Goal: Task Accomplishment & Management: Use online tool/utility

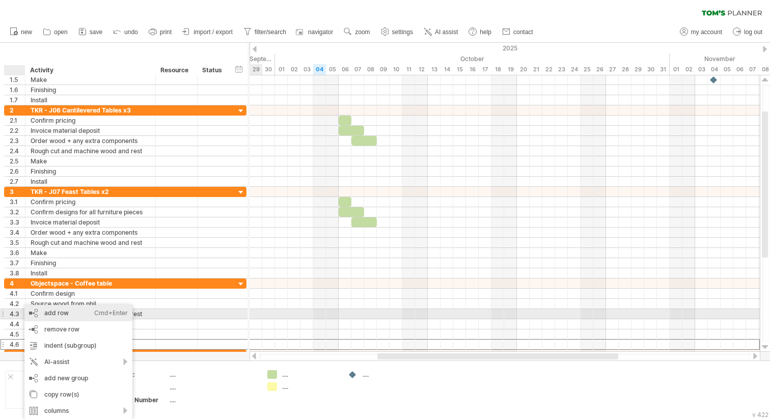
click at [63, 313] on div "add row Ctrl+Enter Cmd+Enter" at bounding box center [78, 313] width 108 height 16
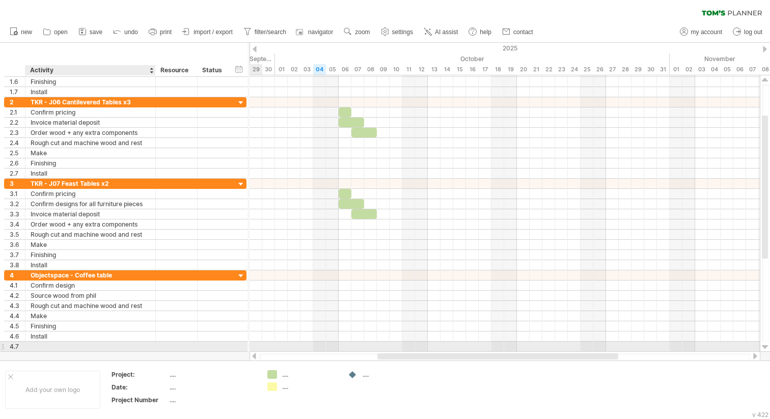
click at [51, 347] on div at bounding box center [91, 346] width 120 height 10
click at [47, 348] on input "*********" at bounding box center [91, 346] width 120 height 10
type input "**********"
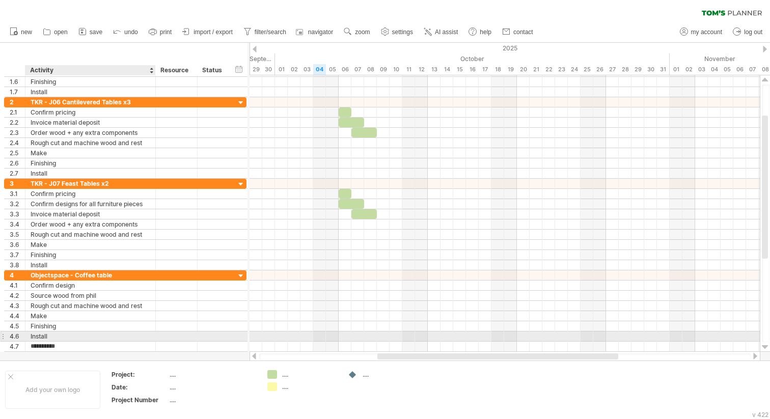
click at [91, 335] on div "Install" at bounding box center [91, 336] width 120 height 10
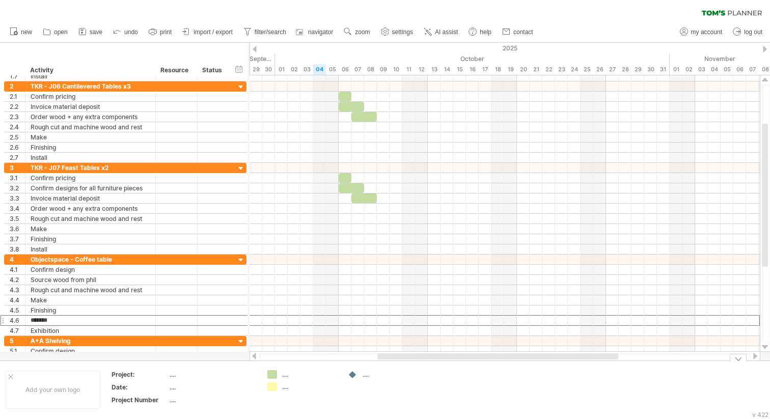
click at [284, 374] on div "...." at bounding box center [309, 374] width 55 height 9
click at [272, 375] on div "Trying to reach [DOMAIN_NAME] Connected again... 0% clear filter new 1" at bounding box center [385, 209] width 770 height 419
click at [286, 376] on div at bounding box center [309, 374] width 55 height 9
type input "*"
type input "**"
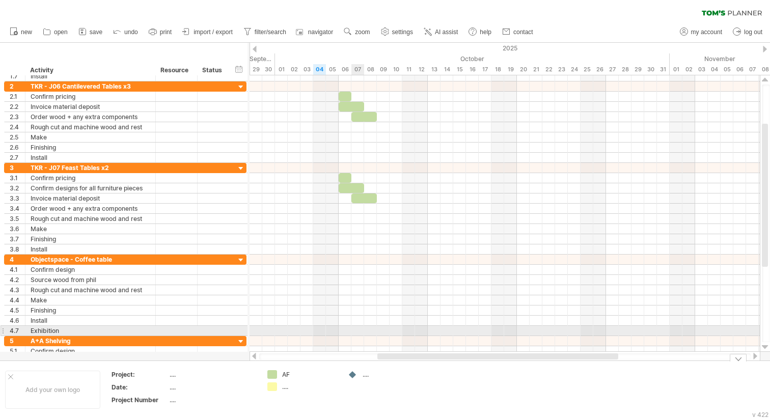
click at [357, 329] on div at bounding box center [504, 331] width 510 height 10
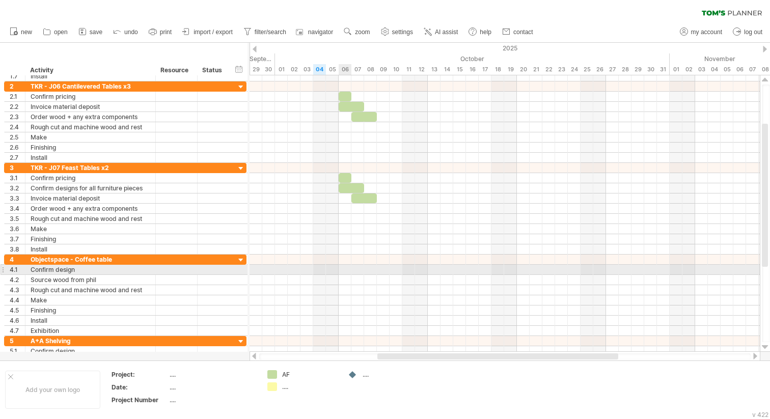
click at [344, 271] on div at bounding box center [504, 270] width 510 height 10
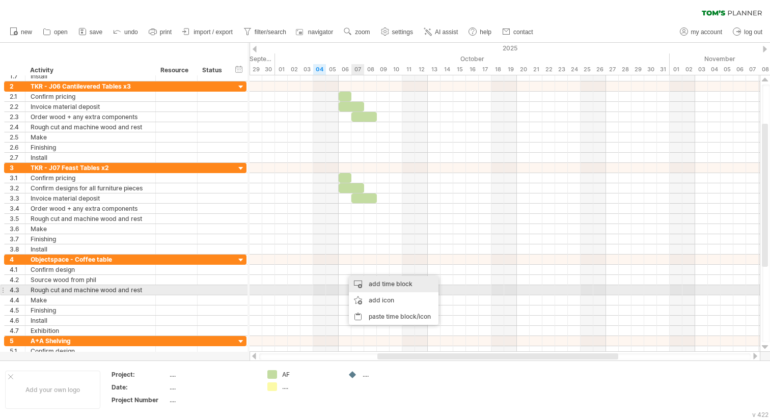
click at [377, 287] on div "add time block" at bounding box center [394, 284] width 90 height 16
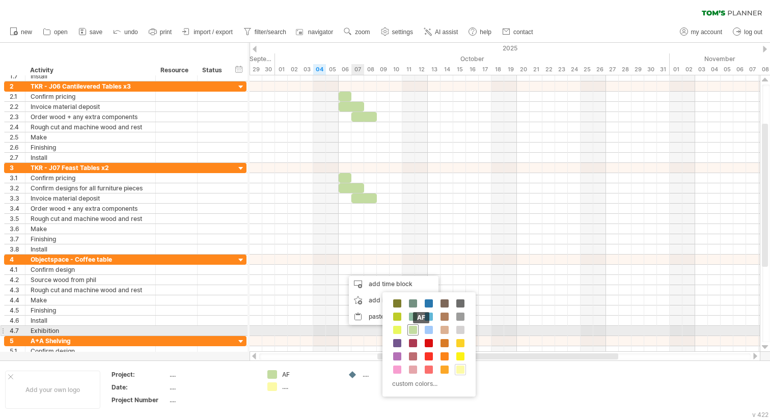
click at [413, 330] on span at bounding box center [413, 330] width 8 height 8
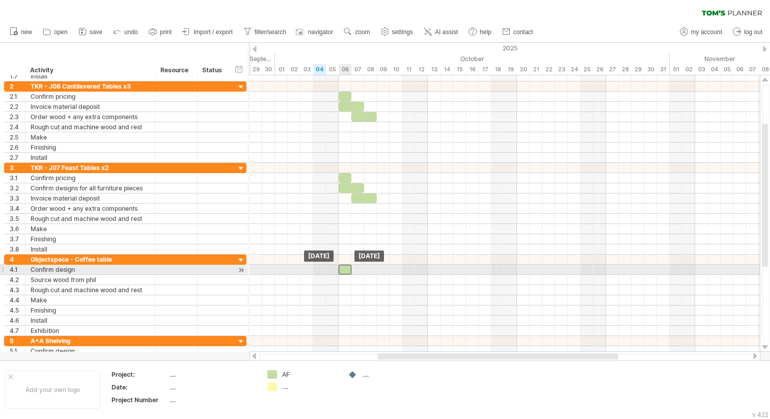
click at [348, 273] on div at bounding box center [344, 270] width 13 height 10
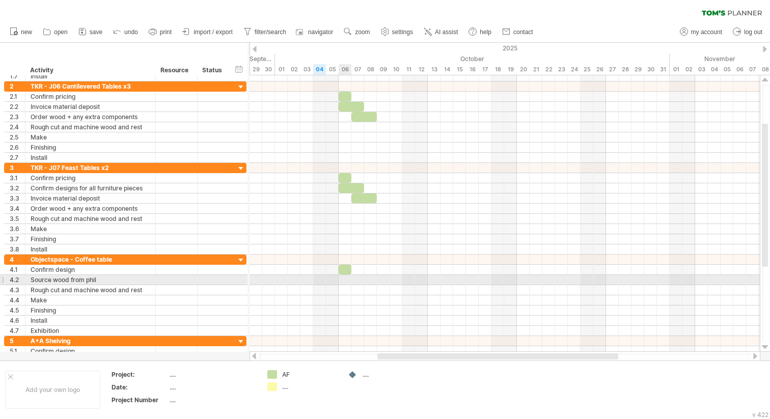
click at [346, 281] on div at bounding box center [504, 280] width 510 height 10
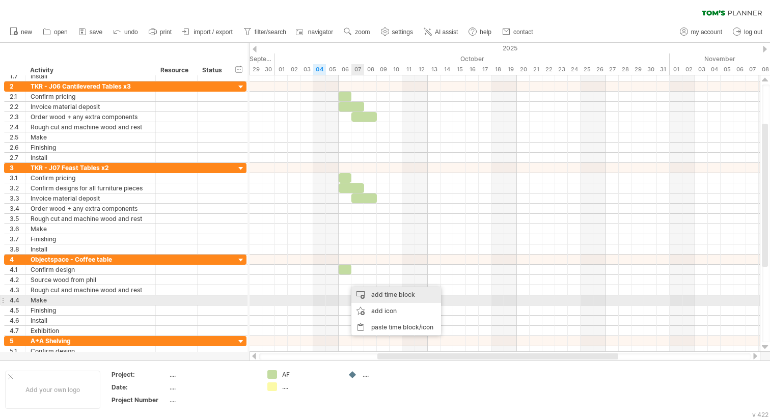
click at [373, 300] on div "add time block" at bounding box center [396, 295] width 90 height 16
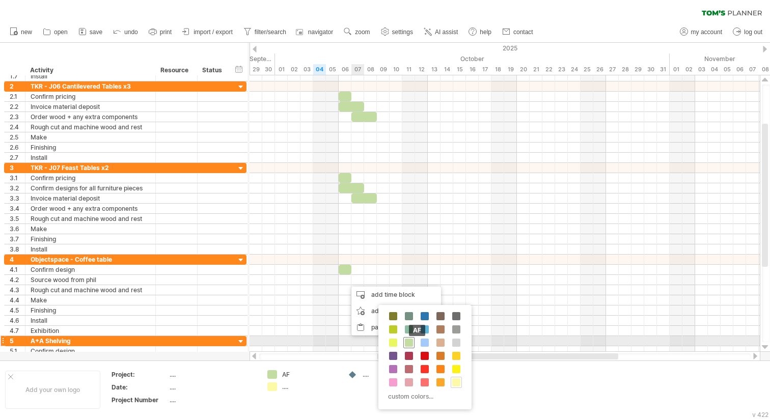
click at [406, 341] on span at bounding box center [409, 342] width 8 height 8
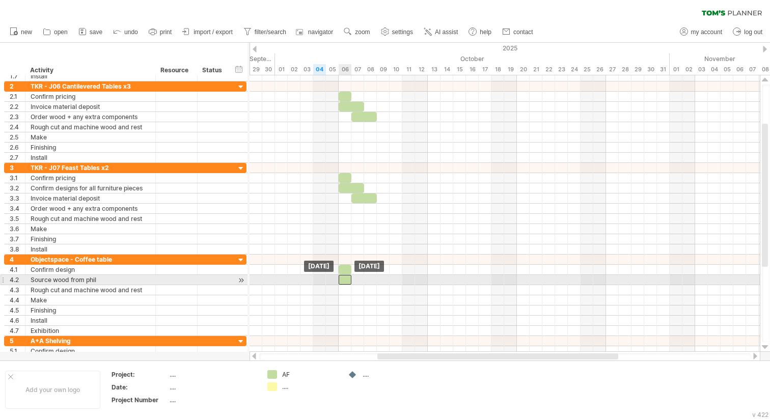
click at [346, 280] on div at bounding box center [344, 280] width 13 height 10
click at [348, 280] on div at bounding box center [344, 280] width 13 height 10
click at [355, 279] on div at bounding box center [347, 280] width 19 height 10
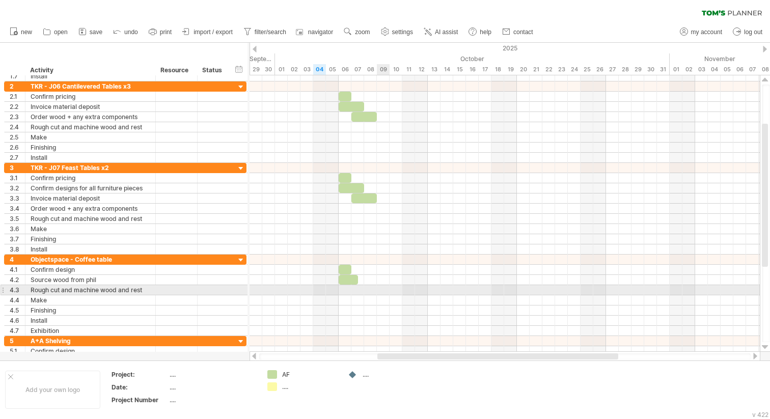
click at [380, 290] on div at bounding box center [504, 290] width 510 height 10
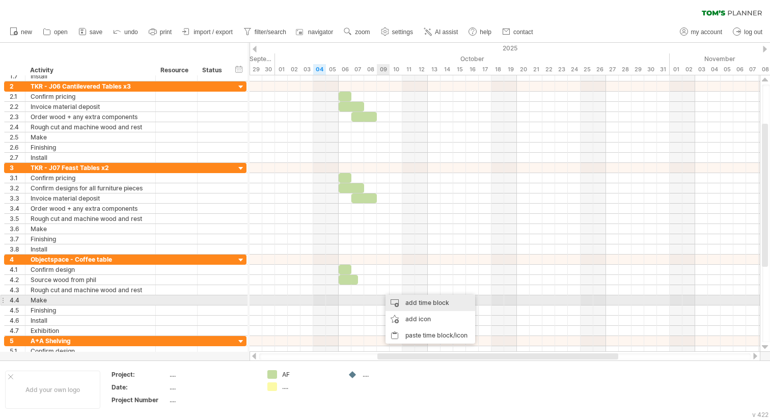
click at [399, 303] on div "add time block" at bounding box center [430, 303] width 90 height 16
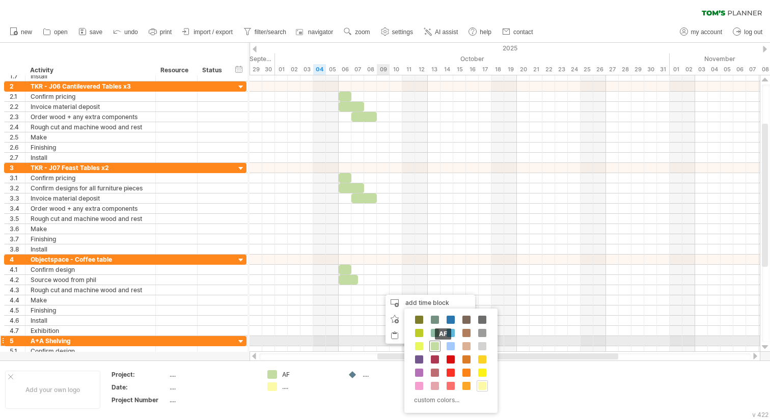
click at [433, 341] on div "AF" at bounding box center [434, 345] width 11 height 11
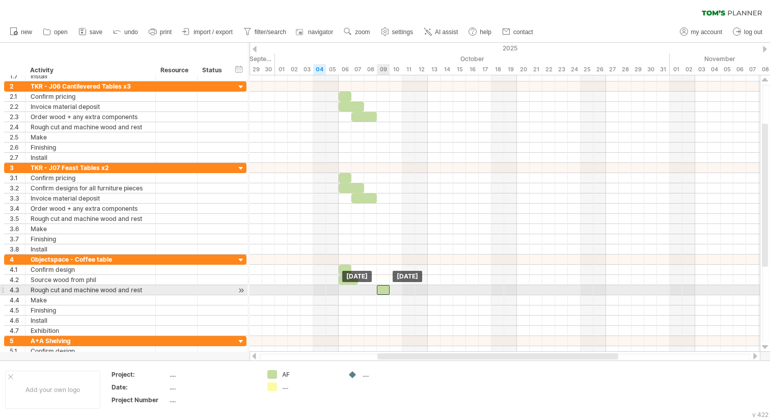
click at [385, 291] on div at bounding box center [383, 290] width 13 height 10
click at [383, 291] on span at bounding box center [383, 290] width 4 height 10
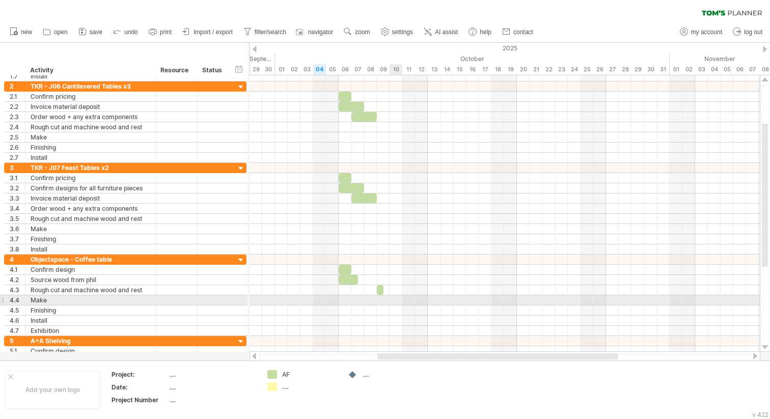
drag, startPoint x: 385, startPoint y: 300, endPoint x: 397, endPoint y: 300, distance: 12.2
click at [397, 300] on div at bounding box center [504, 300] width 510 height 10
click at [384, 299] on div at bounding box center [504, 300] width 510 height 10
click at [406, 310] on div "add time block" at bounding box center [438, 312] width 90 height 16
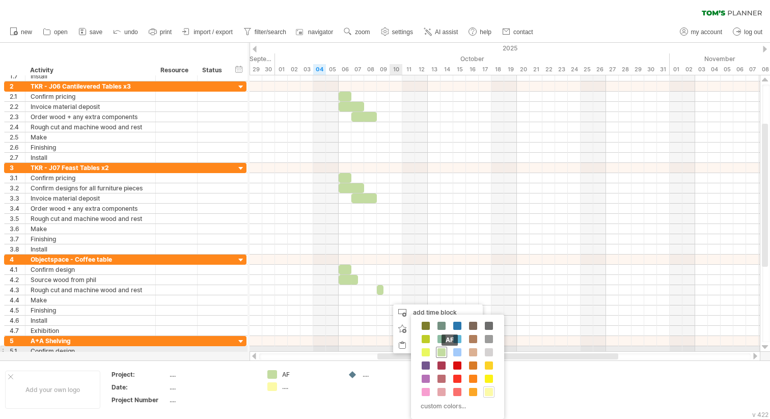
click at [442, 352] on span at bounding box center [441, 352] width 8 height 8
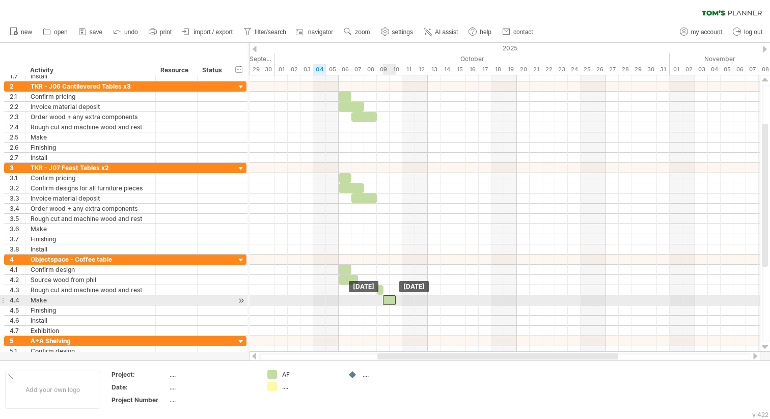
click at [391, 300] on div at bounding box center [389, 300] width 13 height 10
drag, startPoint x: 394, startPoint y: 300, endPoint x: 409, endPoint y: 298, distance: 14.3
click at [409, 298] on span at bounding box center [408, 300] width 4 height 10
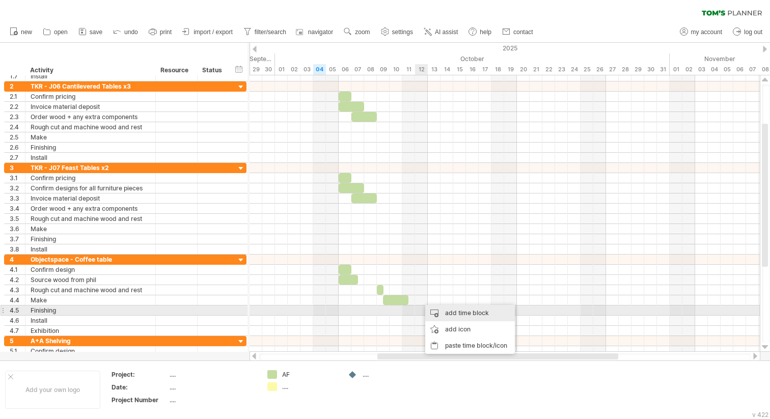
click at [441, 311] on div "add time block" at bounding box center [470, 313] width 90 height 16
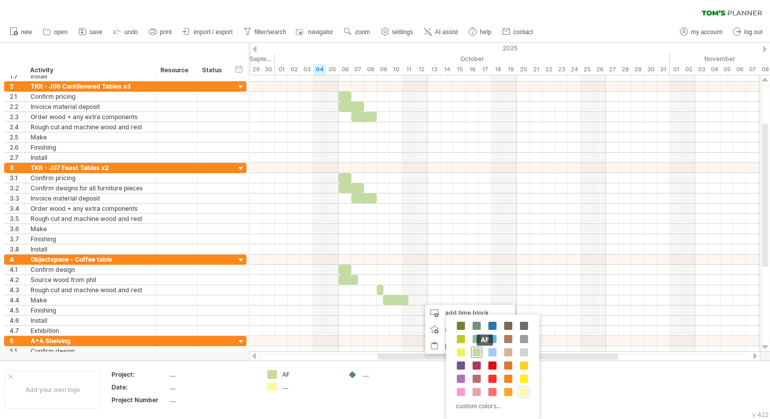
click at [478, 352] on span at bounding box center [476, 352] width 8 height 8
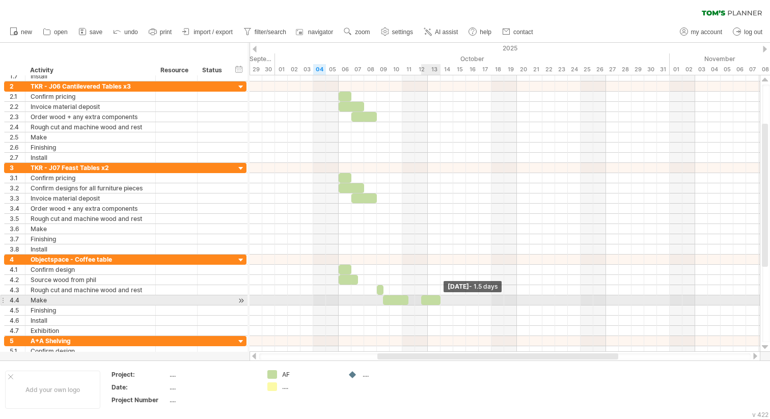
drag, startPoint x: 433, startPoint y: 300, endPoint x: 441, endPoint y: 301, distance: 8.2
click at [441, 301] on span at bounding box center [440, 300] width 4 height 10
drag, startPoint x: 419, startPoint y: 297, endPoint x: 426, endPoint y: 297, distance: 7.1
click at [426, 297] on span at bounding box center [427, 300] width 4 height 10
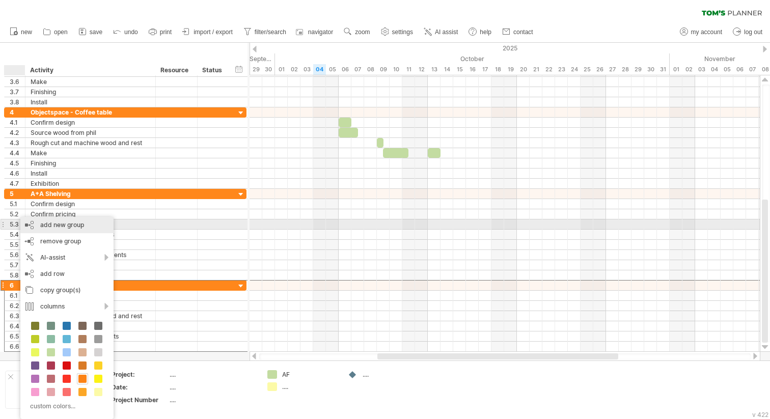
click at [61, 227] on div "add new group" at bounding box center [66, 225] width 93 height 16
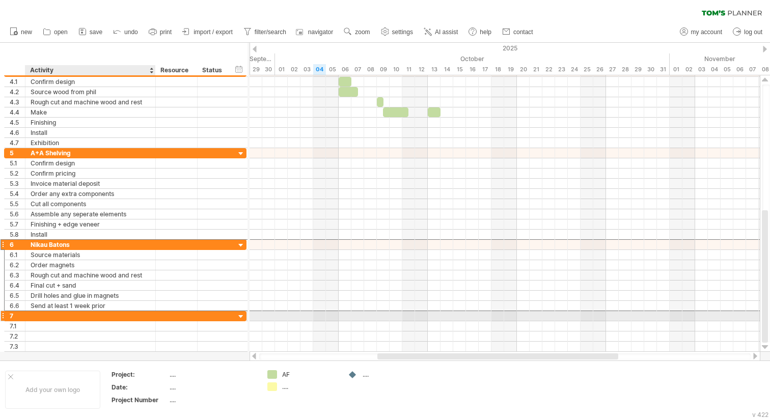
click at [39, 315] on div at bounding box center [91, 316] width 120 height 10
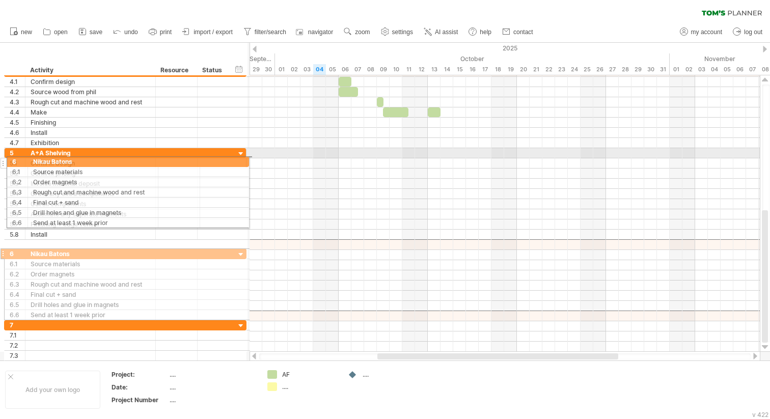
drag, startPoint x: 6, startPoint y: 244, endPoint x: 5, endPoint y: 160, distance: 84.5
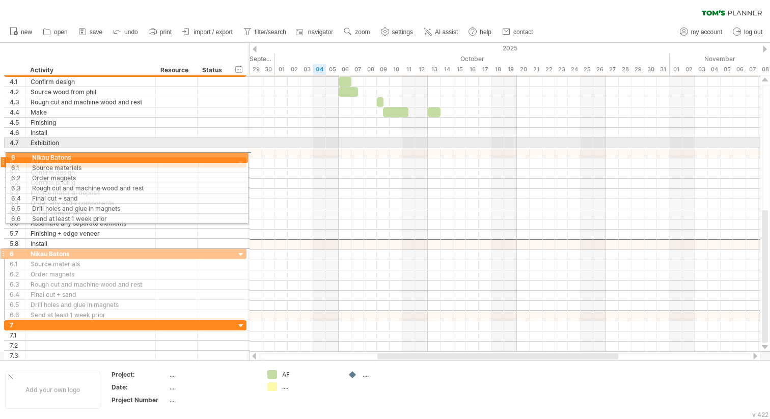
drag, startPoint x: 7, startPoint y: 245, endPoint x: 5, endPoint y: 156, distance: 89.6
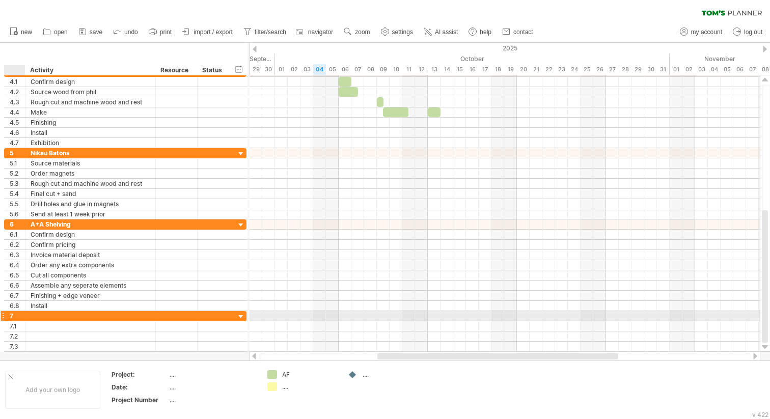
click at [35, 317] on div at bounding box center [91, 316] width 120 height 10
type input "*"
type input "**********"
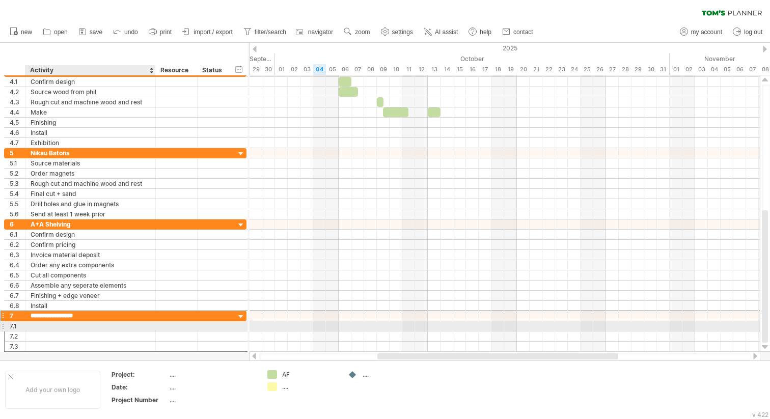
click at [40, 324] on div at bounding box center [91, 326] width 120 height 10
drag, startPoint x: 45, startPoint y: 326, endPoint x: 35, endPoint y: 327, distance: 10.3
click at [35, 327] on input "**********" at bounding box center [91, 326] width 120 height 10
click at [101, 325] on input "**********" at bounding box center [91, 326] width 120 height 10
type input "**********"
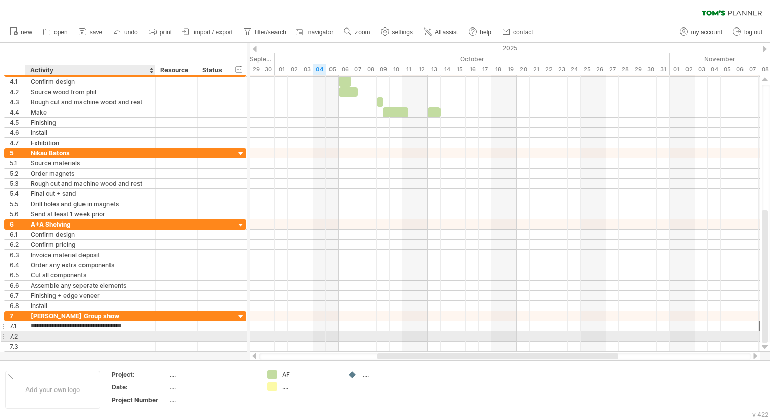
click at [95, 337] on div at bounding box center [91, 336] width 120 height 10
type input "**********"
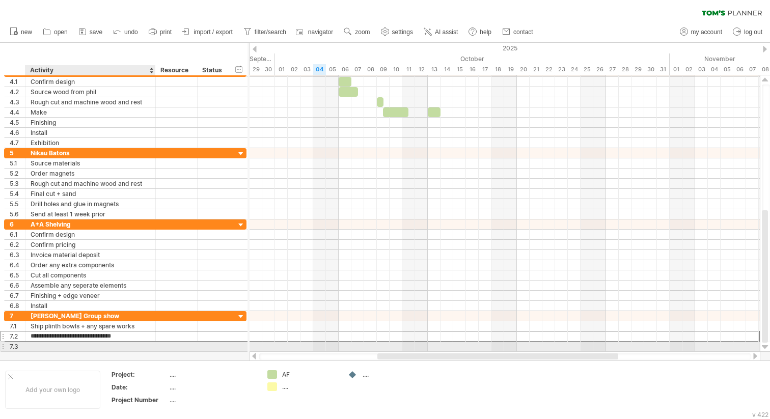
click at [89, 345] on div at bounding box center [91, 346] width 120 height 10
type input "**********"
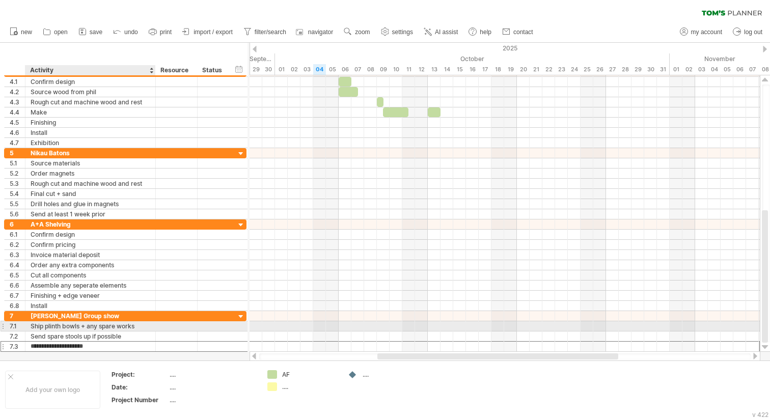
click at [122, 322] on div "Ship plinth bowls + any spare works" at bounding box center [91, 326] width 120 height 10
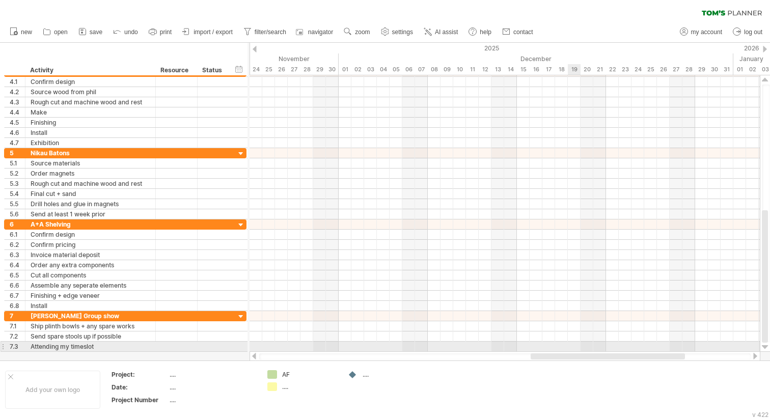
click at [568, 347] on div at bounding box center [504, 346] width 510 height 10
drag, startPoint x: 571, startPoint y: 347, endPoint x: 601, endPoint y: 347, distance: 30.5
click at [601, 347] on div at bounding box center [504, 346] width 510 height 10
click at [587, 358] on div "add time block" at bounding box center [622, 358] width 90 height 16
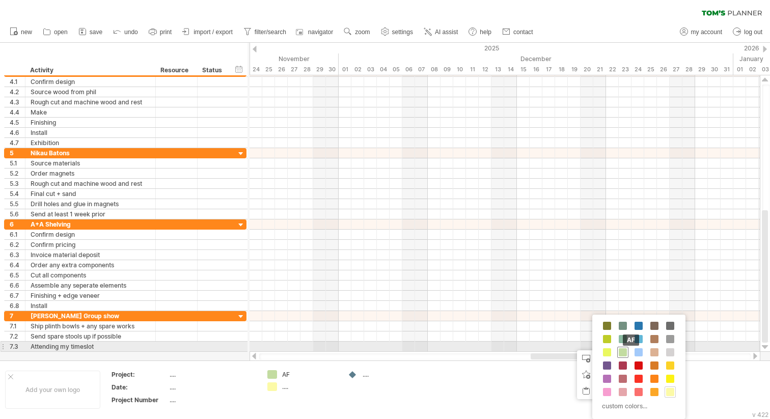
click at [622, 351] on span at bounding box center [622, 352] width 8 height 8
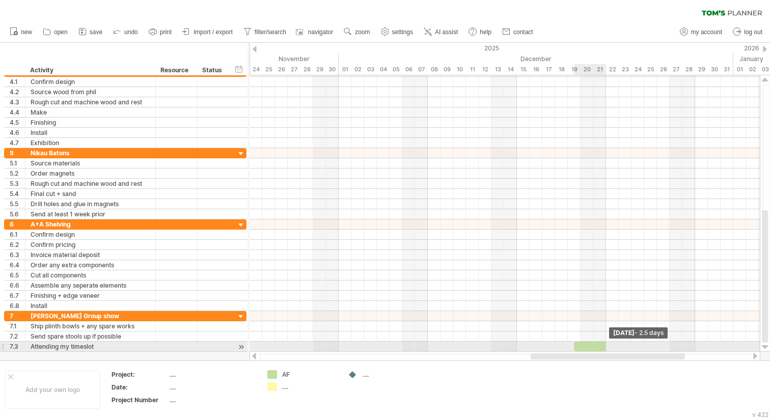
drag, startPoint x: 585, startPoint y: 347, endPoint x: 604, endPoint y: 346, distance: 18.3
click at [604, 346] on span at bounding box center [606, 346] width 4 height 10
click at [568, 346] on span at bounding box center [567, 346] width 4 height 10
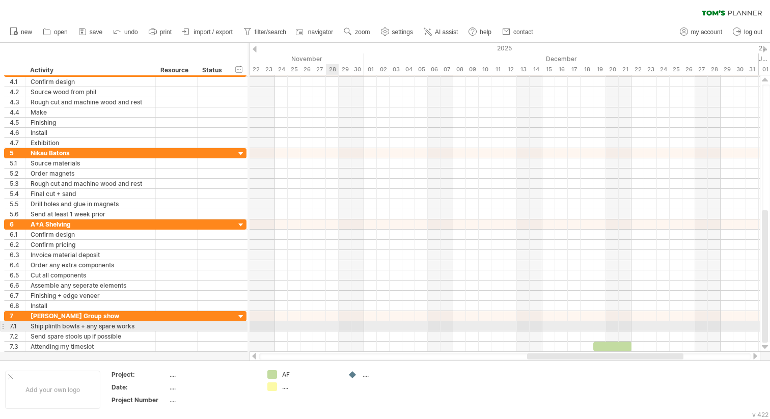
drag, startPoint x: 280, startPoint y: 326, endPoint x: 326, endPoint y: 326, distance: 45.3
click at [326, 326] on div at bounding box center [504, 326] width 510 height 10
click at [277, 327] on div at bounding box center [504, 326] width 510 height 10
drag, startPoint x: 281, startPoint y: 325, endPoint x: 296, endPoint y: 327, distance: 14.3
click at [296, 327] on div at bounding box center [504, 326] width 510 height 10
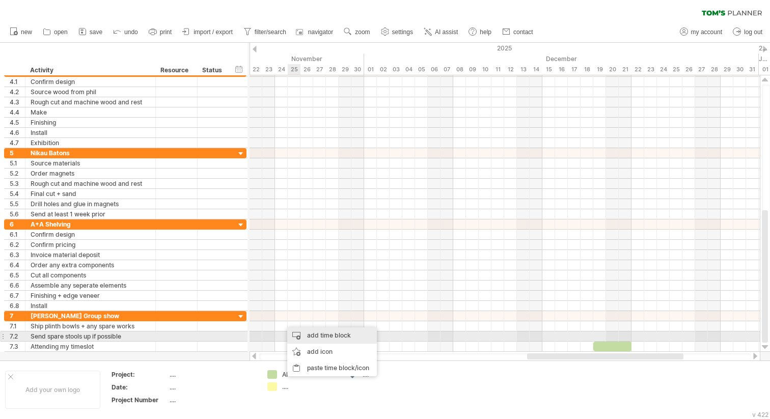
click at [303, 333] on div "add time block" at bounding box center [332, 335] width 90 height 16
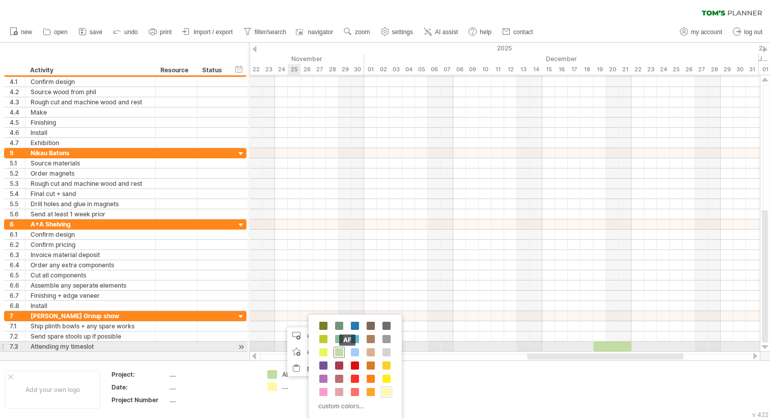
click at [338, 352] on span at bounding box center [339, 352] width 8 height 8
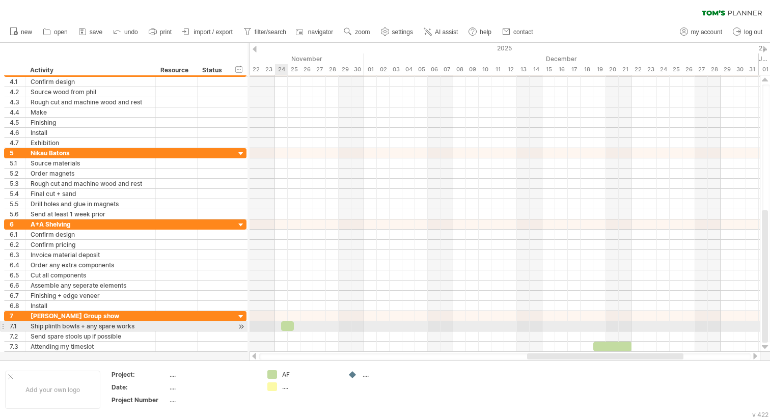
click at [286, 326] on div at bounding box center [287, 326] width 13 height 10
click at [278, 325] on div at bounding box center [284, 326] width 19 height 10
drag, startPoint x: 292, startPoint y: 326, endPoint x: 310, endPoint y: 326, distance: 17.8
click at [310, 326] on div at bounding box center [294, 326] width 38 height 10
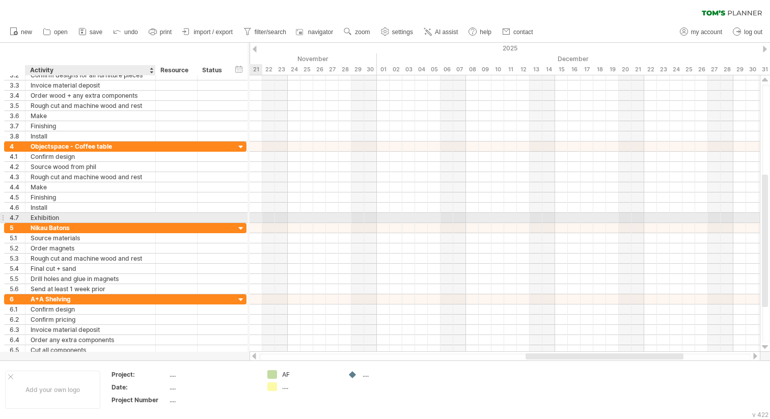
click at [86, 218] on div "Exhibition" at bounding box center [91, 218] width 120 height 10
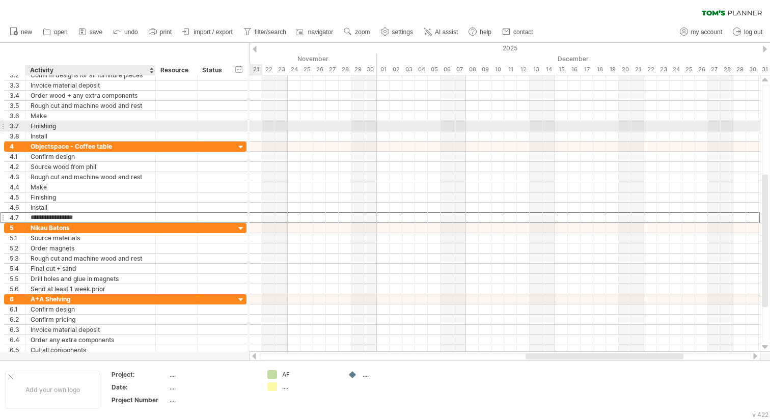
type input "**********"
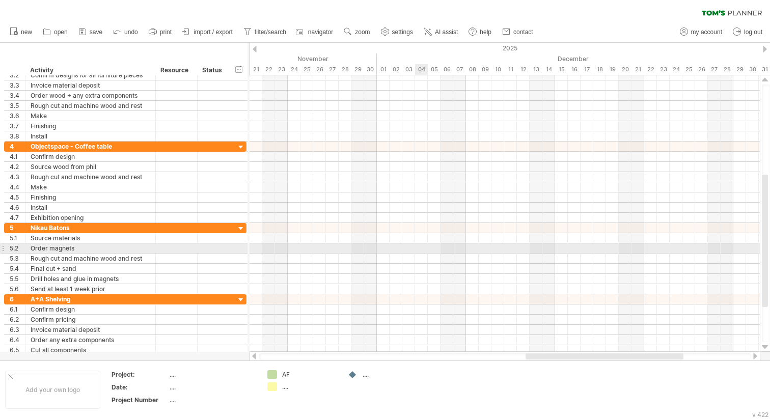
click at [420, 248] on div at bounding box center [504, 248] width 510 height 10
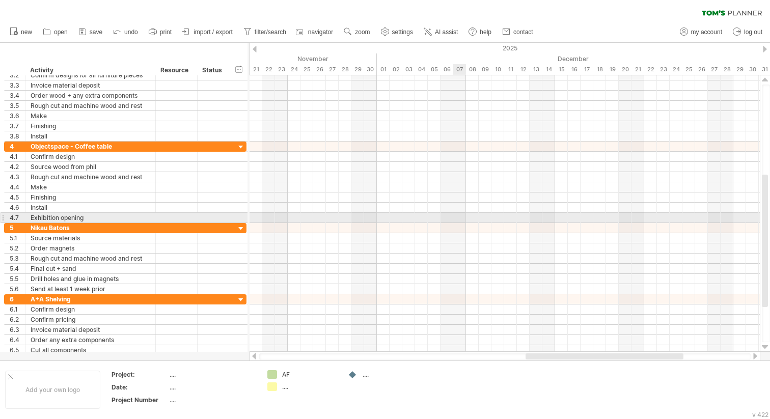
click at [459, 221] on div at bounding box center [504, 218] width 510 height 10
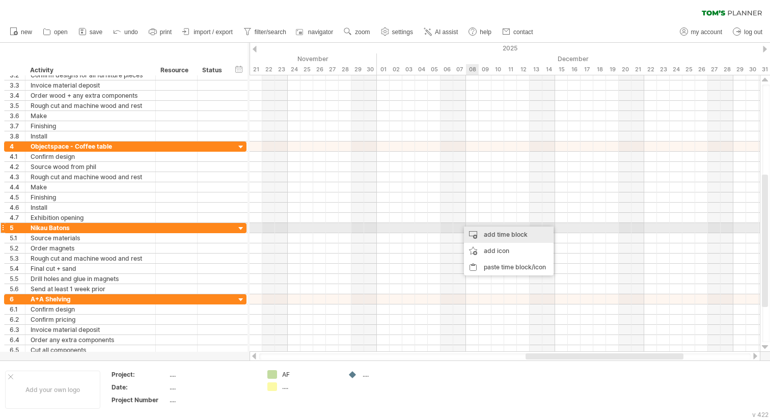
click at [482, 232] on div "add time block" at bounding box center [509, 234] width 90 height 16
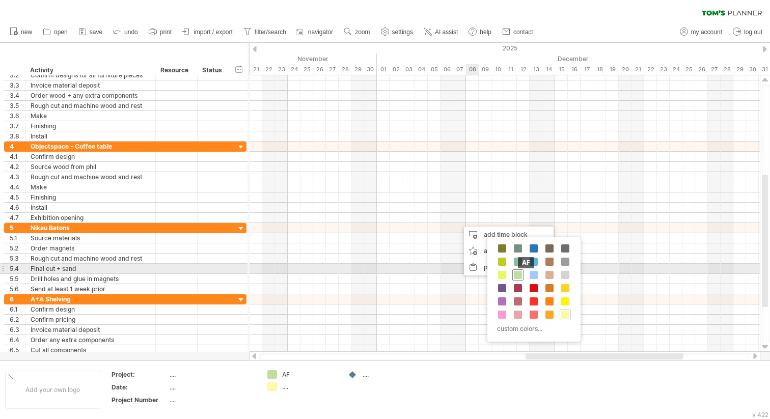
click at [516, 273] on span at bounding box center [518, 275] width 8 height 8
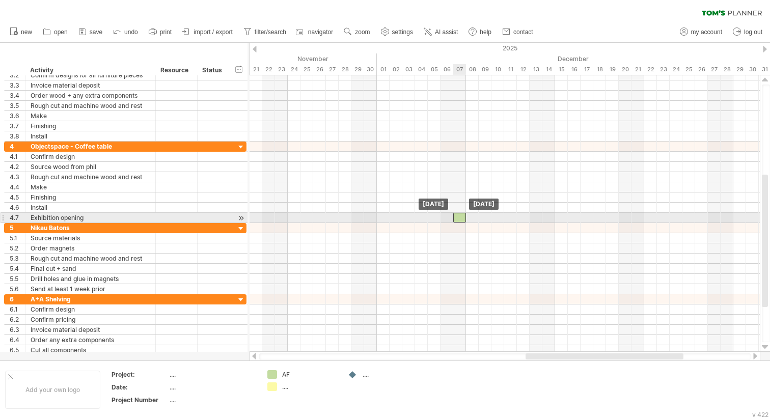
drag, startPoint x: 466, startPoint y: 219, endPoint x: 460, endPoint y: 219, distance: 5.6
click at [460, 219] on div at bounding box center [459, 218] width 13 height 10
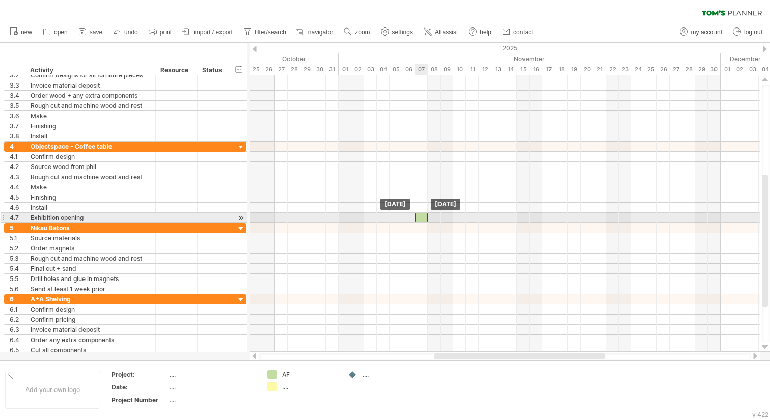
drag, startPoint x: 460, startPoint y: 219, endPoint x: 419, endPoint y: 220, distance: 40.2
click at [419, 220] on div at bounding box center [421, 218] width 13 height 10
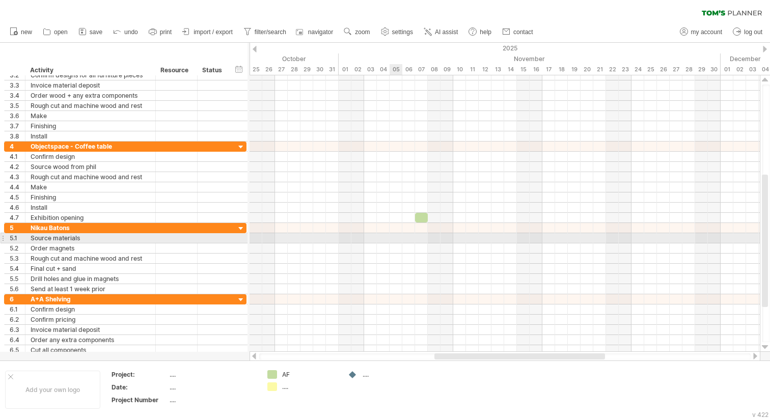
click at [390, 244] on div at bounding box center [504, 248] width 510 height 10
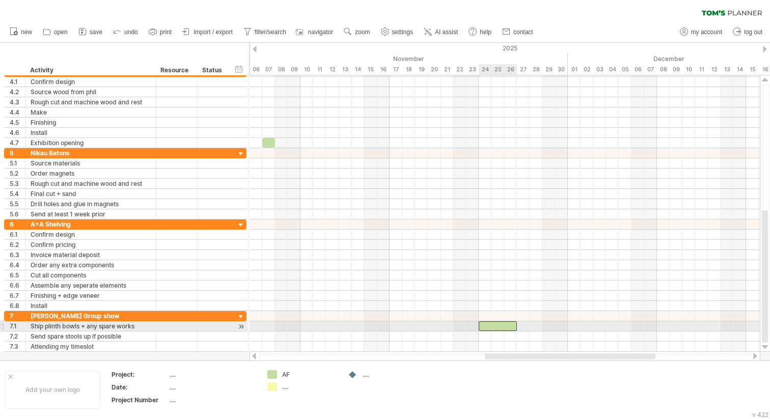
click at [502, 327] on div at bounding box center [497, 326] width 38 height 10
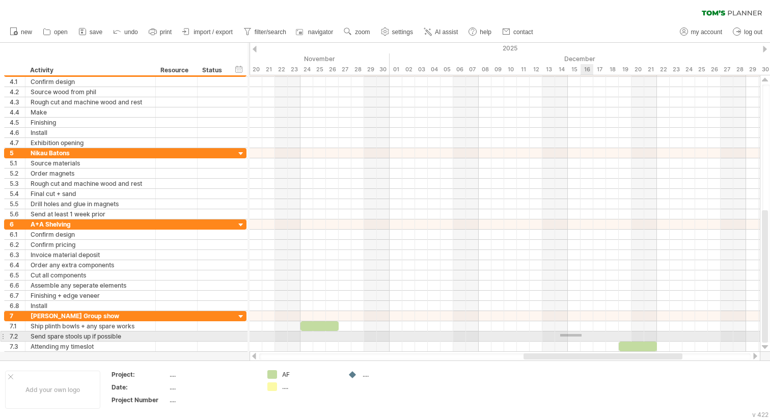
drag, startPoint x: 560, startPoint y: 336, endPoint x: 583, endPoint y: 334, distance: 23.5
click at [583, 334] on div at bounding box center [504, 336] width 510 height 10
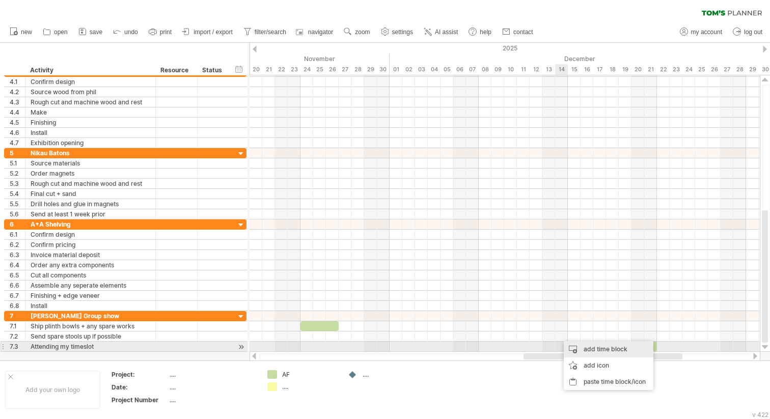
click at [578, 351] on div "add time block" at bounding box center [608, 349] width 90 height 16
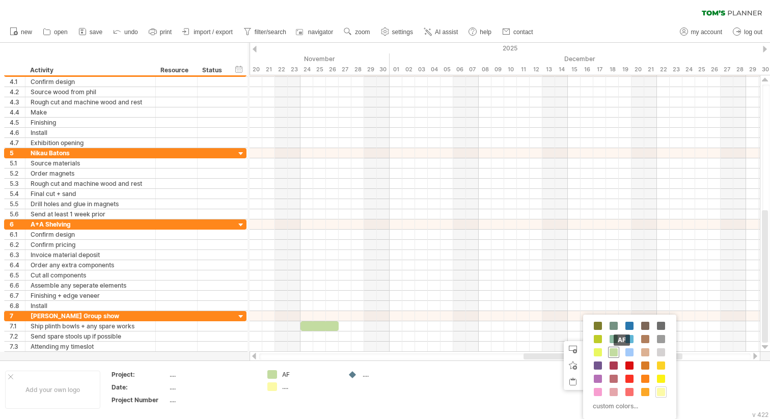
click at [614, 354] on span at bounding box center [613, 352] width 8 height 8
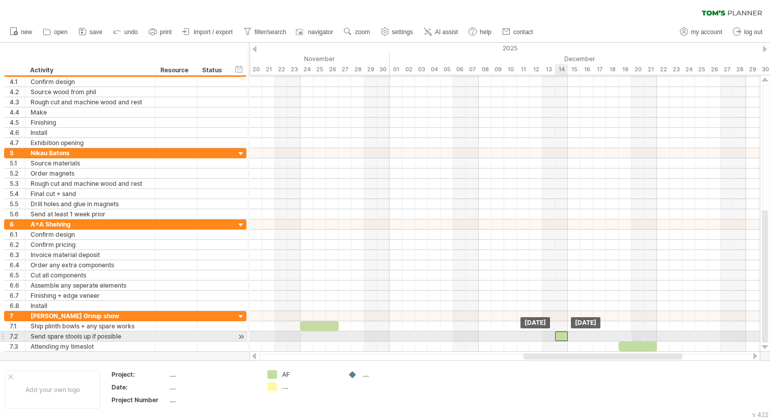
click at [561, 339] on div at bounding box center [561, 336] width 13 height 10
drag, startPoint x: 567, startPoint y: 339, endPoint x: 582, endPoint y: 339, distance: 14.8
click at [582, 339] on span at bounding box center [580, 336] width 4 height 10
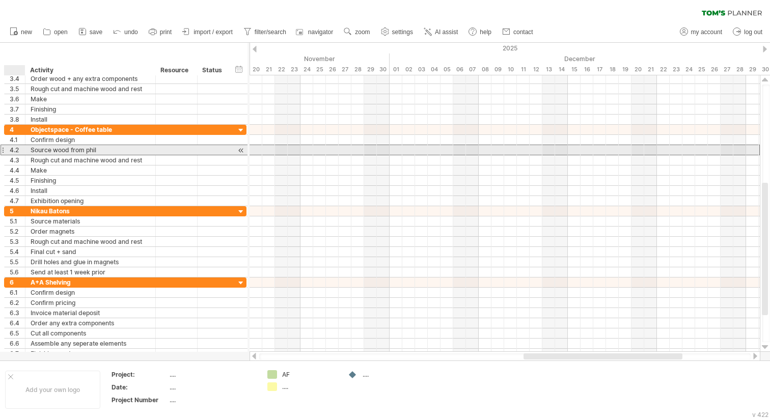
click at [12, 147] on div "4.2" at bounding box center [17, 150] width 15 height 10
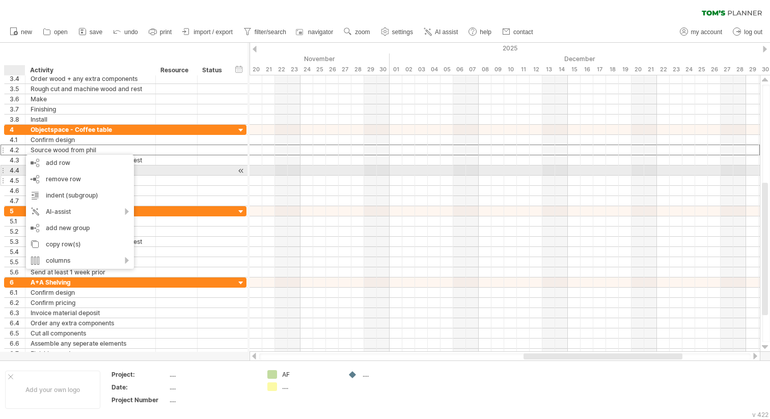
click at [12, 176] on div "4.5" at bounding box center [17, 181] width 15 height 10
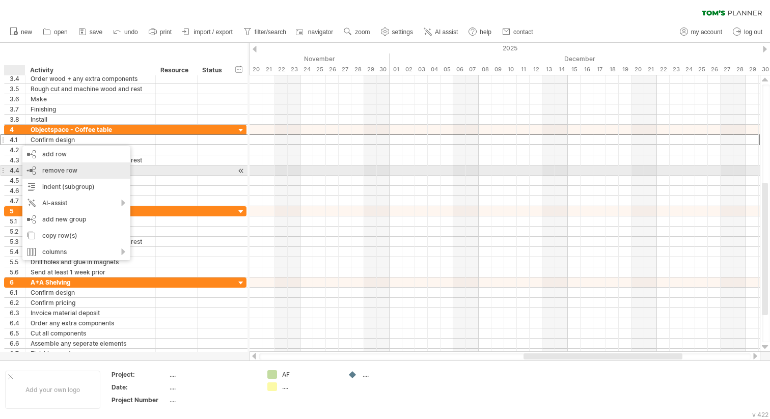
click at [44, 159] on div "add row Ctrl+Enter Cmd+Enter" at bounding box center [76, 154] width 108 height 16
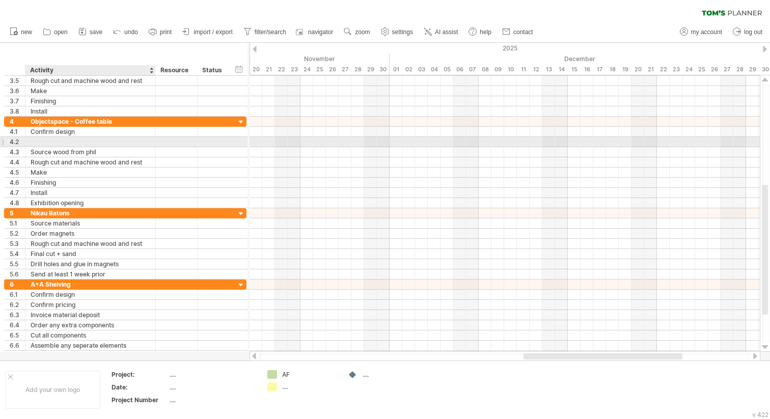
click at [46, 143] on div at bounding box center [91, 142] width 120 height 10
type input "**********"
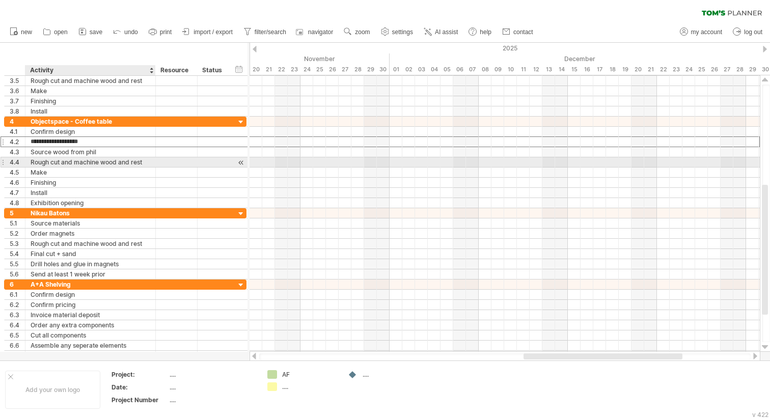
click at [55, 162] on div "Rough cut and machine wood and rest" at bounding box center [91, 162] width 120 height 10
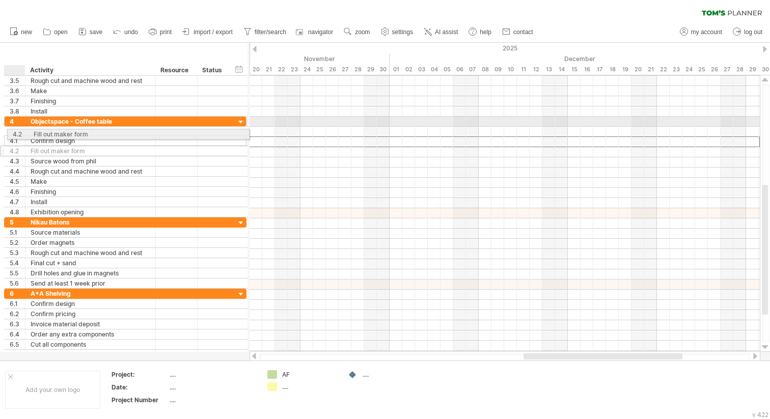
drag, startPoint x: 19, startPoint y: 143, endPoint x: 19, endPoint y: 132, distance: 11.2
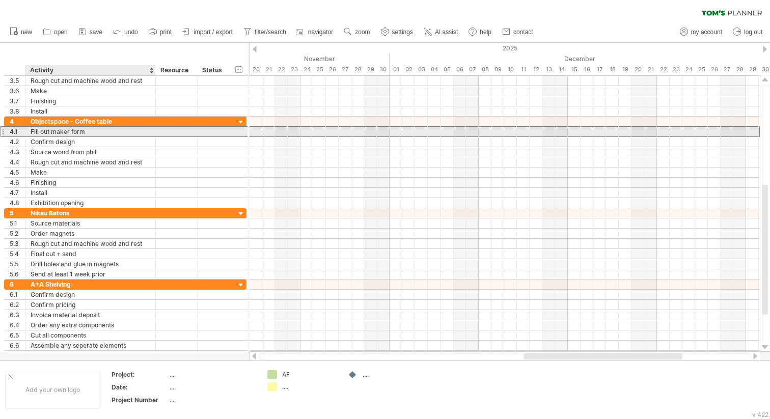
click at [54, 133] on div "Fill out maker form" at bounding box center [91, 132] width 120 height 10
click at [0, 0] on input "**********" at bounding box center [0, 0] width 0 height 0
click at [68, 133] on input "**********" at bounding box center [91, 132] width 120 height 10
click at [88, 132] on input "**********" at bounding box center [91, 132] width 120 height 10
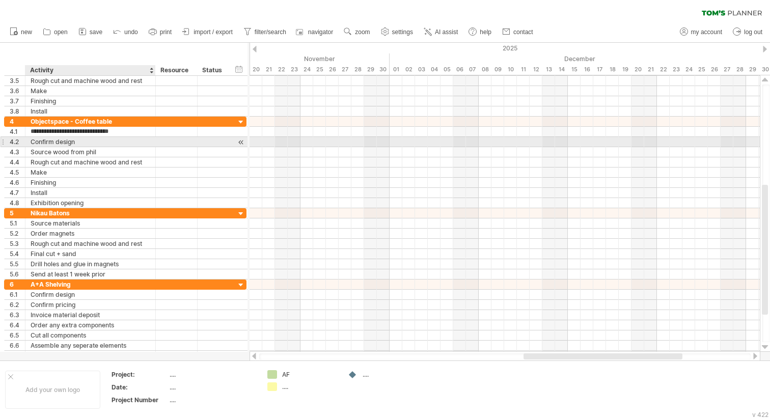
click at [136, 139] on div "Confirm design" at bounding box center [91, 142] width 120 height 10
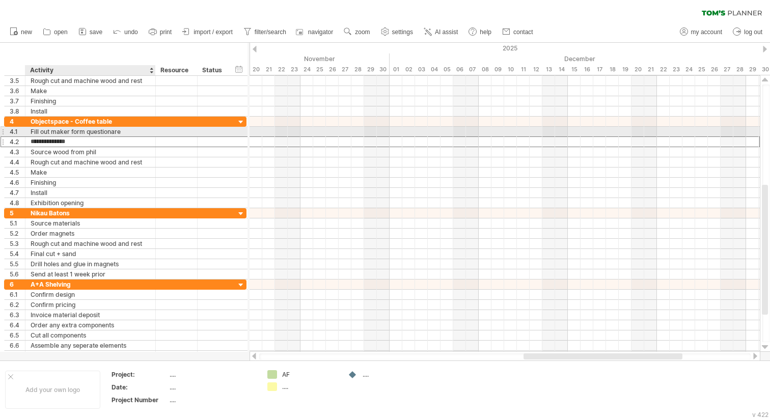
click at [128, 134] on div "Fill out maker form questionare" at bounding box center [91, 132] width 120 height 10
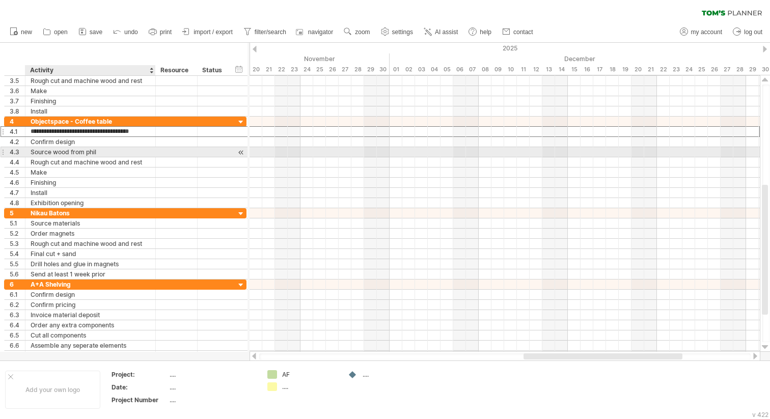
click at [125, 152] on div "Source wood from phil" at bounding box center [91, 152] width 120 height 10
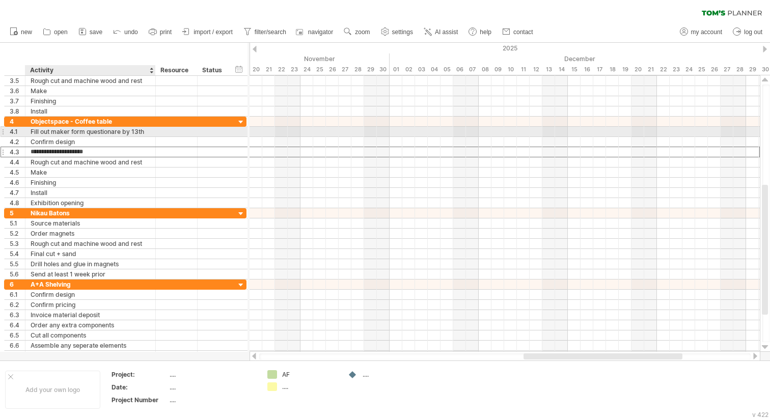
click at [121, 132] on div "Fill out maker form questionare by 13th" at bounding box center [91, 132] width 120 height 10
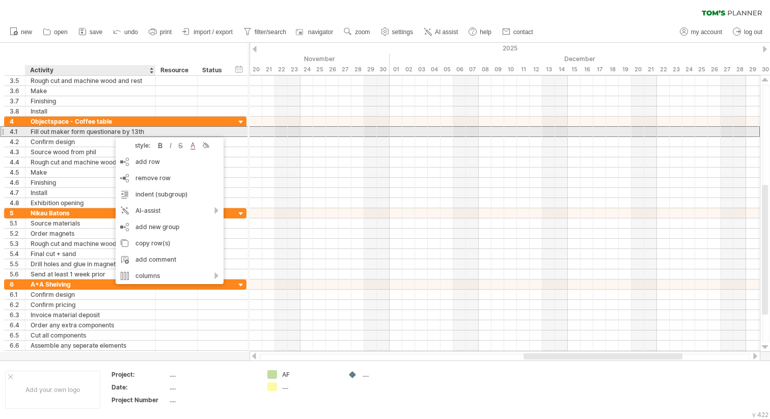
click at [105, 130] on div "Fill out maker form questionare by 13th" at bounding box center [91, 132] width 120 height 10
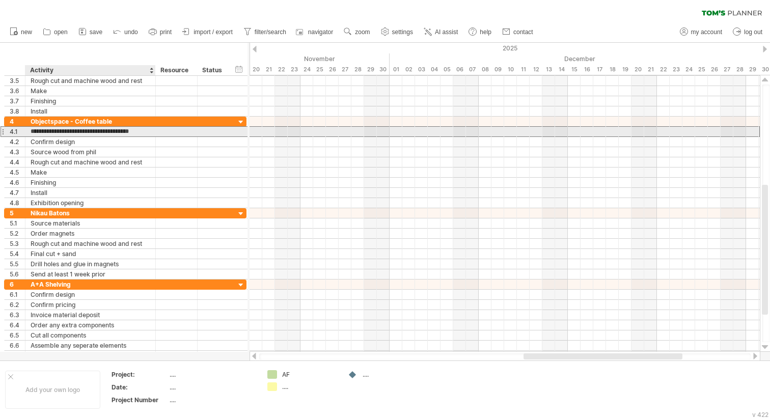
click at [105, 130] on input "**********" at bounding box center [91, 132] width 120 height 10
click at [105, 132] on input "**********" at bounding box center [91, 132] width 120 height 10
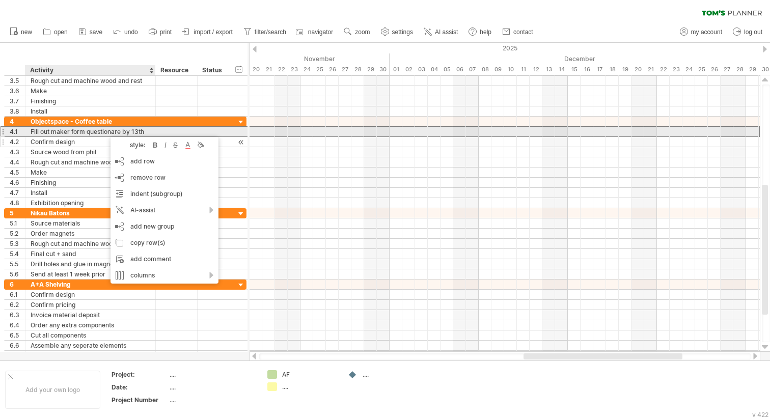
click at [103, 137] on div "Confirm design" at bounding box center [91, 142] width 120 height 10
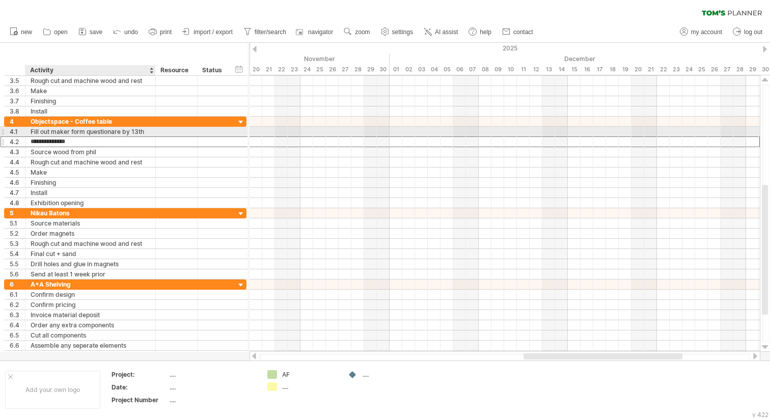
click at [117, 133] on div "Fill out maker form questionare by 13th" at bounding box center [91, 132] width 120 height 10
click at [117, 133] on input "**********" at bounding box center [91, 132] width 120 height 10
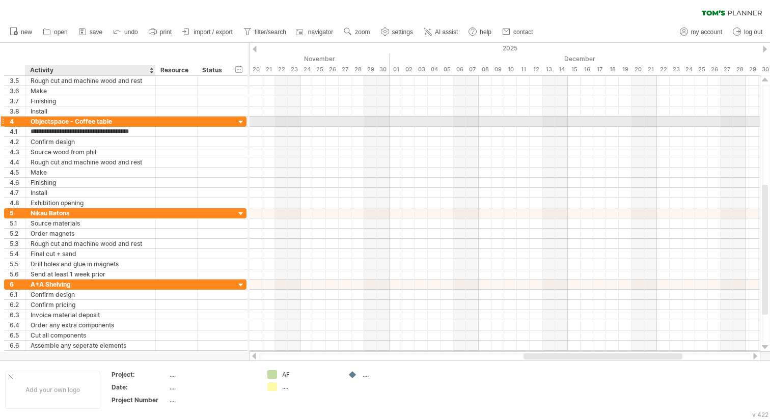
type input "**********"
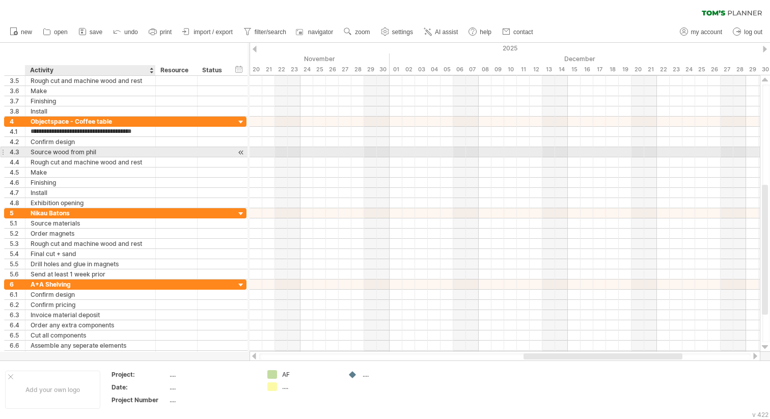
click at [129, 153] on div "Source wood from phil" at bounding box center [91, 152] width 120 height 10
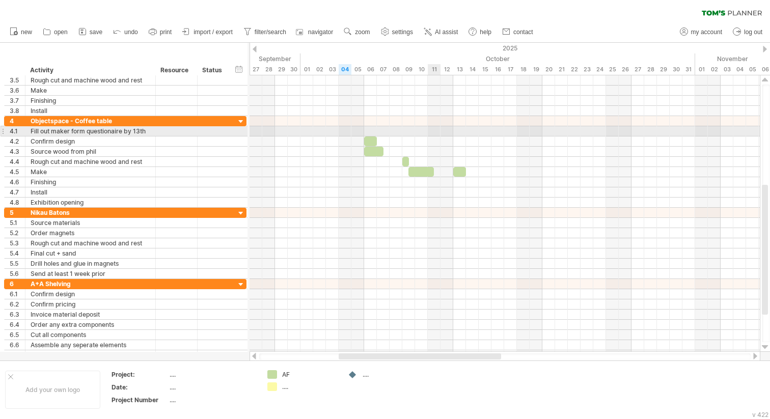
drag, startPoint x: 458, startPoint y: 130, endPoint x: 430, endPoint y: 130, distance: 28.0
click at [430, 130] on div at bounding box center [504, 131] width 510 height 10
drag, startPoint x: 430, startPoint y: 130, endPoint x: 454, endPoint y: 130, distance: 24.4
click at [454, 130] on div at bounding box center [504, 131] width 510 height 10
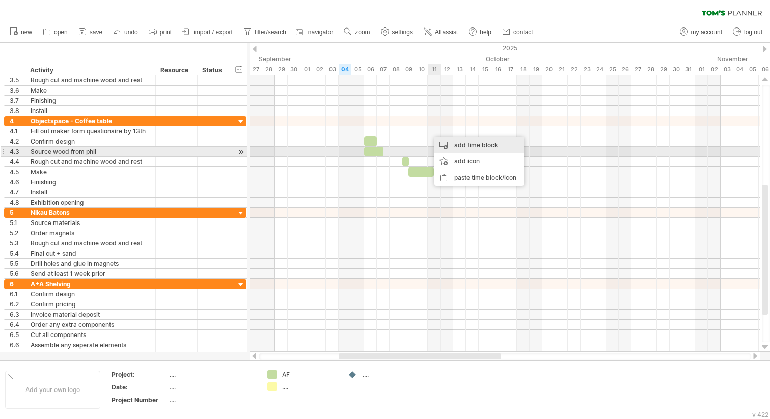
click at [445, 147] on div "add time block" at bounding box center [479, 145] width 90 height 16
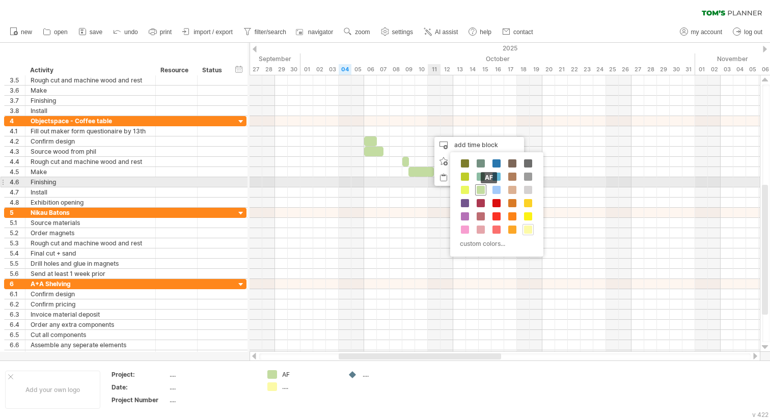
click at [480, 187] on span at bounding box center [480, 190] width 8 height 8
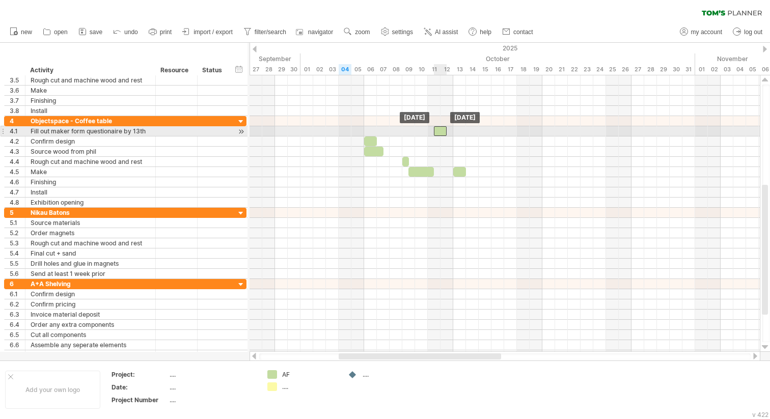
click at [436, 134] on div at bounding box center [440, 131] width 13 height 10
drag, startPoint x: 439, startPoint y: 133, endPoint x: 458, endPoint y: 133, distance: 18.3
click at [458, 133] on span at bounding box center [460, 131] width 4 height 10
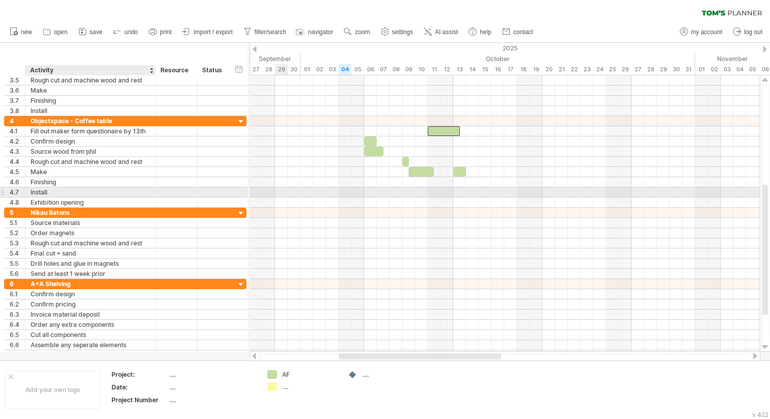
click at [81, 190] on div "Install" at bounding box center [91, 192] width 120 height 10
drag, startPoint x: 64, startPoint y: 192, endPoint x: 13, endPoint y: 192, distance: 50.9
click at [13, 192] on div "4.7 ******* Install" at bounding box center [125, 192] width 242 height 11
type input "*******"
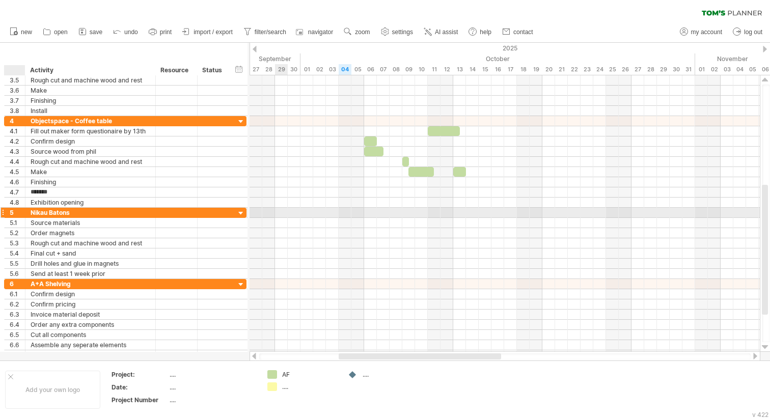
click at [30, 215] on div "**********" at bounding box center [90, 213] width 130 height 10
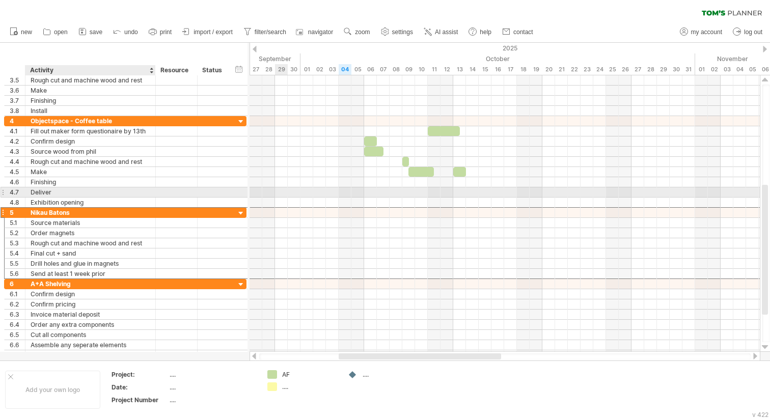
click at [56, 191] on div "Deliver" at bounding box center [91, 192] width 120 height 10
click at [747, 191] on div at bounding box center [504, 192] width 510 height 10
click at [752, 191] on div at bounding box center [504, 192] width 510 height 10
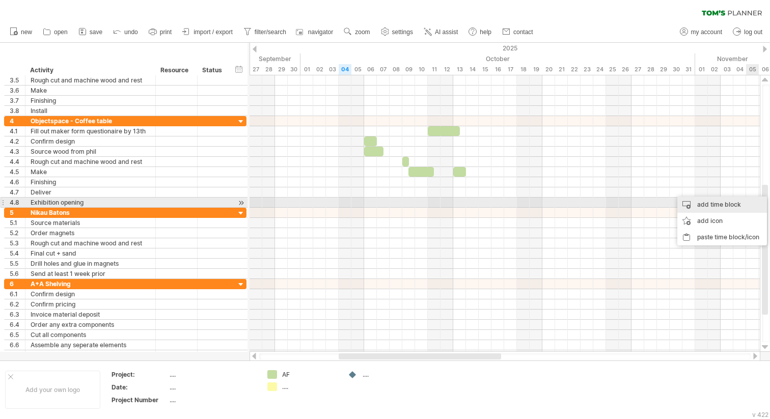
click at [745, 201] on div "add time block" at bounding box center [722, 204] width 90 height 16
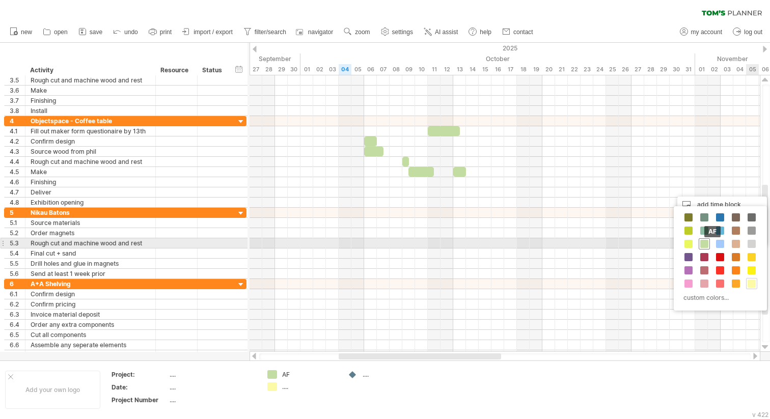
click at [703, 245] on span at bounding box center [704, 244] width 8 height 8
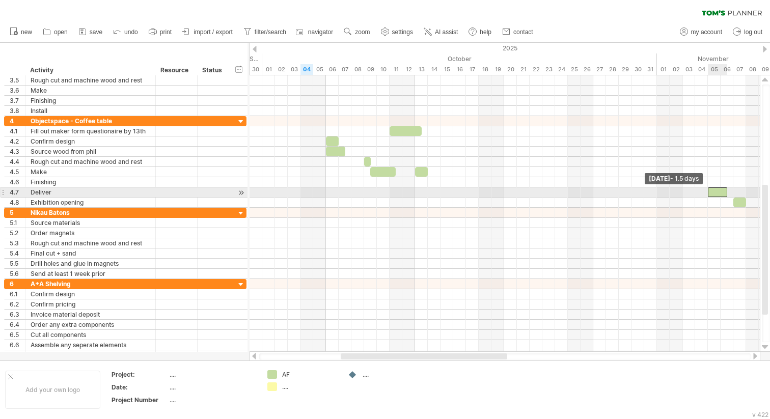
drag, startPoint x: 715, startPoint y: 193, endPoint x: 709, endPoint y: 194, distance: 5.6
click at [709, 194] on span at bounding box center [707, 192] width 4 height 10
click at [721, 193] on span at bounding box center [720, 192] width 4 height 10
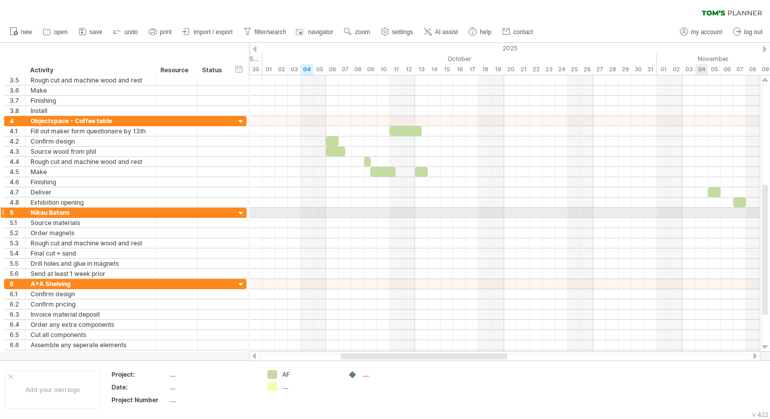
click at [707, 214] on div at bounding box center [504, 213] width 510 height 10
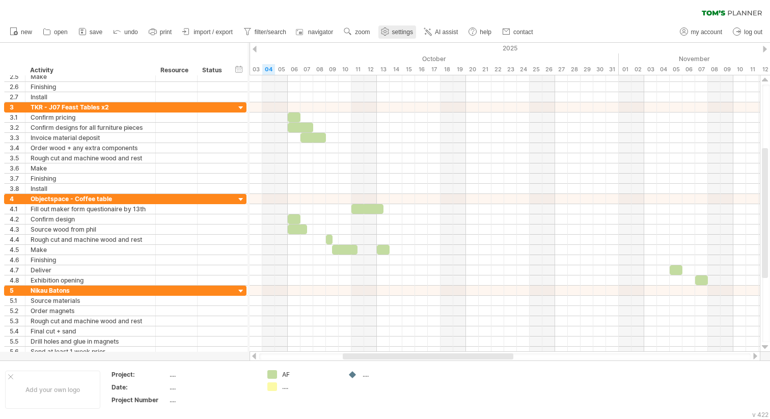
click at [401, 30] on span "settings" at bounding box center [402, 32] width 21 height 7
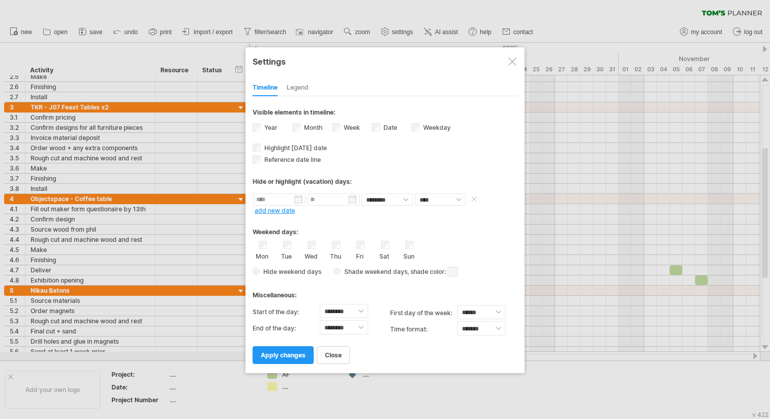
click at [289, 201] on input "text" at bounding box center [279, 199] width 52 height 12
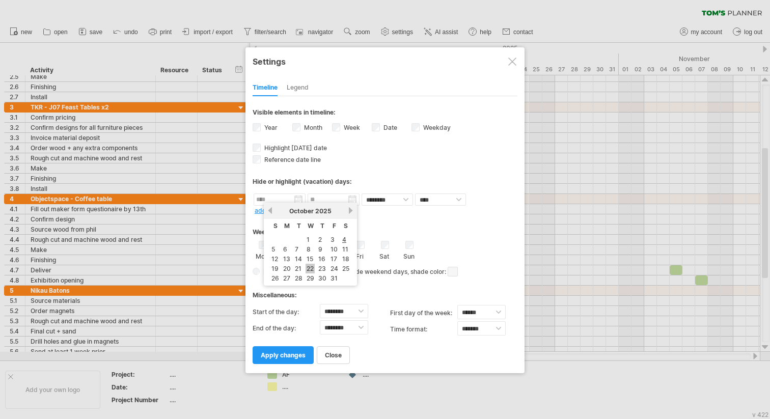
click at [309, 266] on link "22" at bounding box center [309, 269] width 9 height 10
type input "********"
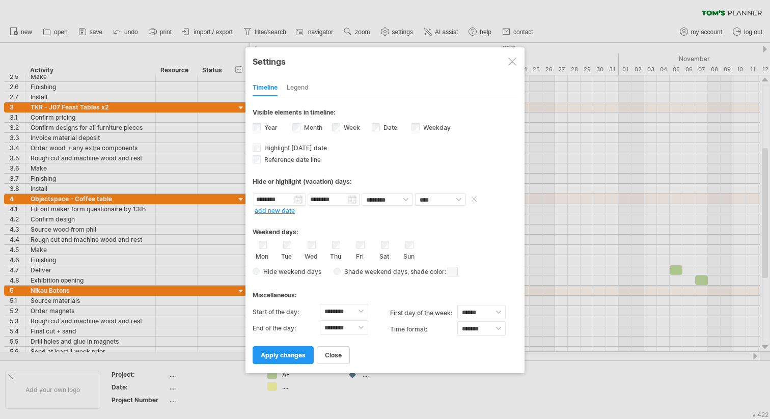
click at [351, 200] on input "********" at bounding box center [333, 199] width 52 height 12
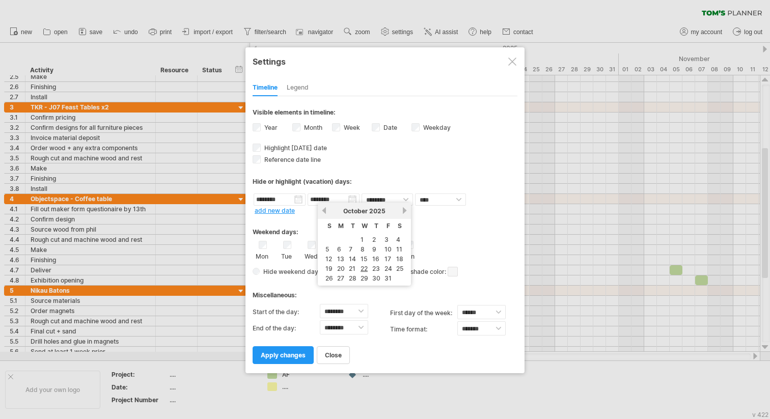
click at [405, 209] on link "next" at bounding box center [405, 211] width 8 height 8
click at [373, 247] on link "6" at bounding box center [374, 249] width 6 height 10
type input "********"
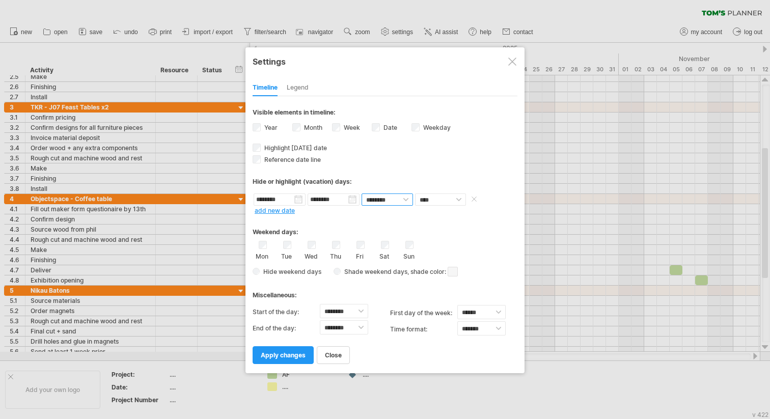
click at [408, 201] on select "******** ********" at bounding box center [386, 199] width 51 height 12
click at [361, 193] on select "******** ********" at bounding box center [386, 199] width 51 height 12
click at [285, 353] on span "apply changes" at bounding box center [283, 355] width 45 height 8
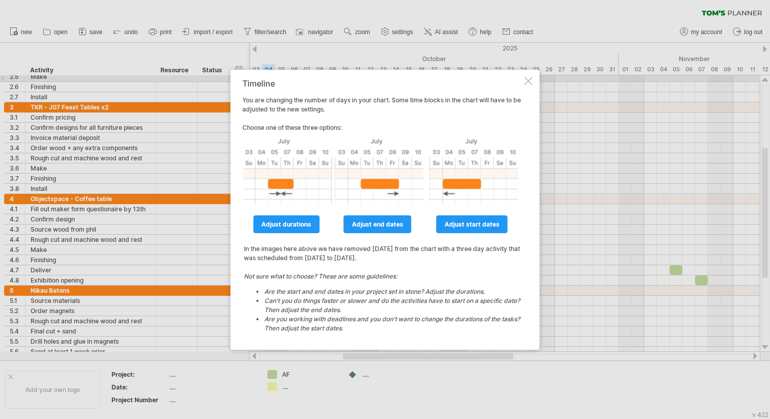
click at [525, 77] on div at bounding box center [528, 81] width 8 height 8
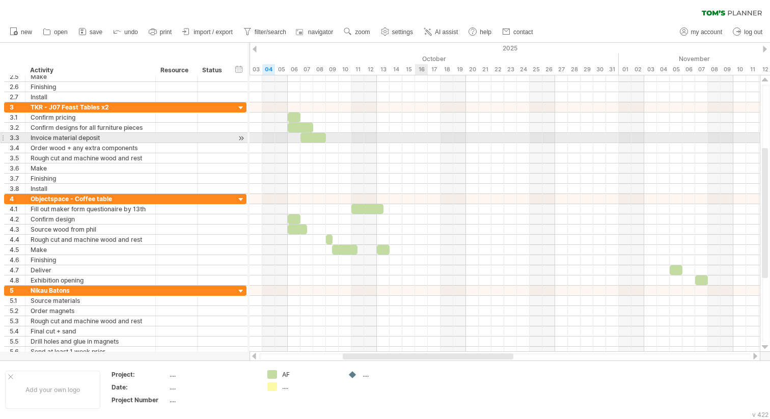
click at [423, 134] on div at bounding box center [504, 138] width 510 height 10
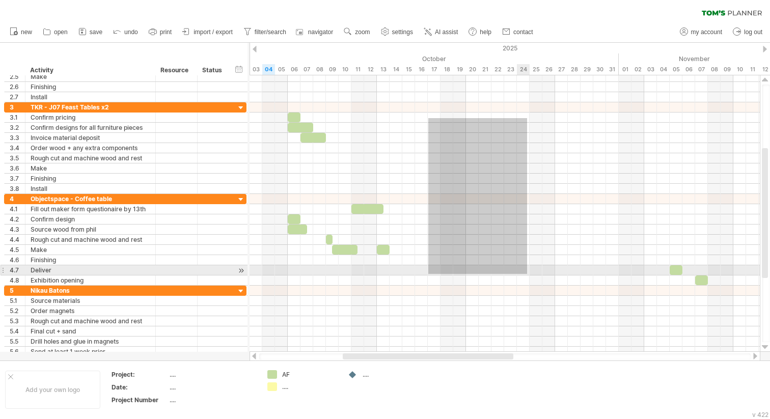
drag, startPoint x: 428, startPoint y: 118, endPoint x: 525, endPoint y: 286, distance: 193.4
click at [525, 286] on div at bounding box center [504, 214] width 510 height 285
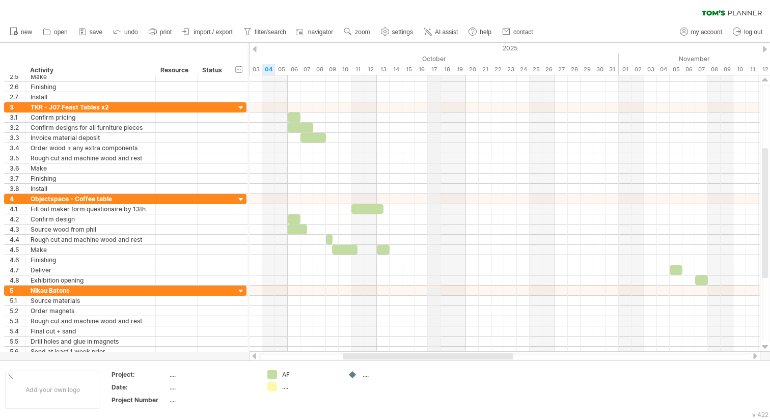
click at [438, 69] on div "17" at bounding box center [434, 69] width 13 height 11
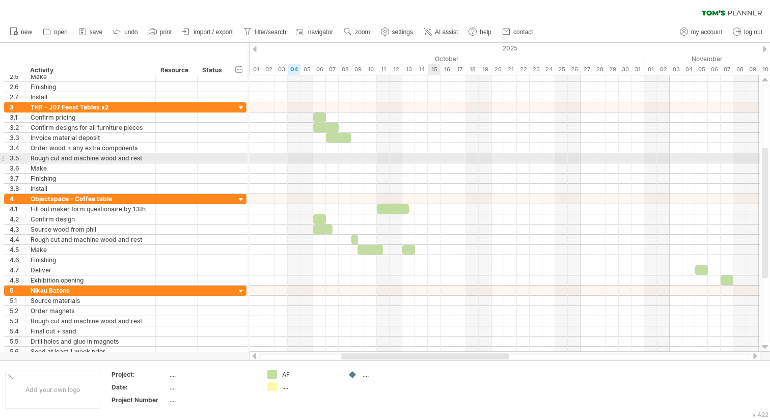
click at [428, 161] on div at bounding box center [504, 158] width 510 height 10
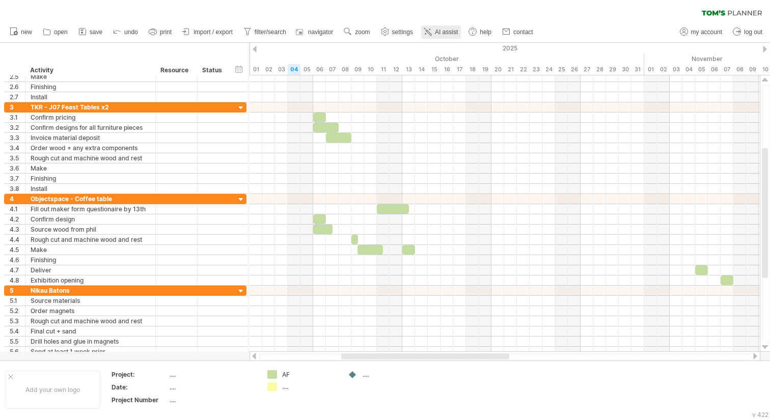
click at [440, 32] on span "AI assist" at bounding box center [446, 32] width 23 height 7
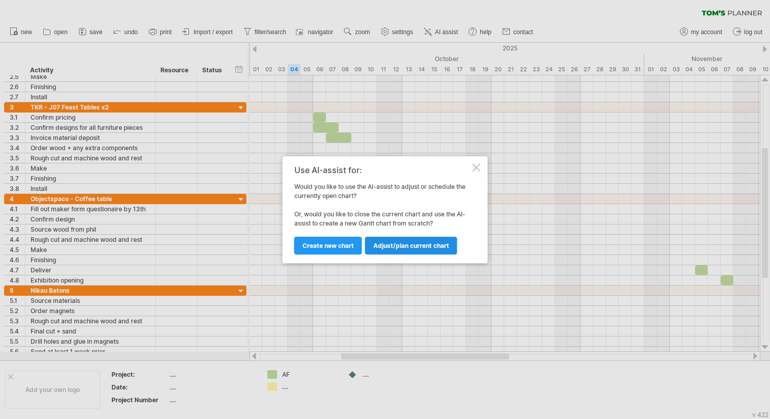
drag, startPoint x: 331, startPoint y: 244, endPoint x: 396, endPoint y: 252, distance: 65.7
click at [396, 253] on div "Adjust/plan current chart Create new chart" at bounding box center [382, 241] width 176 height 26
click at [398, 248] on span "Adjust/plan current chart" at bounding box center [411, 246] width 76 height 8
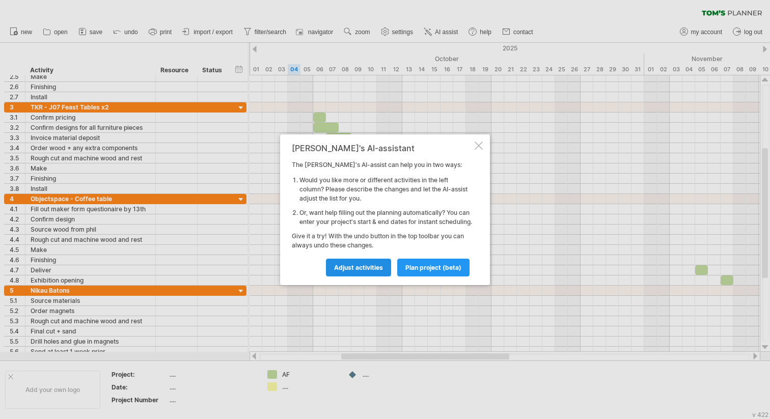
click at [370, 270] on span "Adjust activities" at bounding box center [358, 268] width 49 height 8
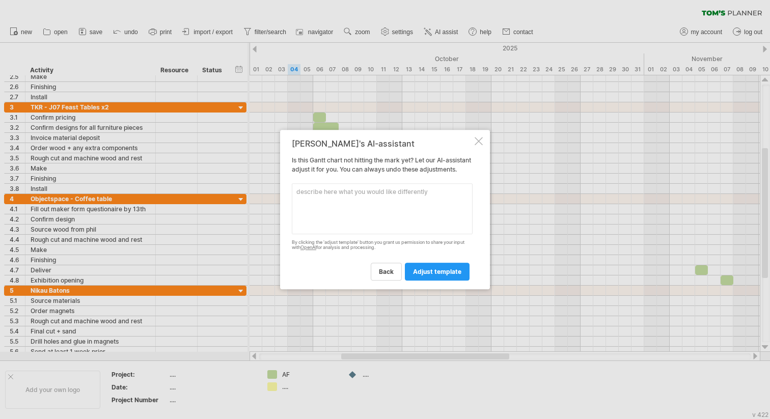
click at [368, 210] on textarea at bounding box center [382, 208] width 181 height 51
type textarea "highlight [DATE] to [DATE]"
click at [442, 271] on link "adjust template" at bounding box center [437, 272] width 65 height 18
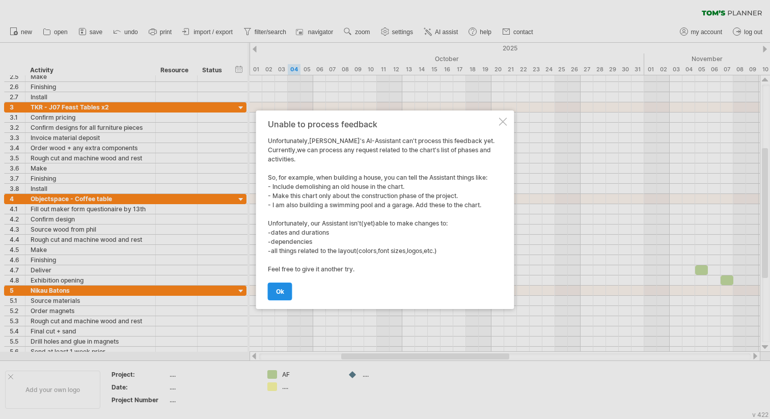
click at [281, 291] on span "ok" at bounding box center [280, 292] width 8 height 8
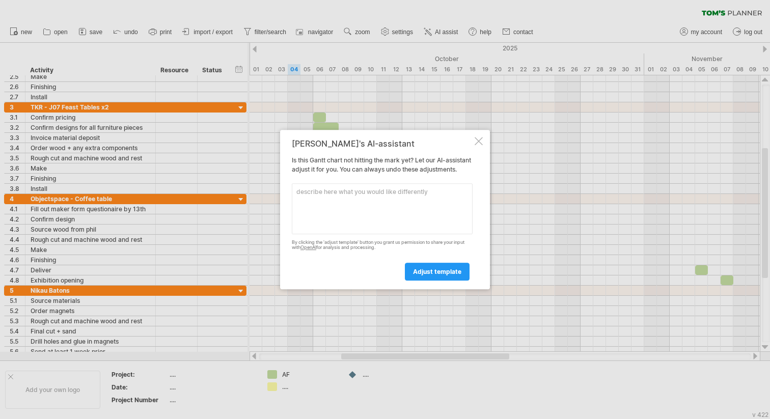
click at [473, 136] on div "[PERSON_NAME]'s AI-assistant Is this [PERSON_NAME] chart not hitting the mark y…" at bounding box center [385, 210] width 210 height 160
click at [476, 138] on div at bounding box center [478, 141] width 8 height 8
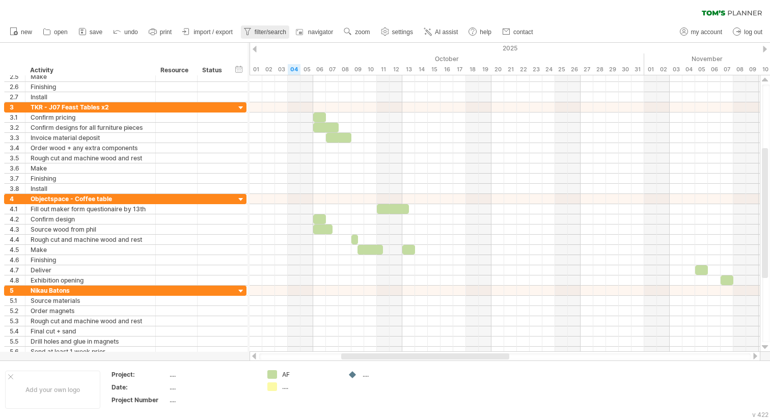
click at [257, 30] on span "filter/search" at bounding box center [270, 32] width 32 height 7
type input "**********"
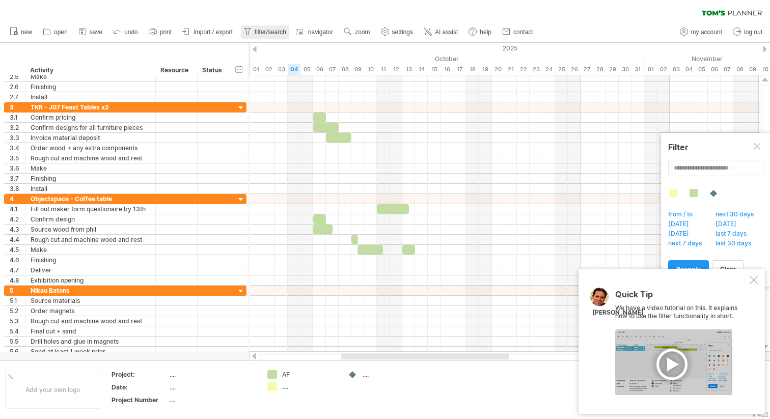
click at [257, 30] on span "filter/search" at bounding box center [270, 32] width 32 height 7
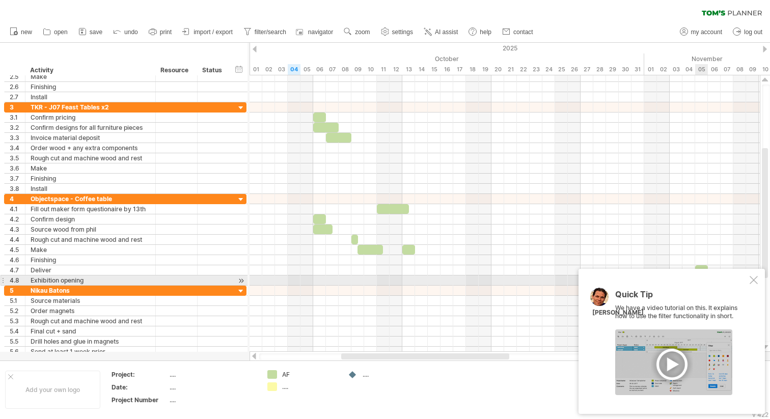
click at [755, 275] on div "Quick Tip We have a video tutorial on this. It explains how to use the filter f…" at bounding box center [671, 341] width 186 height 145
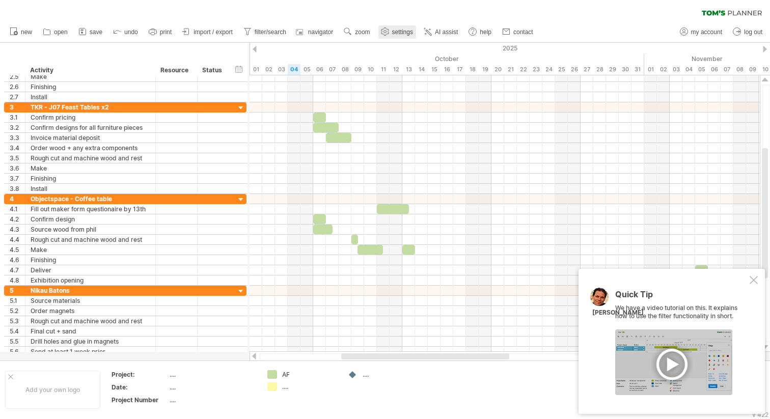
click at [405, 32] on span "settings" at bounding box center [402, 32] width 21 height 7
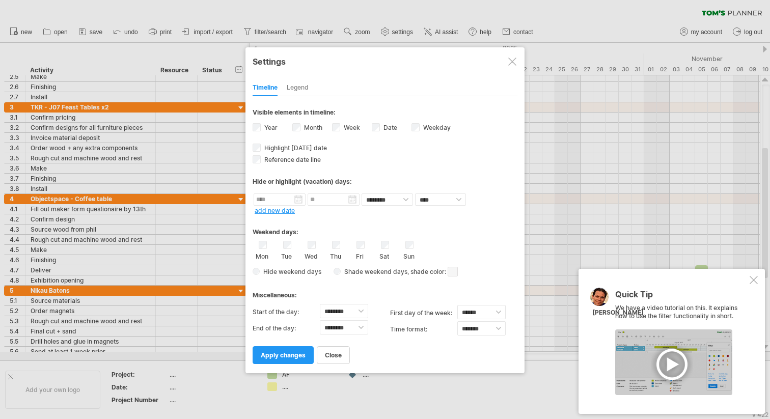
click at [307, 84] on div "Legend" at bounding box center [298, 88] width 22 height 16
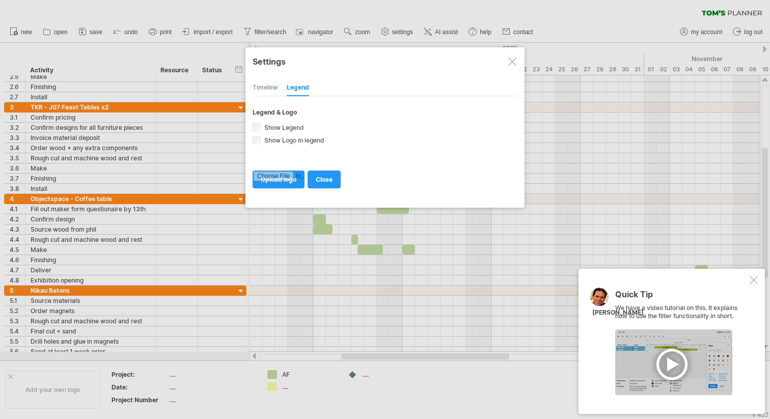
click at [266, 91] on div "Timeline" at bounding box center [264, 88] width 25 height 16
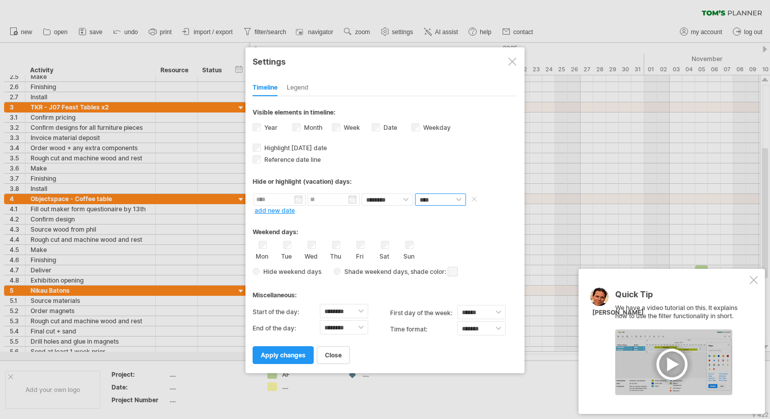
click at [425, 199] on select "**** *****" at bounding box center [440, 199] width 51 height 12
select select "*"
click at [415, 193] on select "**** *****" at bounding box center [440, 199] width 51 height 12
click at [471, 199] on span at bounding box center [476, 199] width 15 height 12
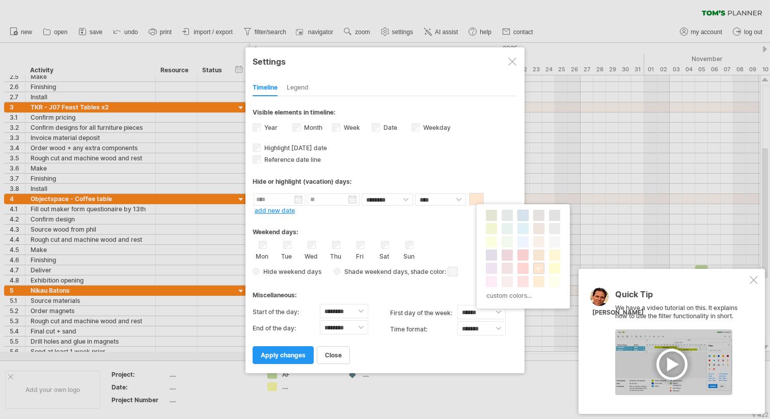
click at [523, 219] on span at bounding box center [523, 215] width 8 height 8
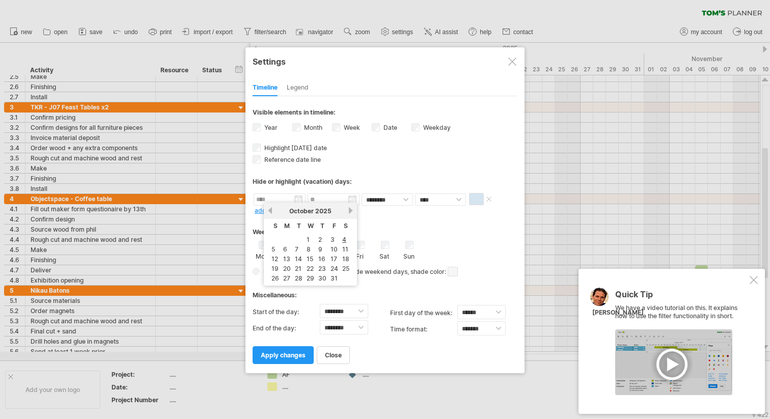
click at [286, 198] on input "text" at bounding box center [279, 199] width 52 height 12
click at [311, 269] on link "22" at bounding box center [309, 269] width 9 height 10
type input "********"
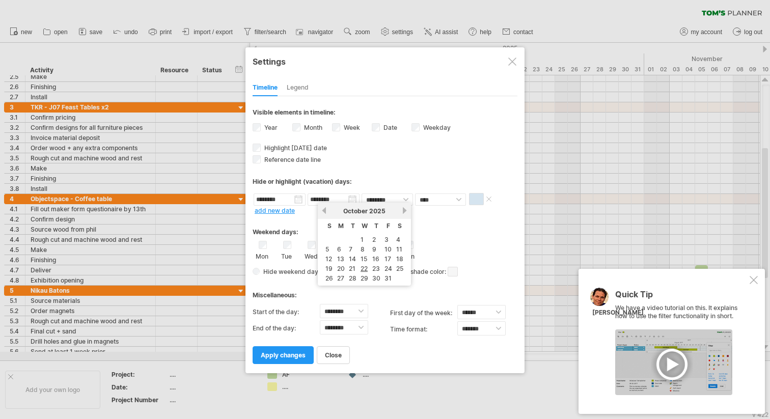
click at [351, 200] on input "********" at bounding box center [333, 199] width 52 height 12
click at [405, 208] on link "next" at bounding box center [405, 211] width 8 height 8
click at [375, 250] on link "6" at bounding box center [374, 249] width 6 height 10
type input "********"
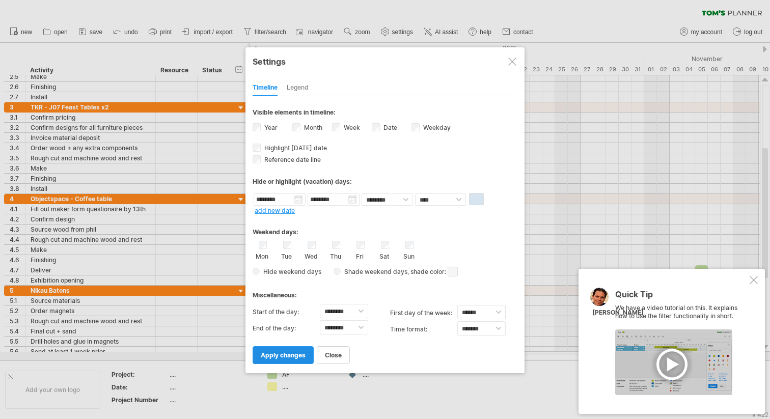
click at [285, 352] on span "apply changes" at bounding box center [283, 355] width 45 height 8
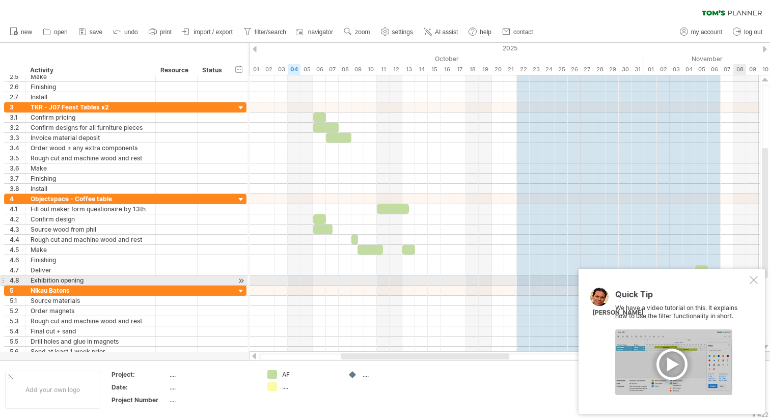
click at [751, 276] on div at bounding box center [753, 280] width 8 height 8
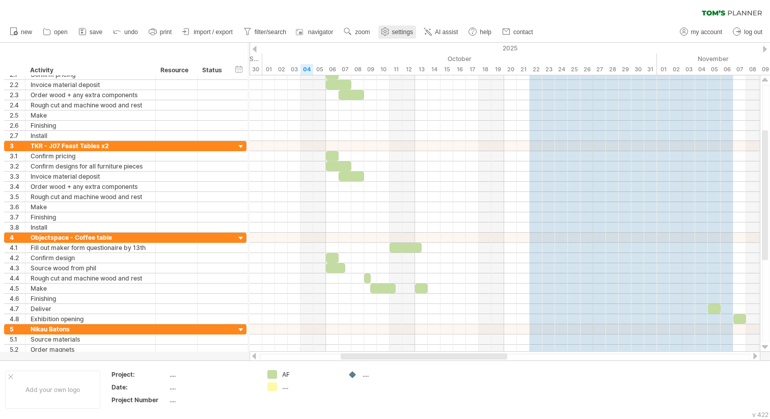
click at [392, 37] on link "settings" at bounding box center [397, 31] width 38 height 13
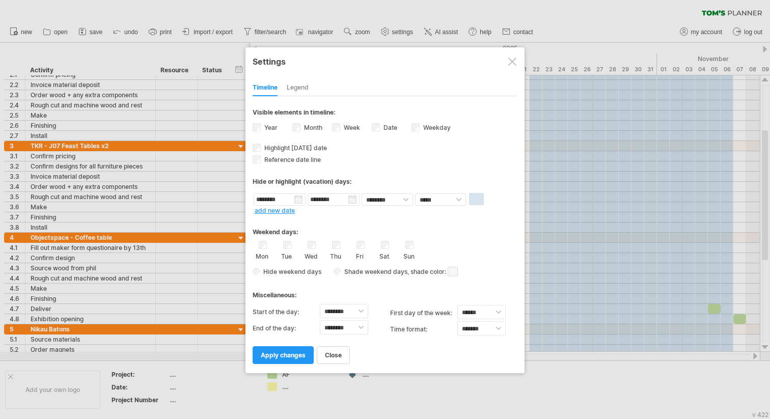
click at [287, 209] on link "add new date" at bounding box center [274, 211] width 40 height 8
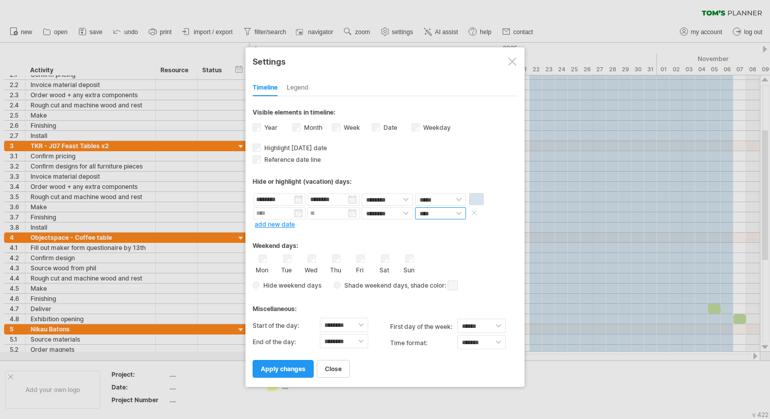
click at [459, 210] on select "**** *****" at bounding box center [440, 213] width 51 height 12
select select "*"
click at [415, 207] on select "**** *****" at bounding box center [440, 213] width 51 height 12
click at [476, 213] on span at bounding box center [476, 213] width 15 height 12
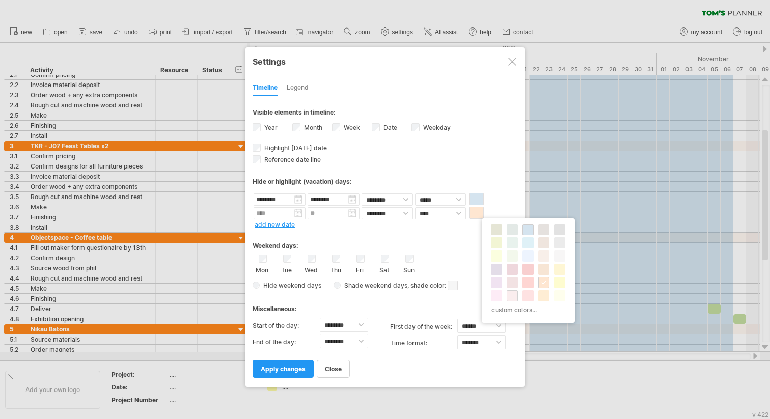
click at [516, 295] on span at bounding box center [512, 296] width 8 height 8
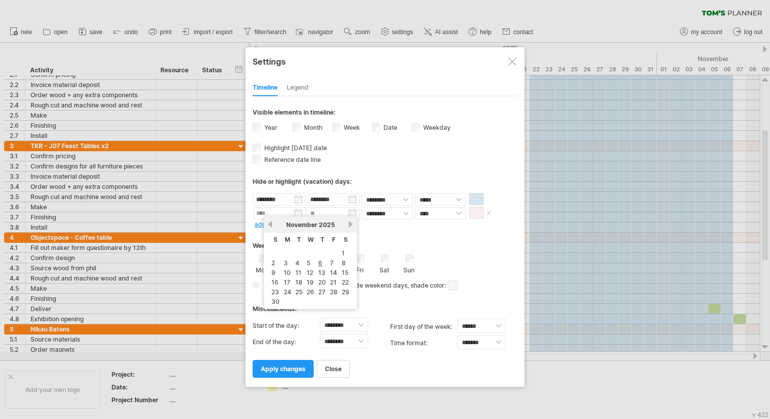
click at [289, 212] on input "text" at bounding box center [279, 213] width 52 height 12
click at [387, 215] on select "******** ********" at bounding box center [386, 213] width 51 height 12
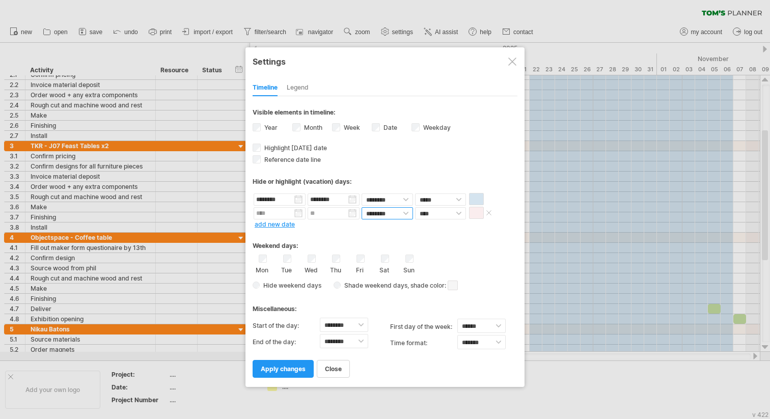
click at [361, 207] on select "******** ********" at bounding box center [386, 213] width 51 height 12
click at [361, 232] on div "Weekend days:" at bounding box center [384, 242] width 265 height 20
click at [385, 238] on div "Weekend days:" at bounding box center [384, 242] width 265 height 20
click at [258, 256] on div "Mon" at bounding box center [262, 263] width 13 height 19
click at [448, 281] on span at bounding box center [452, 285] width 10 height 10
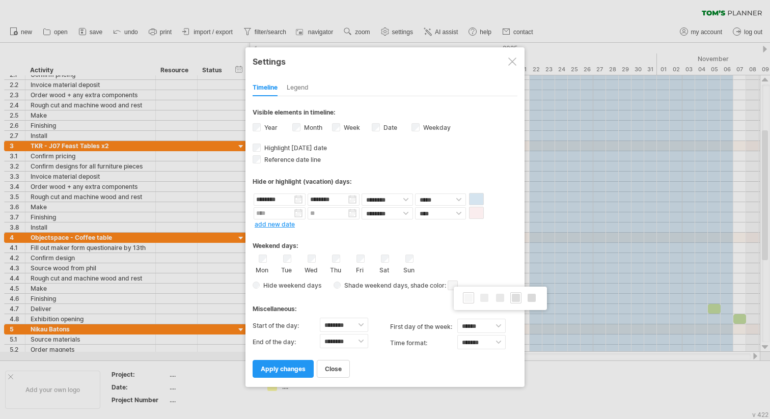
click at [512, 299] on span at bounding box center [515, 298] width 8 height 8
click at [281, 365] on span "apply changes" at bounding box center [283, 369] width 45 height 8
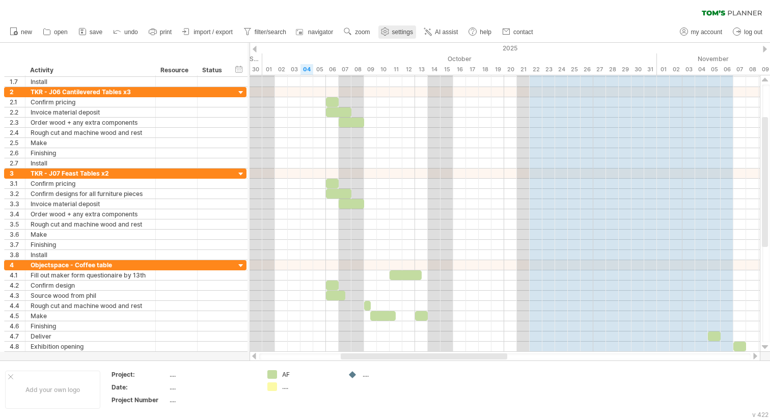
click at [390, 32] on use at bounding box center [385, 31] width 10 height 10
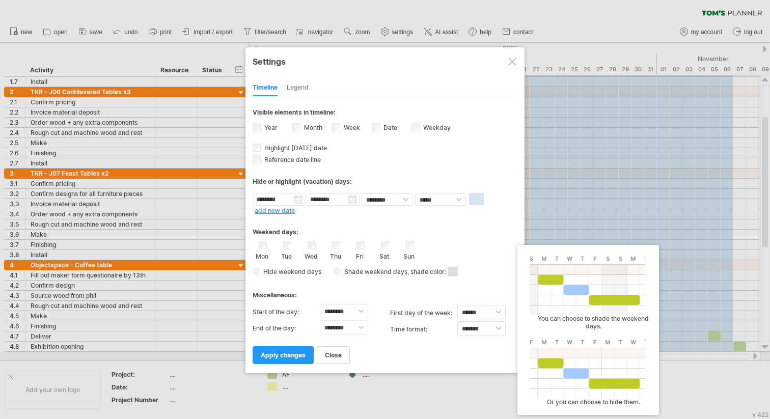
click at [454, 272] on span at bounding box center [452, 272] width 10 height 10
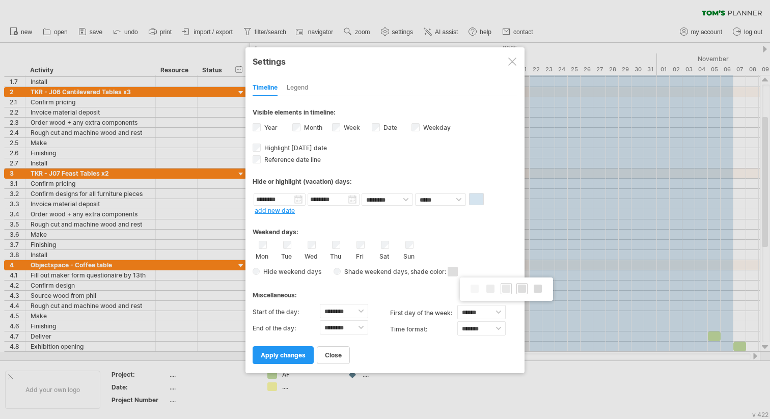
click at [506, 290] on span at bounding box center [506, 288] width 8 height 8
click at [478, 256] on div "Mon Tue Wed Thu Fri Sat Sun" at bounding box center [384, 250] width 265 height 19
click at [300, 348] on link "apply changes" at bounding box center [282, 355] width 61 height 18
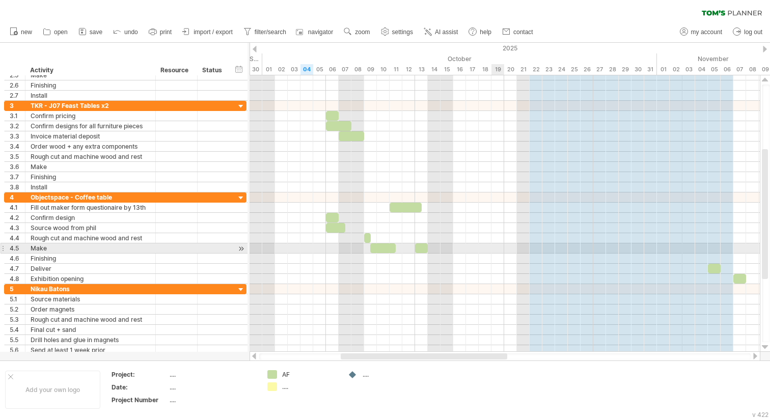
drag, startPoint x: 457, startPoint y: 251, endPoint x: 492, endPoint y: 251, distance: 35.1
click at [492, 251] on div at bounding box center [504, 248] width 510 height 10
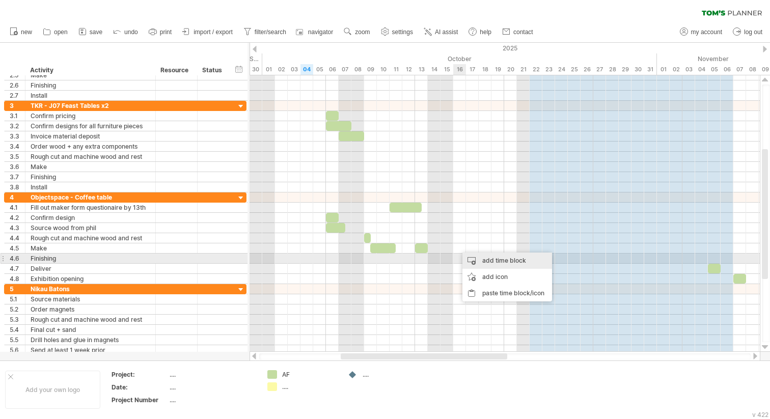
click at [484, 261] on div "add time block" at bounding box center [507, 260] width 90 height 16
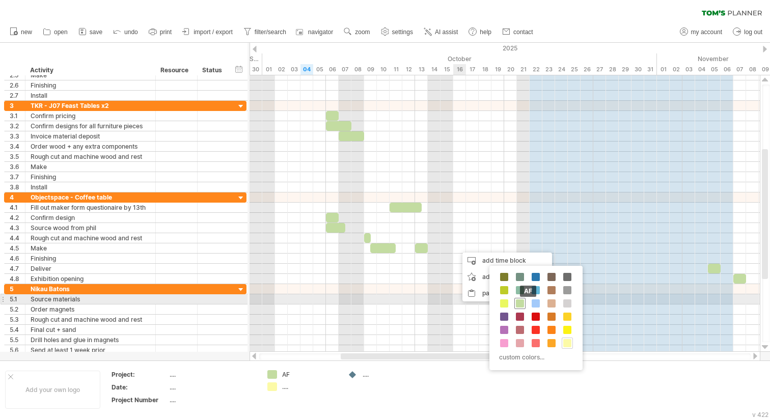
click at [521, 304] on span at bounding box center [520, 303] width 8 height 8
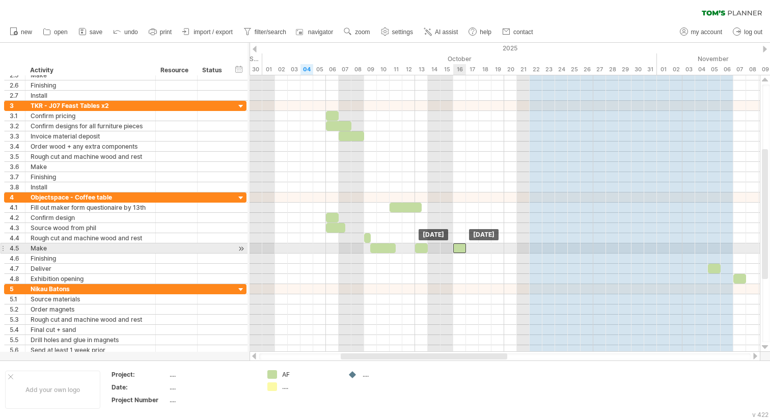
click at [460, 250] on div at bounding box center [459, 248] width 13 height 10
drag, startPoint x: 464, startPoint y: 249, endPoint x: 487, endPoint y: 249, distance: 22.4
click at [487, 249] on div at bounding box center [472, 248] width 38 height 10
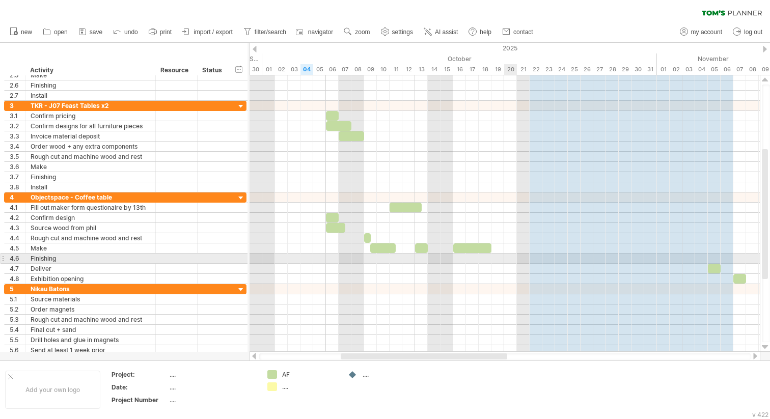
drag, startPoint x: 493, startPoint y: 259, endPoint x: 508, endPoint y: 259, distance: 15.8
click at [508, 259] on div at bounding box center [504, 258] width 510 height 10
click at [496, 259] on div at bounding box center [504, 258] width 510 height 10
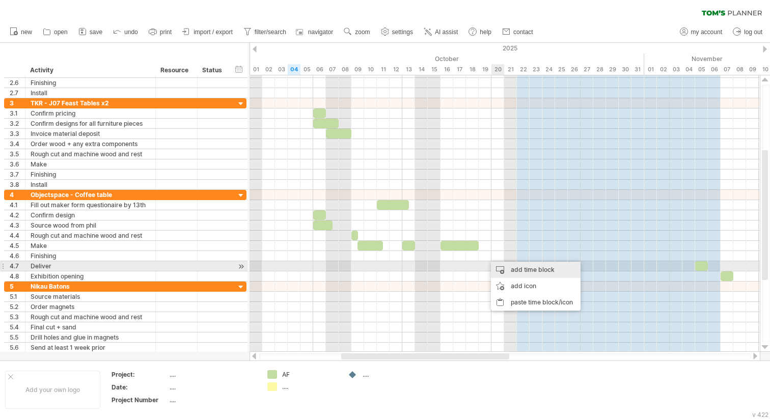
click at [513, 267] on div "add time block" at bounding box center [536, 270] width 90 height 16
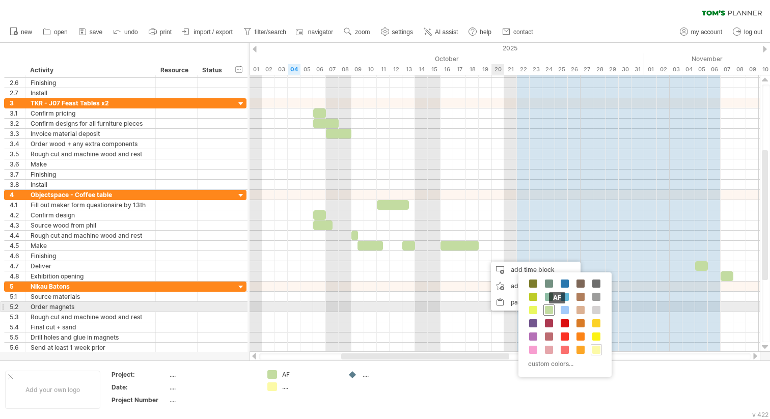
click at [549, 307] on span at bounding box center [549, 310] width 8 height 8
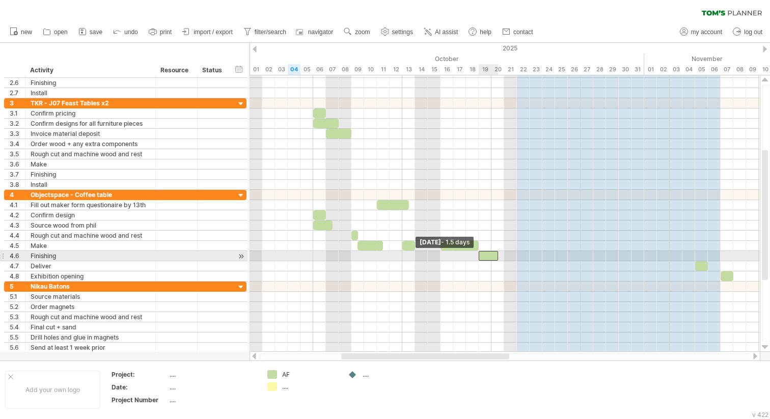
drag, startPoint x: 485, startPoint y: 254, endPoint x: 479, endPoint y: 255, distance: 5.1
click at [479, 255] on span at bounding box center [478, 256] width 4 height 10
click at [502, 255] on span at bounding box center [504, 256] width 4 height 10
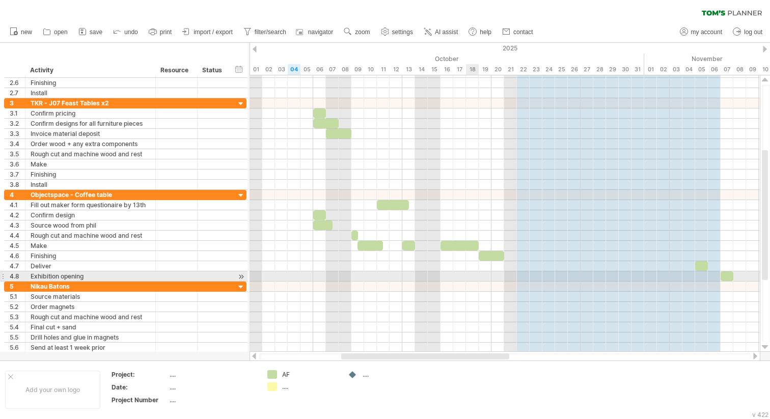
click at [468, 273] on div at bounding box center [504, 276] width 510 height 10
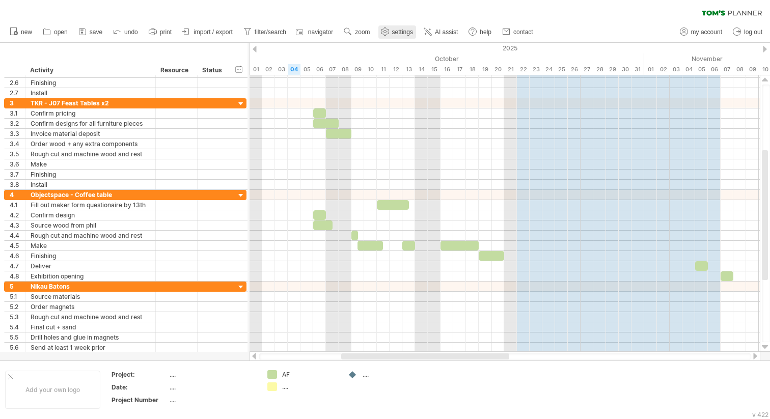
click at [398, 31] on span "settings" at bounding box center [402, 32] width 21 height 7
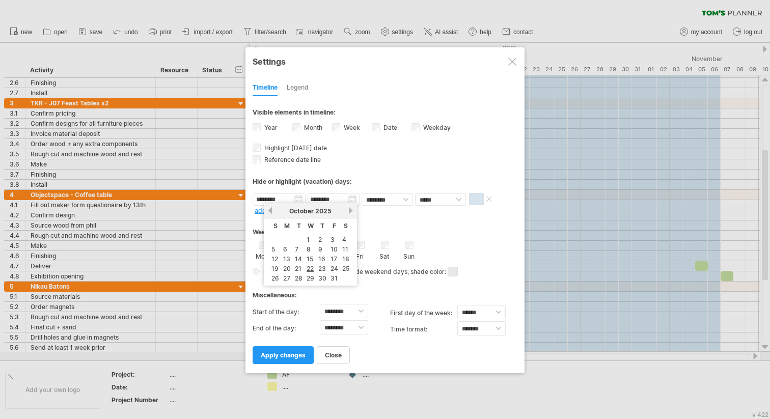
click at [275, 197] on input "********" at bounding box center [279, 199] width 52 height 12
click at [263, 198] on input "********" at bounding box center [279, 199] width 52 height 12
click at [322, 267] on link "23" at bounding box center [322, 269] width 10 height 10
type input "********"
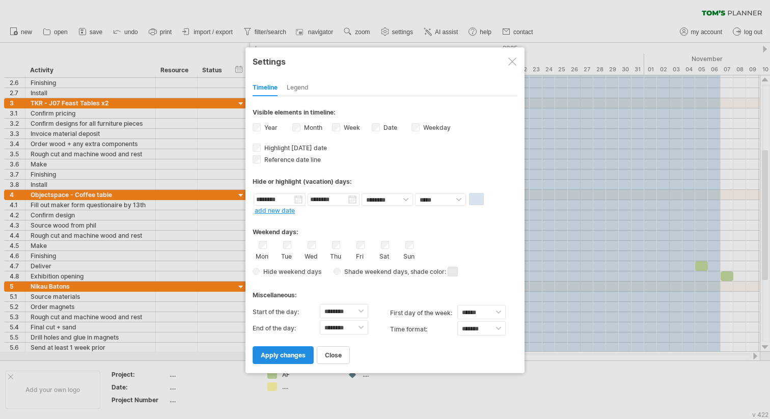
click at [295, 351] on span "apply changes" at bounding box center [283, 355] width 45 height 8
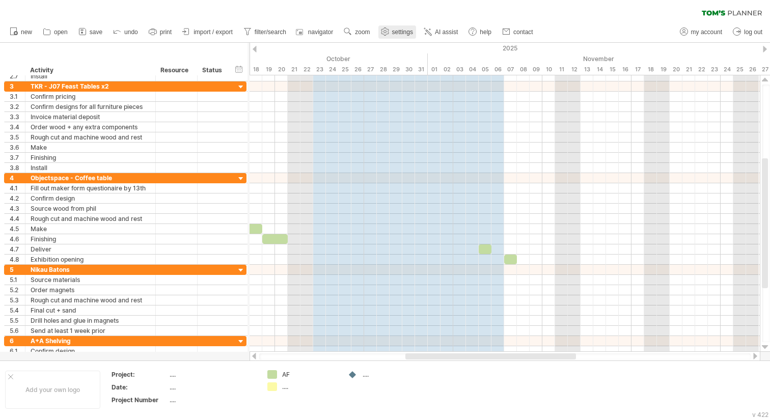
click at [398, 35] on span "settings" at bounding box center [402, 32] width 21 height 7
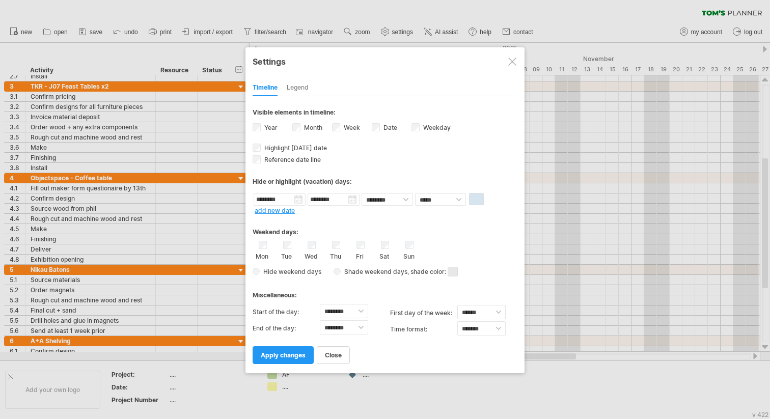
click at [281, 211] on link "add new date" at bounding box center [274, 211] width 40 height 8
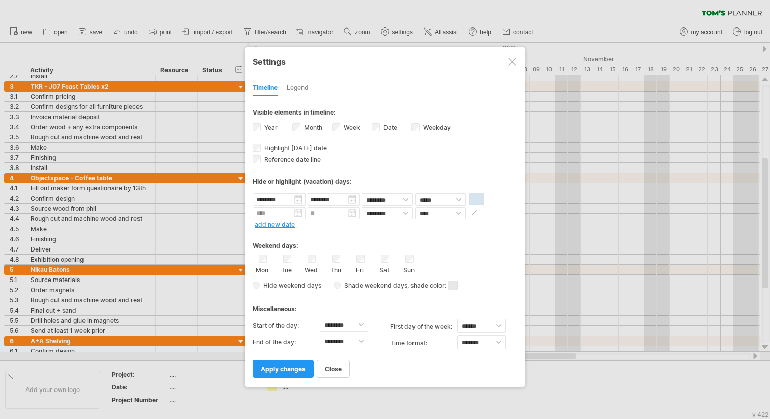
click at [280, 214] on input "text" at bounding box center [279, 213] width 52 height 12
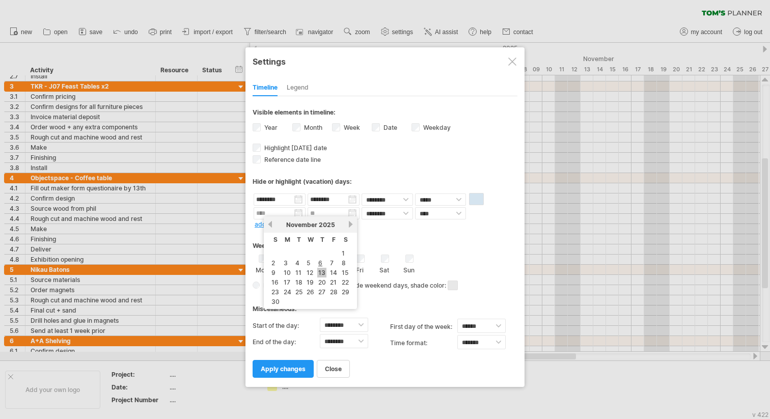
click at [321, 271] on link "13" at bounding box center [321, 273] width 9 height 10
type input "********"
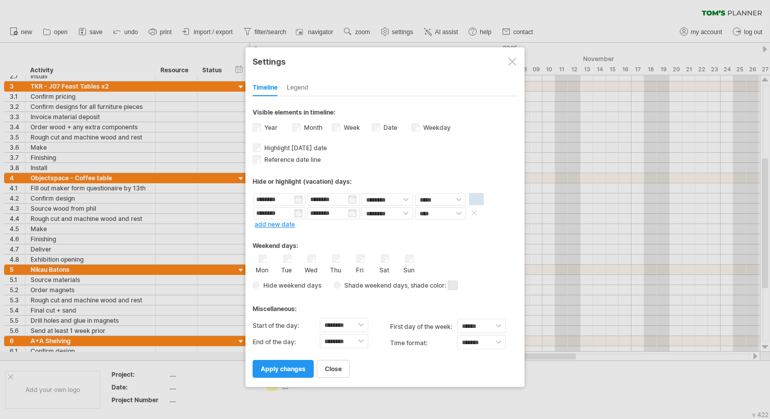
click at [335, 213] on input "********" at bounding box center [333, 213] width 52 height 12
click at [340, 277] on link "17" at bounding box center [340, 282] width 9 height 10
type input "********"
click at [460, 213] on select "**** *****" at bounding box center [440, 213] width 51 height 12
select select "*"
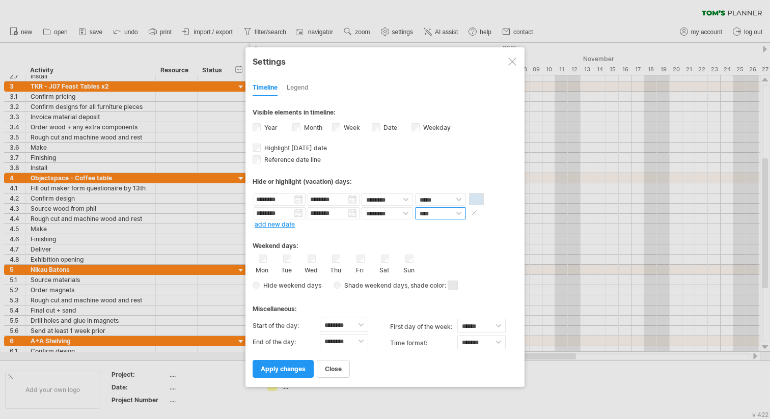
click at [415, 207] on select "**** *****" at bounding box center [440, 213] width 51 height 12
click at [478, 213] on span at bounding box center [476, 213] width 15 height 12
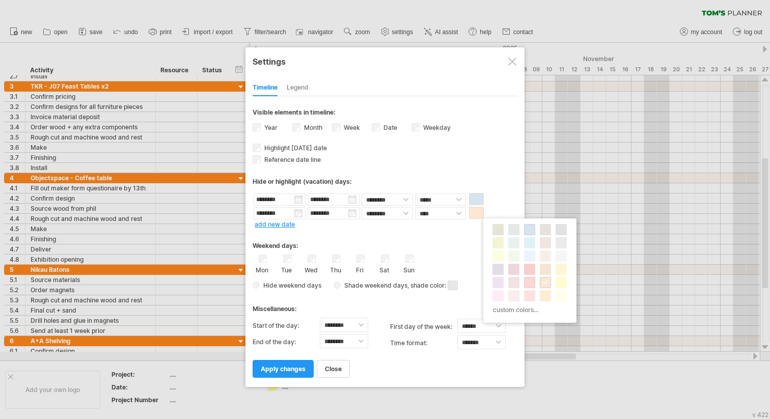
click at [529, 282] on span at bounding box center [529, 282] width 8 height 8
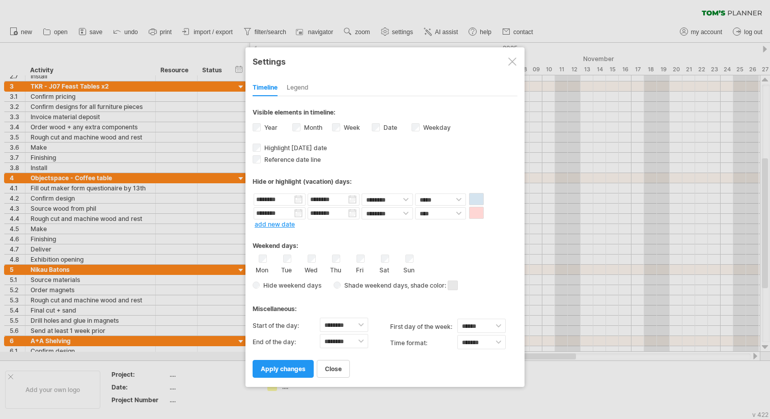
click at [495, 267] on div "Mon Tue Wed Thu Fri Sat Sun" at bounding box center [384, 263] width 265 height 19
click at [338, 211] on input "********" at bounding box center [333, 213] width 52 height 12
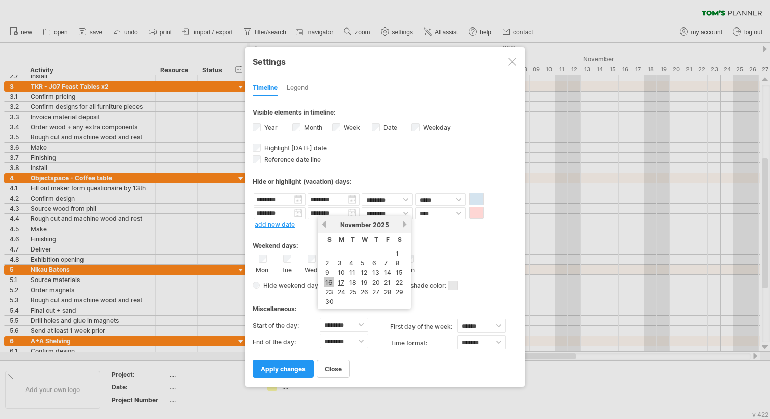
click at [330, 279] on link "16" at bounding box center [328, 282] width 9 height 10
type input "********"
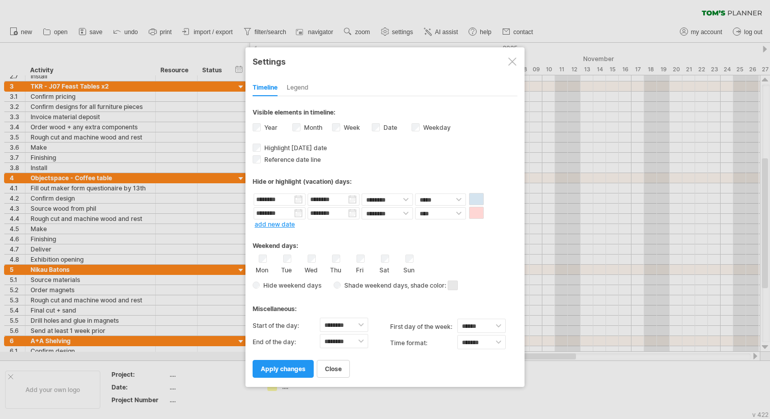
click at [347, 236] on div "Weekend days:" at bounding box center [384, 242] width 265 height 20
click at [475, 208] on span at bounding box center [476, 213] width 15 height 12
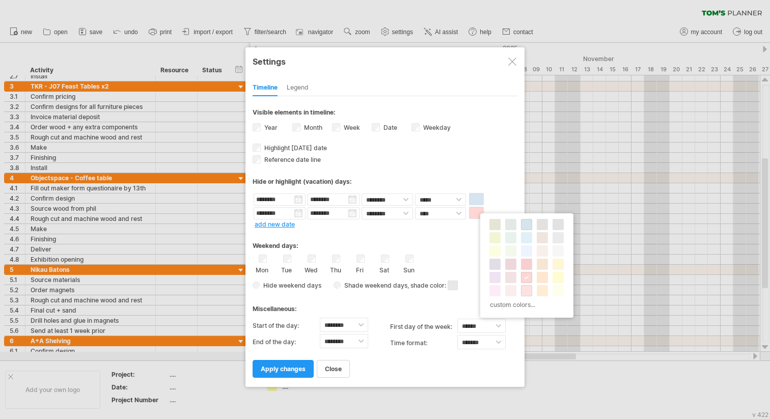
click at [523, 291] on span at bounding box center [526, 291] width 8 height 8
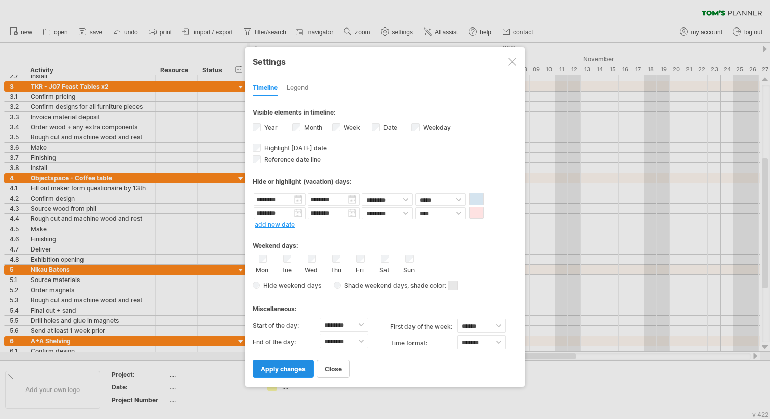
click at [283, 367] on span "apply changes" at bounding box center [283, 369] width 45 height 8
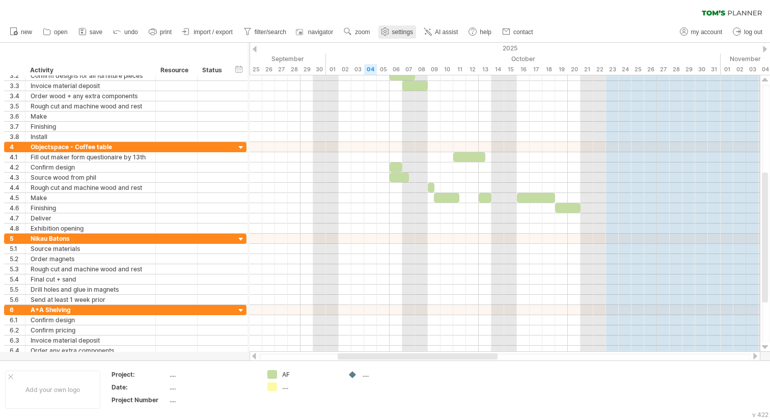
click at [387, 32] on use at bounding box center [385, 31] width 10 height 10
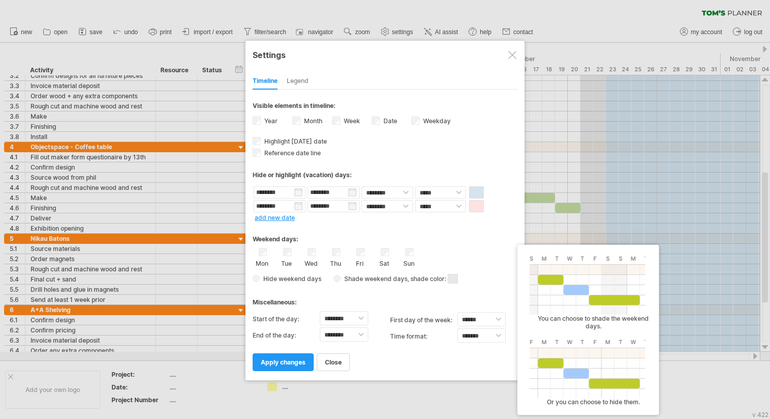
click at [353, 277] on span "Shade weekend days" at bounding box center [373, 279] width 67 height 8
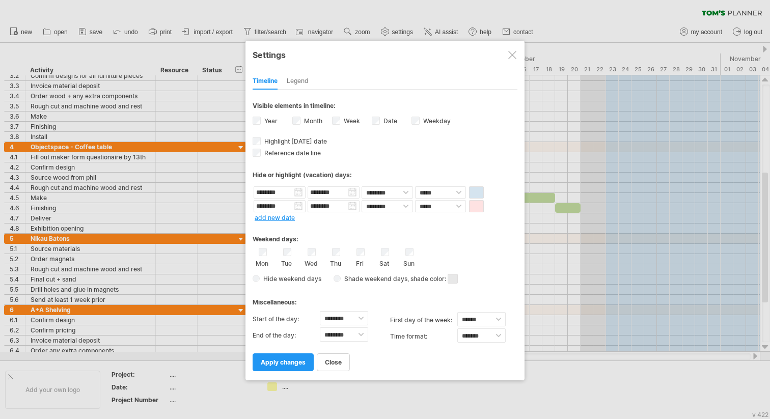
click at [452, 280] on span at bounding box center [452, 279] width 10 height 10
click at [486, 298] on span at bounding box center [487, 296] width 8 height 8
click at [296, 359] on span "apply changes" at bounding box center [283, 362] width 45 height 8
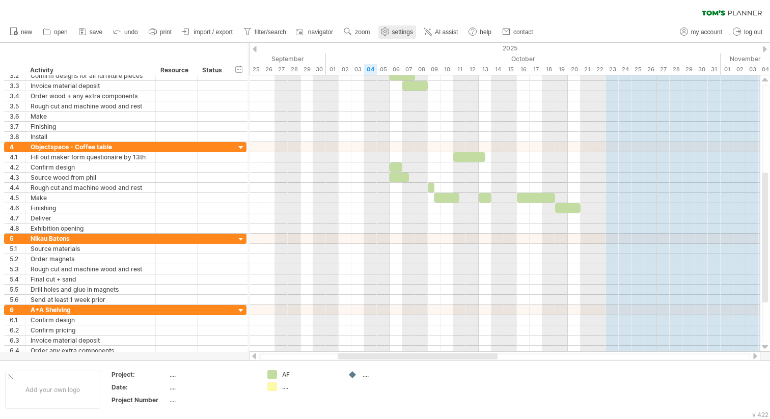
click at [387, 37] on link "settings" at bounding box center [397, 31] width 38 height 13
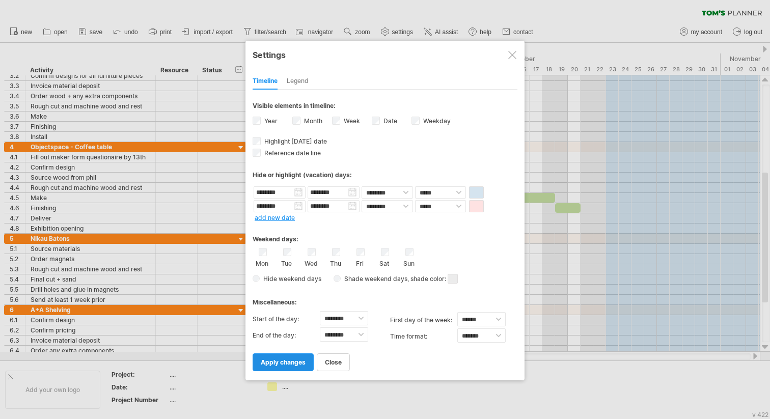
click at [289, 355] on link "apply changes" at bounding box center [282, 362] width 61 height 18
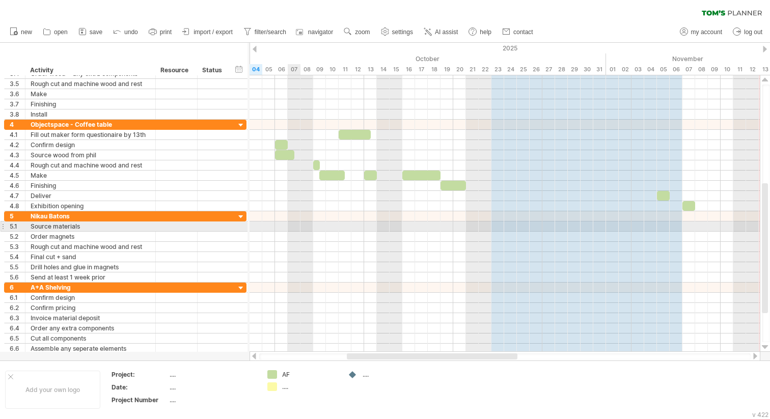
click at [293, 227] on div at bounding box center [504, 226] width 510 height 10
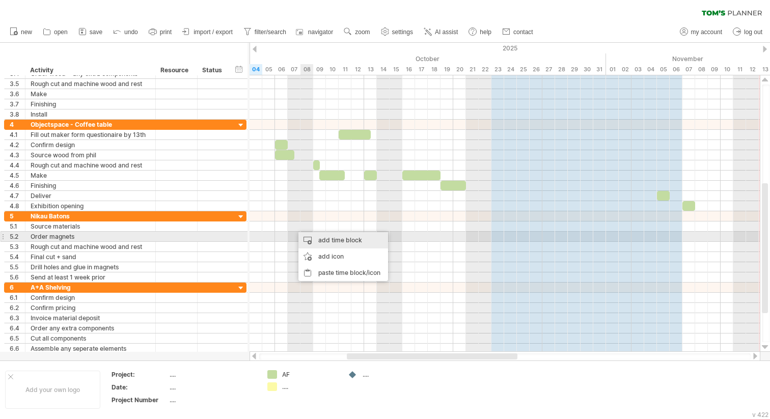
click at [319, 237] on div "add time block" at bounding box center [343, 240] width 90 height 16
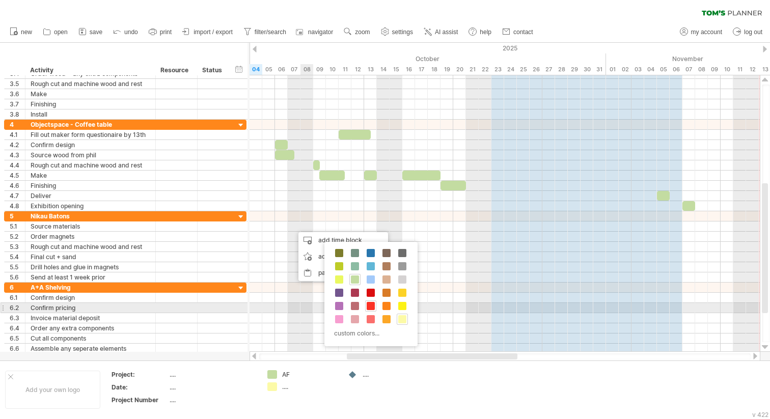
click at [371, 308] on span at bounding box center [370, 306] width 8 height 8
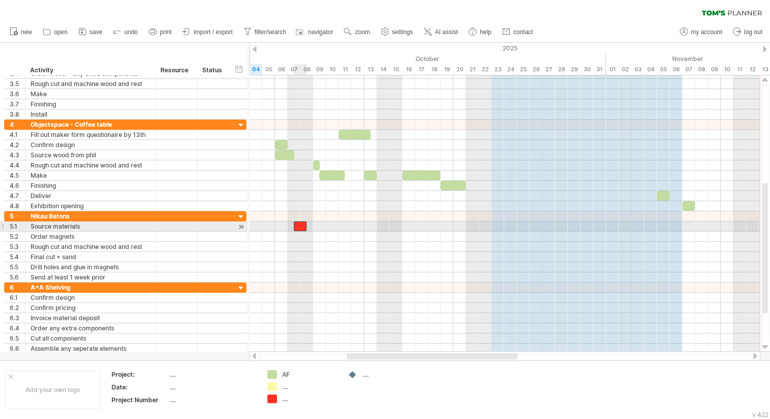
click at [299, 226] on div at bounding box center [300, 226] width 13 height 10
click at [308, 237] on div at bounding box center [504, 237] width 510 height 10
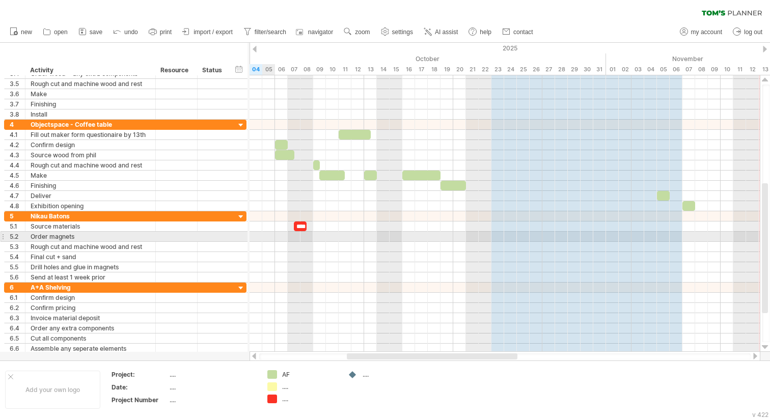
click at [268, 239] on div at bounding box center [504, 237] width 510 height 10
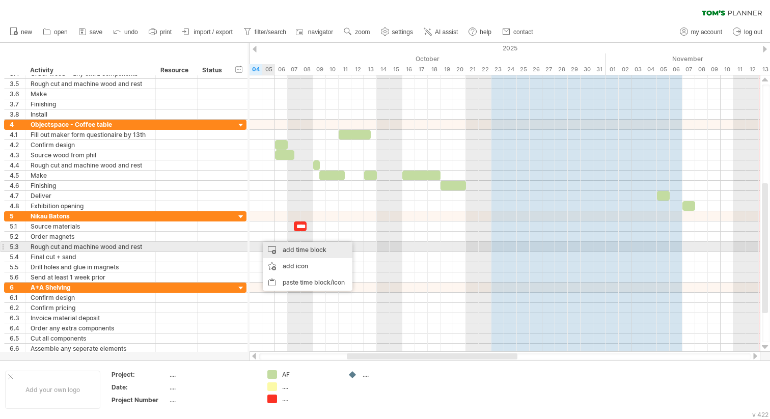
click at [288, 250] on div "add time block" at bounding box center [308, 250] width 90 height 16
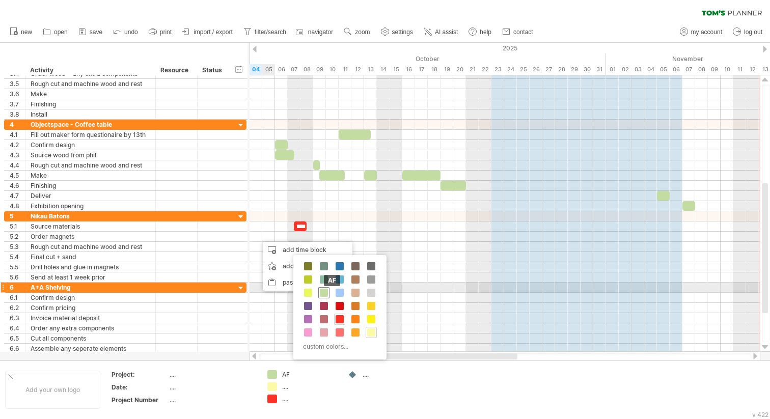
click at [326, 293] on span at bounding box center [324, 293] width 8 height 8
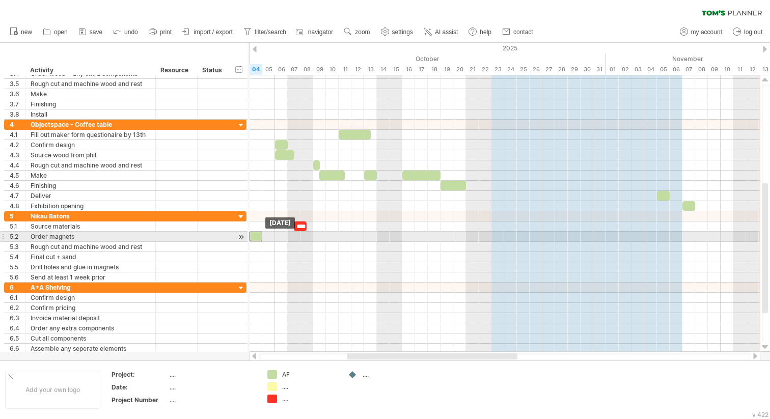
drag, startPoint x: 265, startPoint y: 236, endPoint x: 259, endPoint y: 237, distance: 6.1
click at [259, 237] on div at bounding box center [255, 237] width 13 height 10
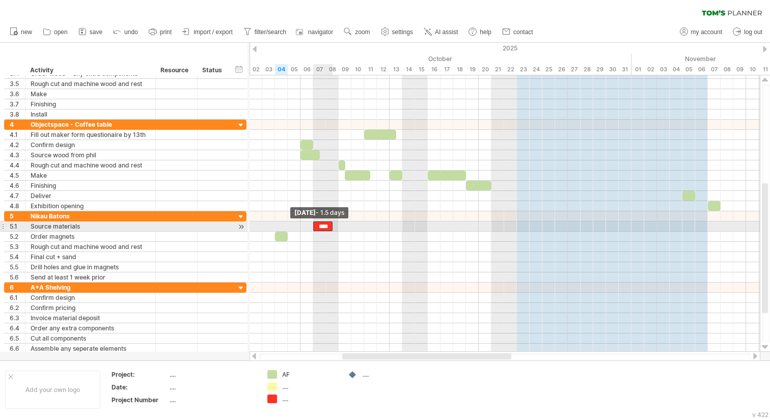
drag, startPoint x: 320, startPoint y: 226, endPoint x: 315, endPoint y: 227, distance: 5.1
click at [315, 227] on span at bounding box center [313, 226] width 4 height 10
drag, startPoint x: 331, startPoint y: 226, endPoint x: 325, endPoint y: 227, distance: 6.1
click at [325, 227] on span at bounding box center [326, 226] width 4 height 10
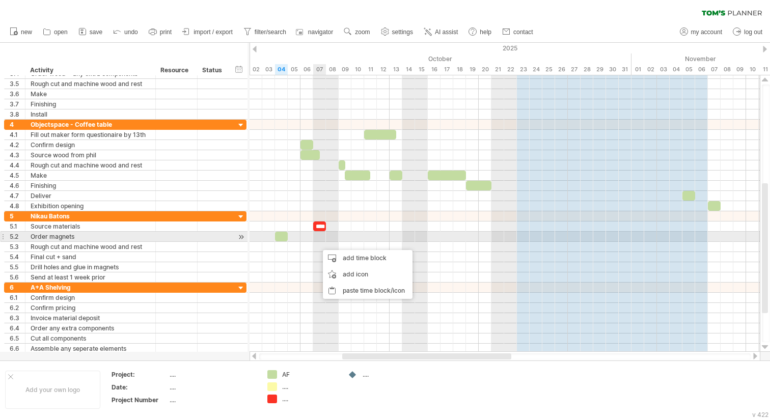
click at [319, 227] on div "****" at bounding box center [319, 226] width 13 height 10
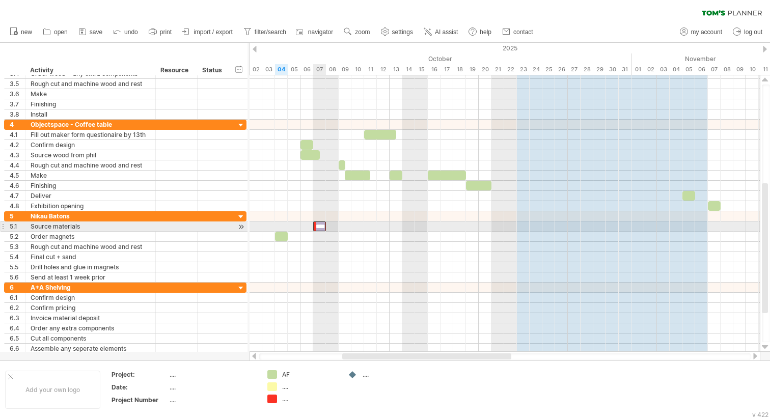
click at [319, 227] on div "****" at bounding box center [319, 226] width 13 height 10
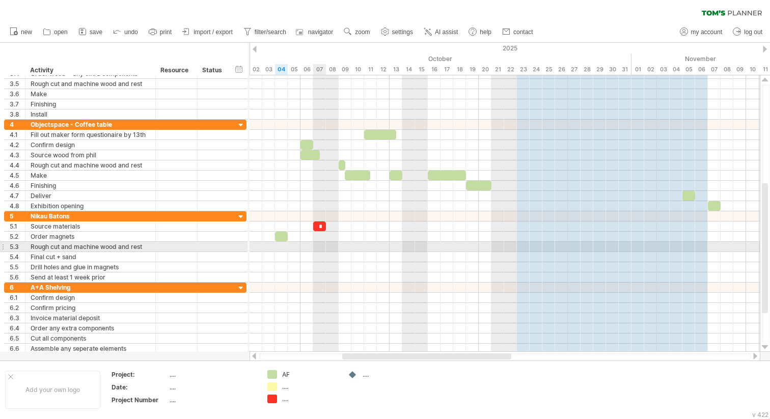
click at [317, 244] on div at bounding box center [504, 247] width 510 height 10
click at [317, 258] on div at bounding box center [504, 257] width 510 height 10
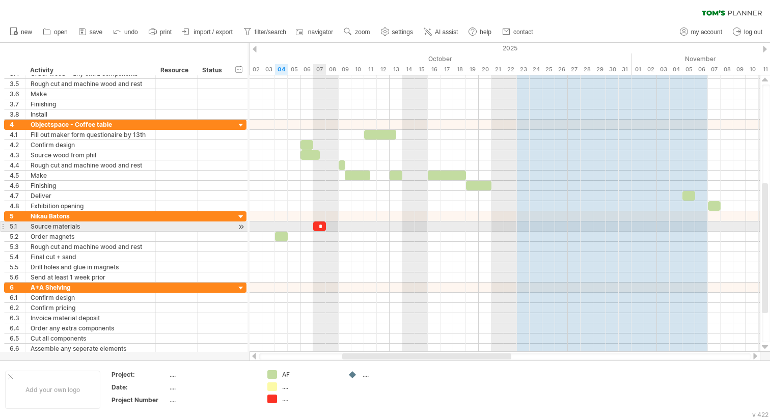
click at [317, 224] on div "*" at bounding box center [319, 226] width 13 height 10
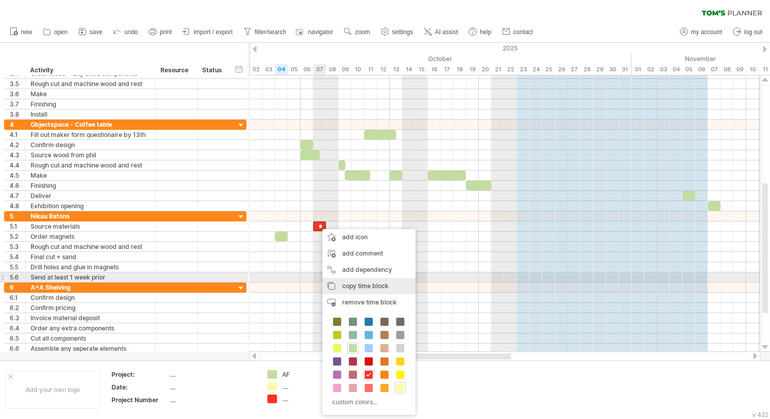
click at [350, 282] on span "copy time block" at bounding box center [365, 286] width 46 height 8
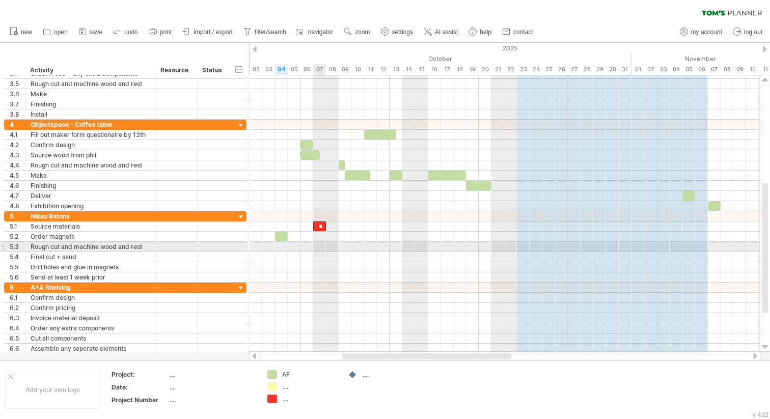
click at [318, 247] on div at bounding box center [504, 247] width 510 height 10
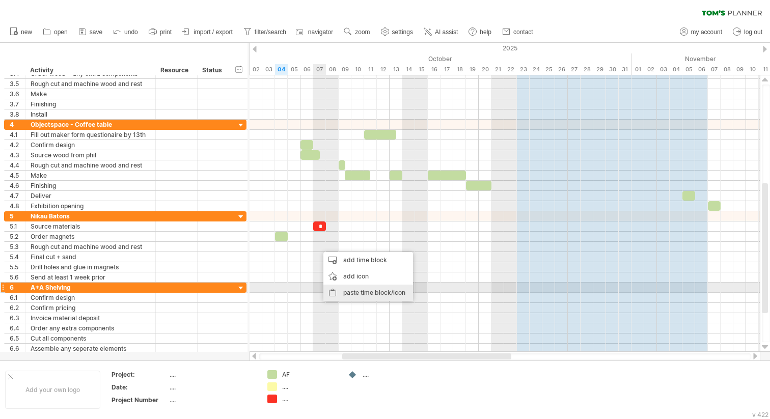
drag, startPoint x: 337, startPoint y: 261, endPoint x: 338, endPoint y: 291, distance: 30.5
click at [338, 291] on div "add time block add icon paste time block/icon" at bounding box center [368, 276] width 90 height 49
click at [352, 295] on div "paste time block/icon" at bounding box center [368, 292] width 90 height 16
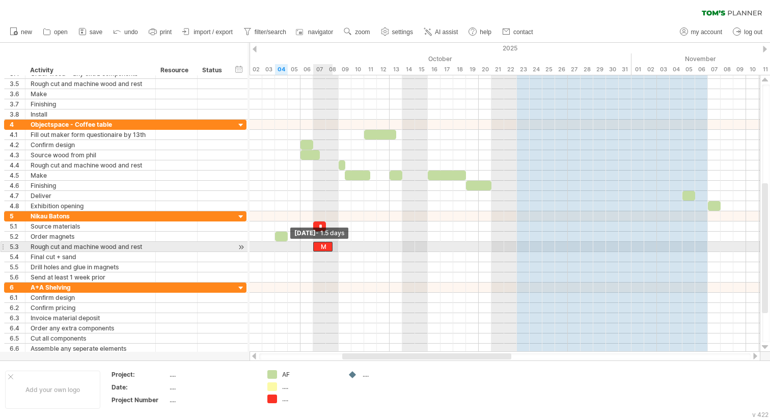
drag, startPoint x: 320, startPoint y: 247, endPoint x: 315, endPoint y: 247, distance: 5.6
click at [315, 247] on span at bounding box center [313, 247] width 4 height 10
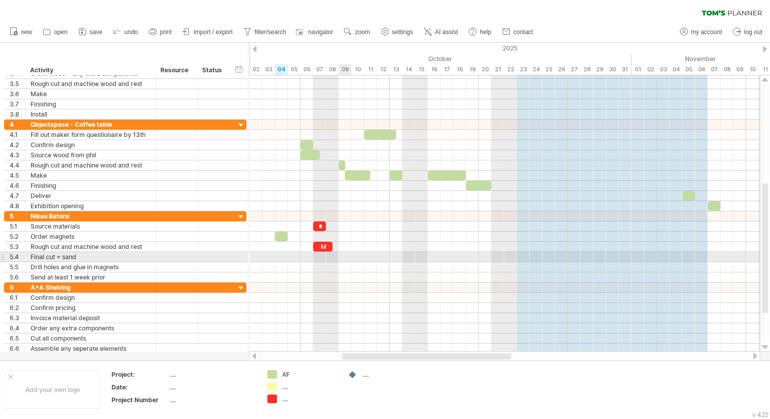
drag, startPoint x: 330, startPoint y: 255, endPoint x: 340, endPoint y: 255, distance: 9.7
click at [340, 255] on div at bounding box center [504, 257] width 510 height 10
click at [334, 257] on div at bounding box center [504, 257] width 510 height 10
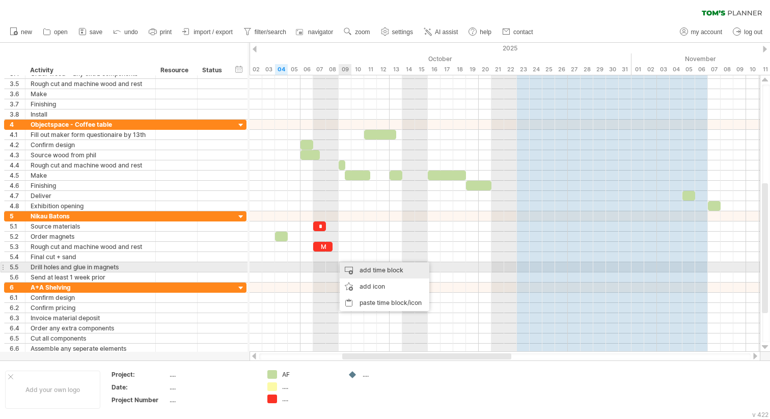
click at [357, 268] on div "add time block" at bounding box center [384, 270] width 90 height 16
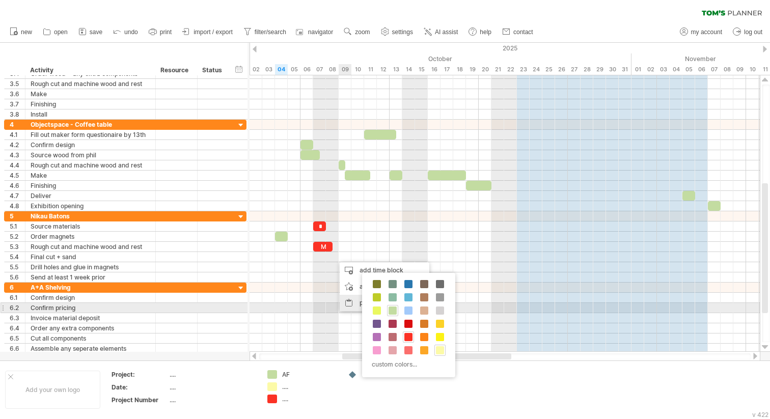
click at [355, 303] on div "paste time block/icon" at bounding box center [384, 303] width 90 height 16
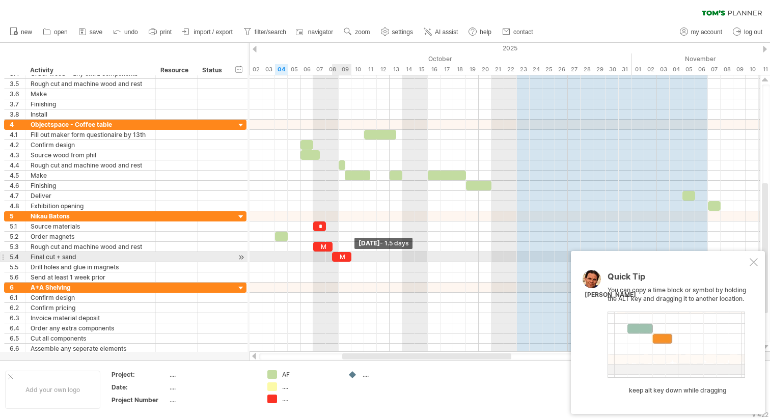
drag, startPoint x: 343, startPoint y: 258, endPoint x: 348, endPoint y: 258, distance: 5.6
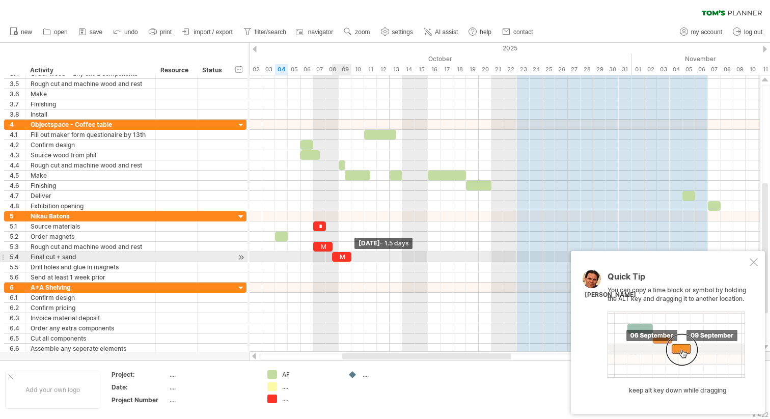
click at [348, 258] on div "M" at bounding box center [341, 257] width 19 height 10
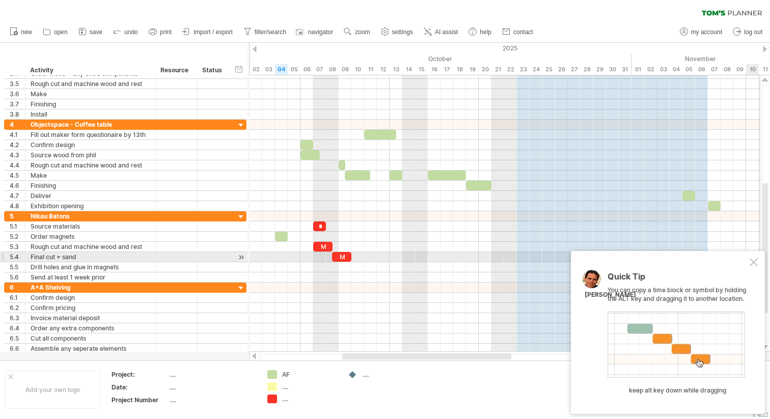
click at [749, 259] on div at bounding box center [753, 262] width 8 height 8
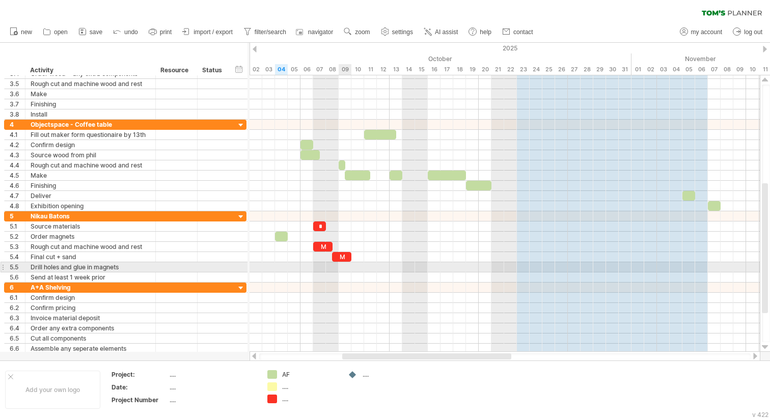
click at [347, 265] on div at bounding box center [504, 267] width 510 height 10
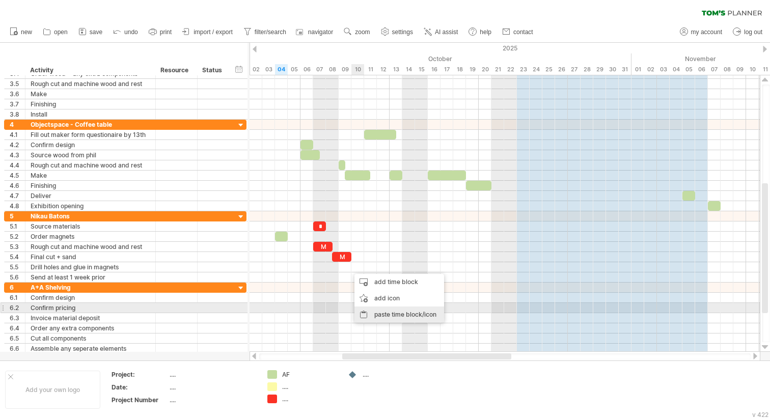
click at [379, 312] on div "paste time block/icon" at bounding box center [399, 314] width 90 height 16
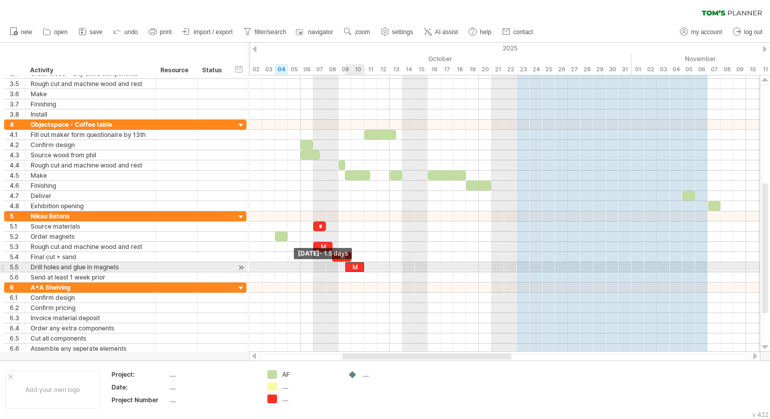
drag, startPoint x: 352, startPoint y: 268, endPoint x: 347, endPoint y: 268, distance: 5.6
click at [347, 268] on div "M" at bounding box center [354, 267] width 19 height 10
drag, startPoint x: 362, startPoint y: 268, endPoint x: 356, endPoint y: 270, distance: 6.4
click at [356, 270] on span at bounding box center [358, 267] width 4 height 10
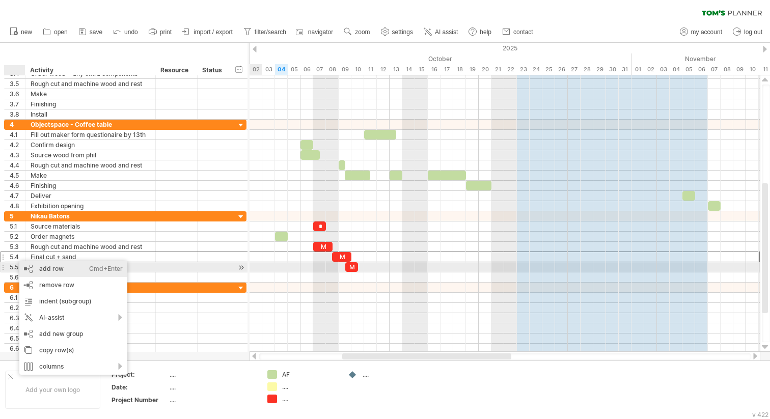
click at [37, 266] on div "add row Ctrl+Enter Cmd+Enter" at bounding box center [73, 269] width 108 height 16
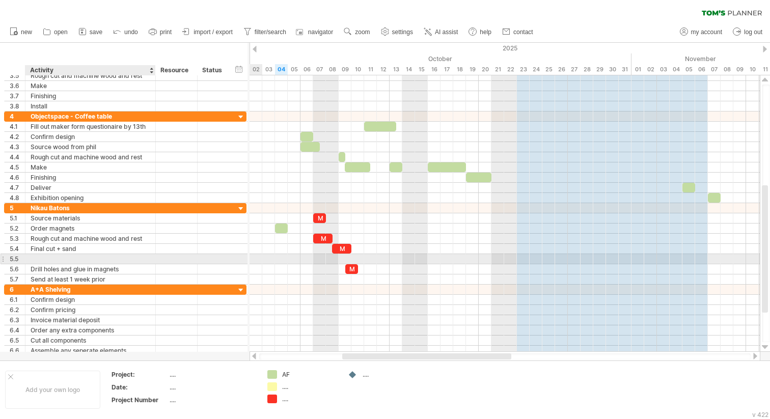
click at [40, 260] on div at bounding box center [91, 259] width 120 height 10
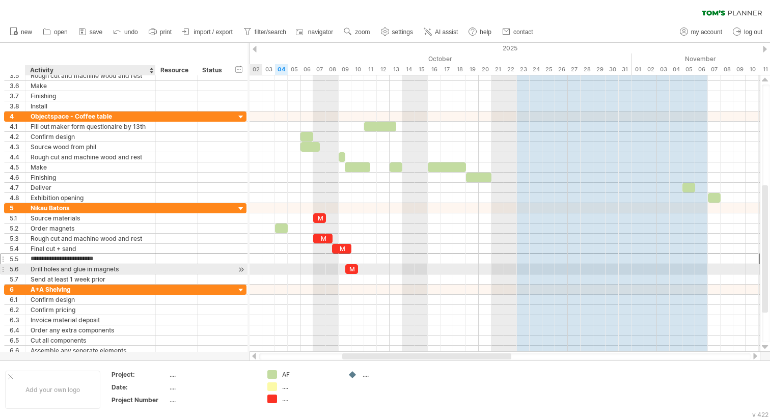
type input "**********"
click at [112, 269] on div "Drill holes and glue in magnets" at bounding box center [91, 269] width 120 height 10
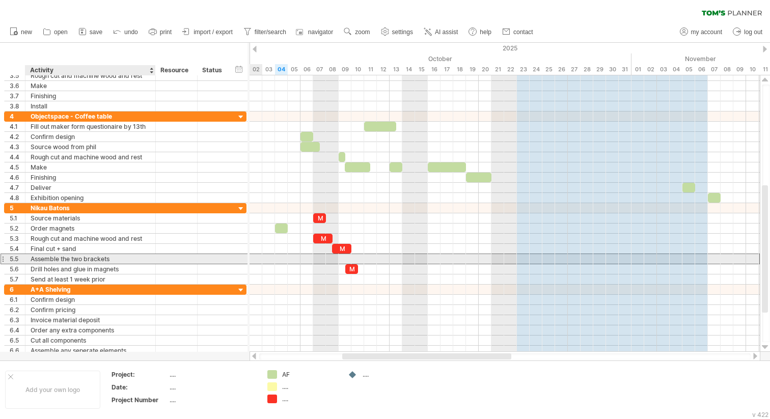
click at [104, 260] on div "Assemble the two brackets" at bounding box center [91, 259] width 120 height 10
drag, startPoint x: 113, startPoint y: 258, endPoint x: 98, endPoint y: 256, distance: 15.9
click at [98, 256] on input "**********" at bounding box center [91, 259] width 120 height 10
click at [115, 262] on input "**********" at bounding box center [91, 259] width 120 height 10
click at [340, 261] on div at bounding box center [504, 258] width 510 height 11
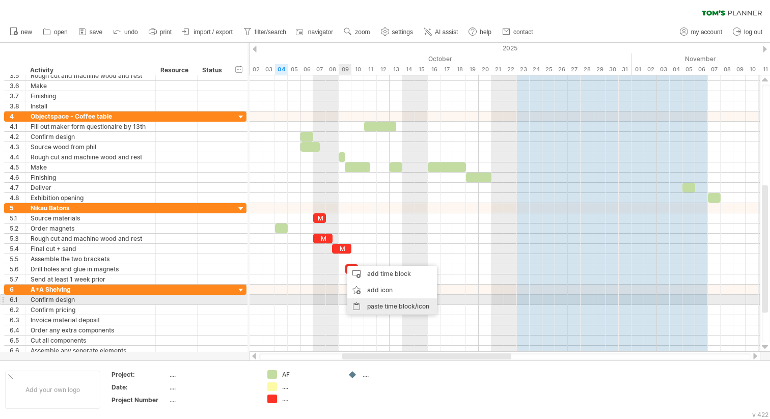
click at [371, 301] on div "paste time block/icon" at bounding box center [392, 306] width 90 height 16
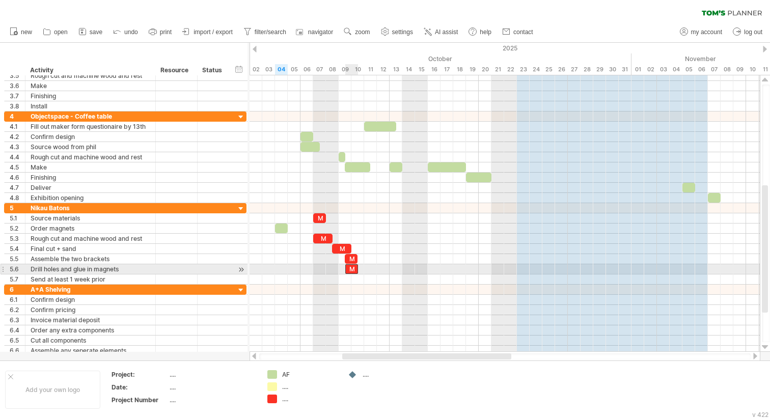
click at [355, 270] on div "M" at bounding box center [351, 269] width 13 height 10
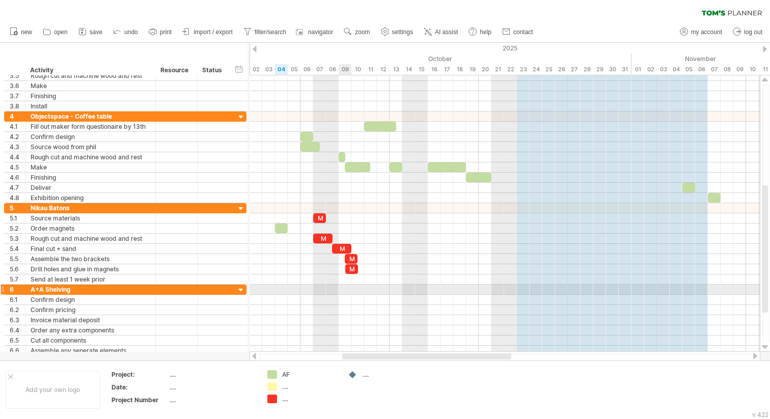
click at [348, 293] on div at bounding box center [504, 289] width 510 height 10
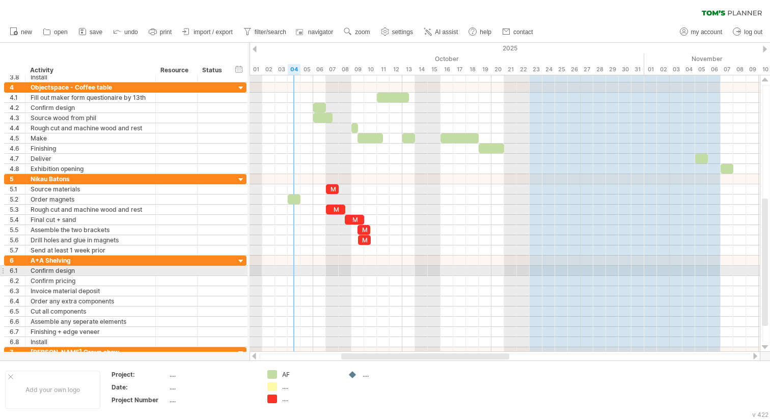
click at [292, 273] on div at bounding box center [504, 271] width 510 height 10
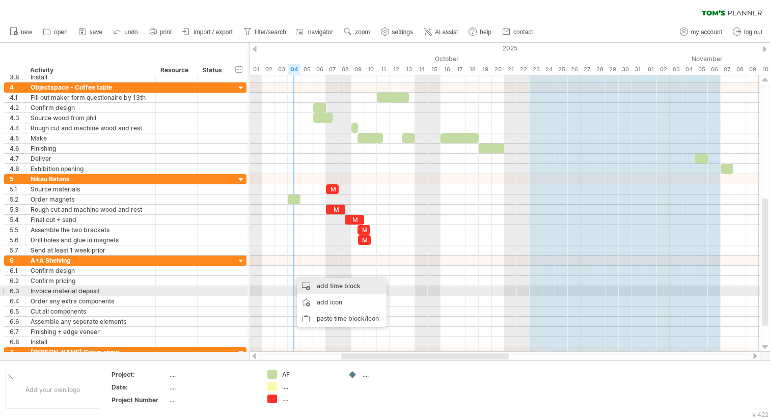
click at [315, 287] on div "add time block" at bounding box center [342, 286] width 90 height 16
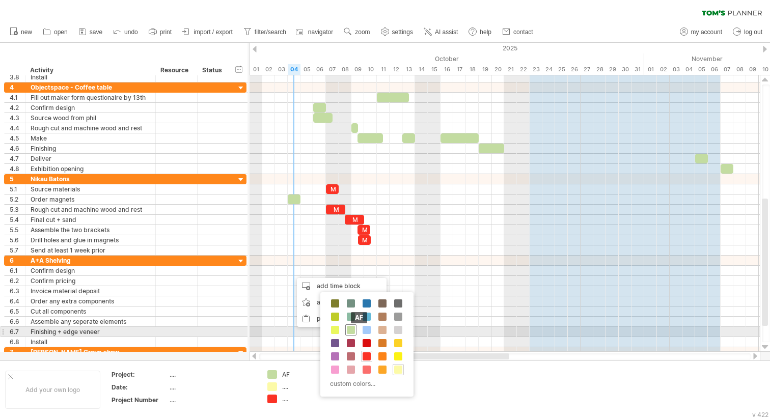
click at [352, 329] on span at bounding box center [351, 330] width 8 height 8
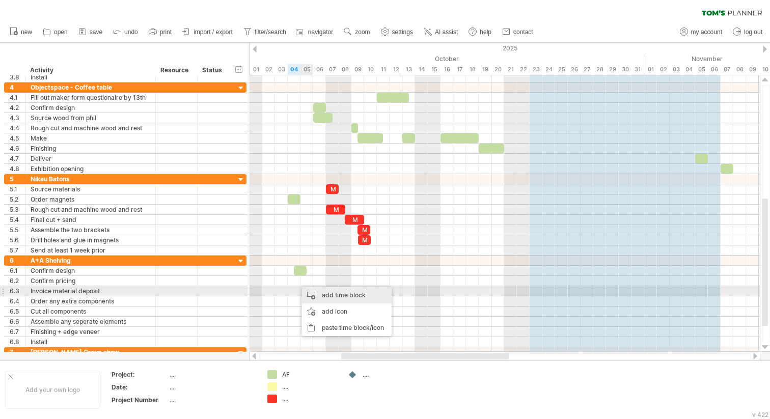
click at [318, 294] on div "add time block" at bounding box center [347, 295] width 90 height 16
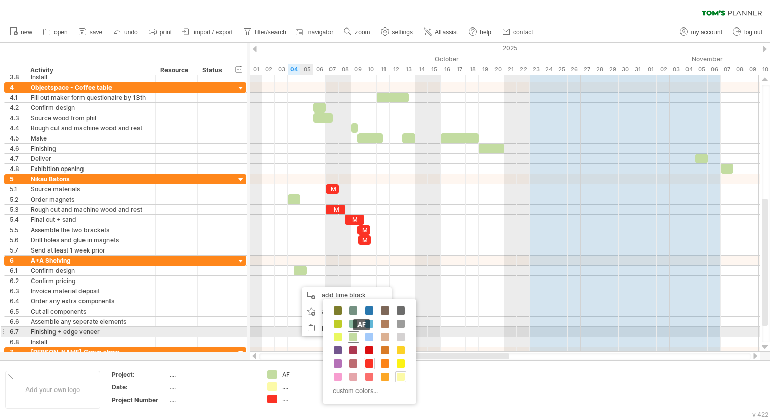
click at [356, 333] on span at bounding box center [353, 337] width 8 height 8
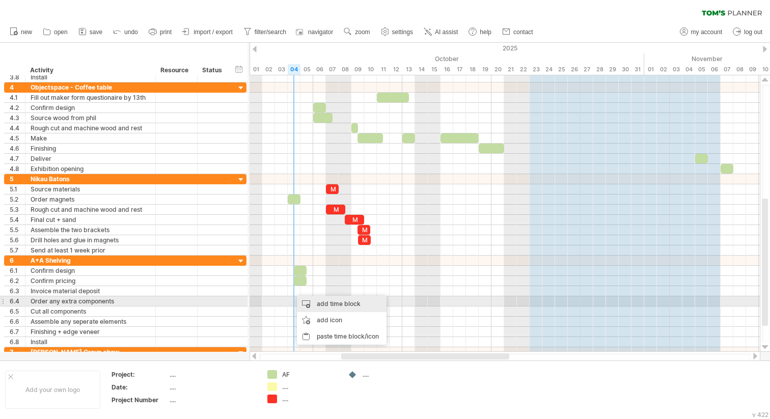
click at [316, 303] on div "add time block" at bounding box center [342, 304] width 90 height 16
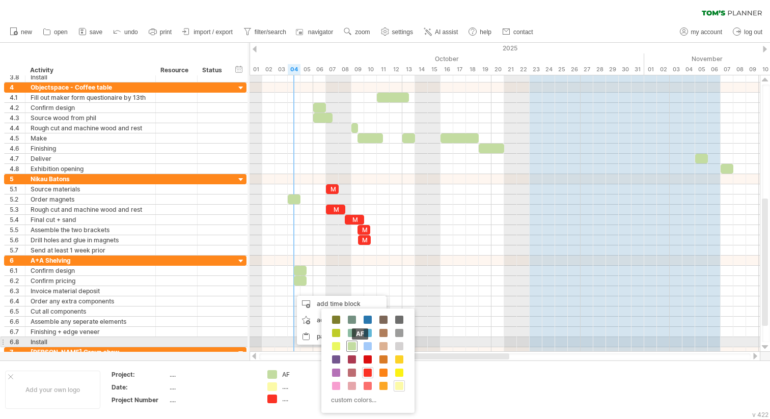
click at [350, 342] on span at bounding box center [352, 346] width 8 height 8
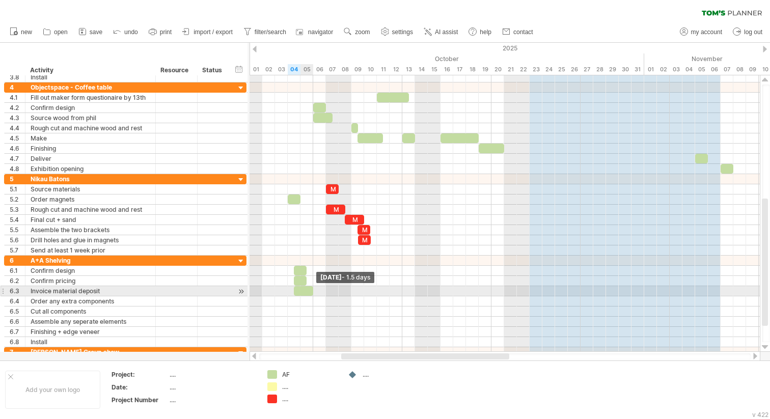
click at [309, 294] on div at bounding box center [303, 291] width 19 height 10
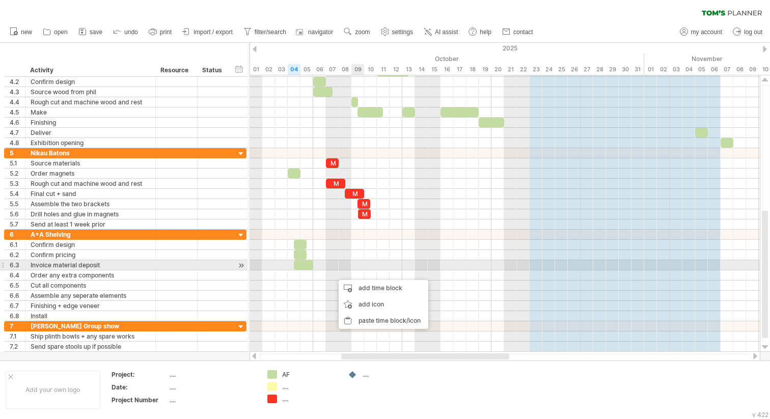
click at [358, 268] on div at bounding box center [504, 265] width 510 height 10
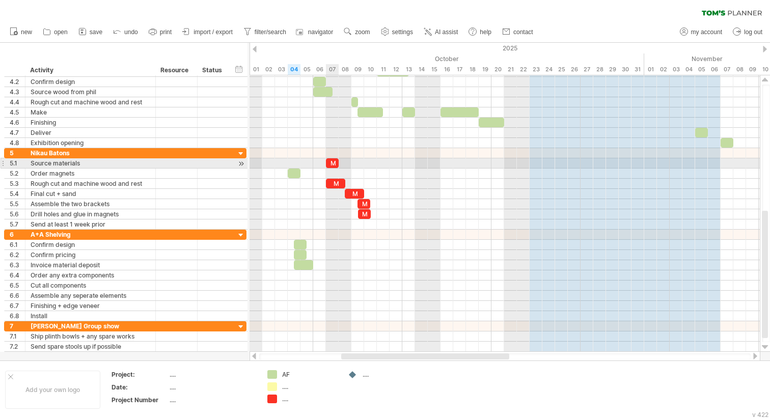
click at [330, 162] on div "M" at bounding box center [332, 163] width 13 height 10
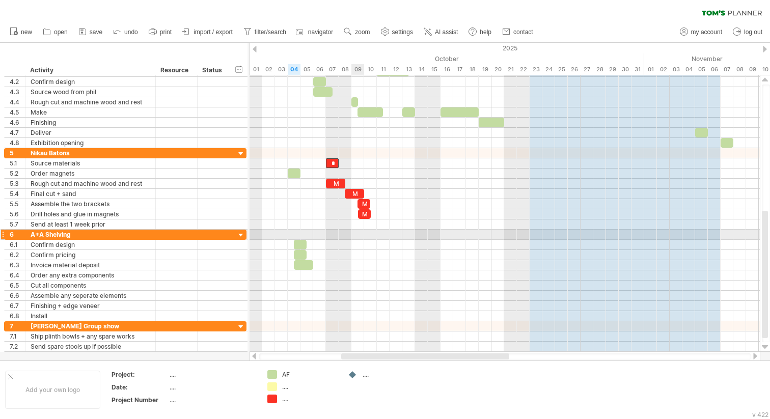
click at [354, 241] on div at bounding box center [504, 245] width 510 height 10
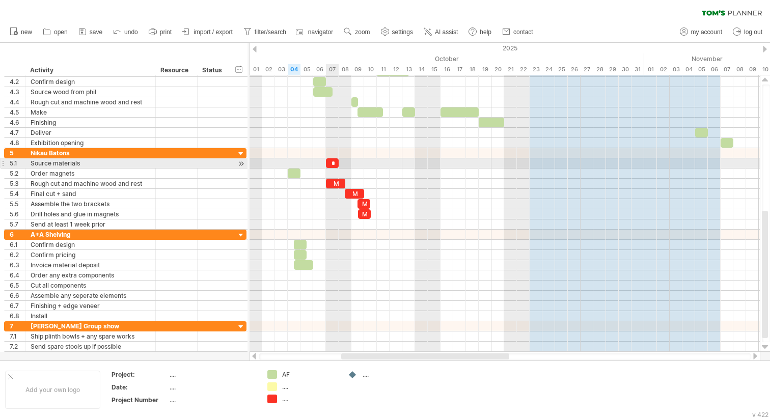
click at [332, 163] on div "*" at bounding box center [332, 163] width 13 height 10
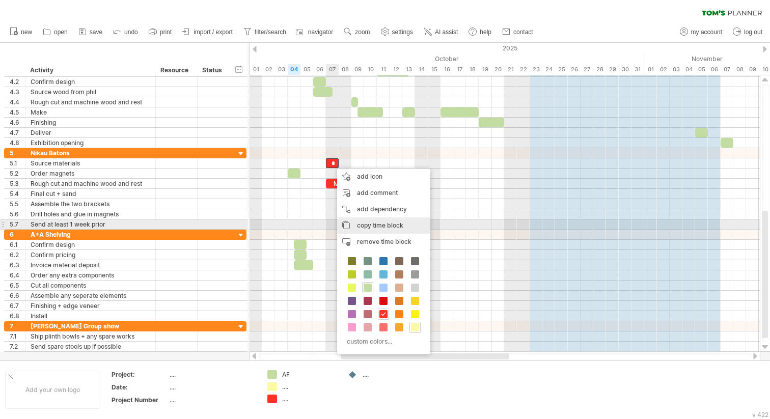
click at [377, 227] on span "copy time block" at bounding box center [380, 225] width 46 height 8
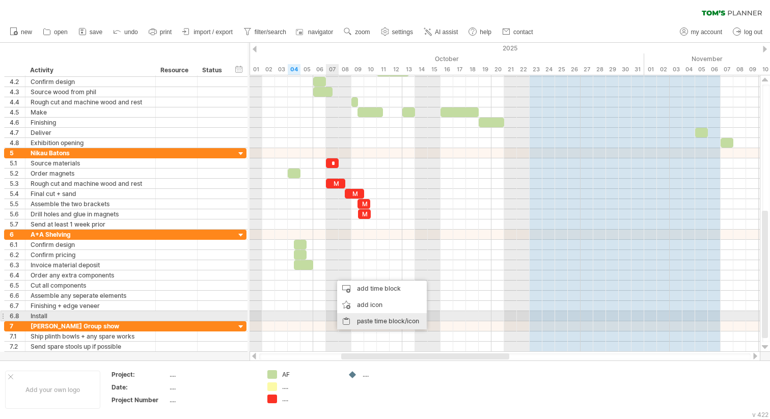
click at [374, 315] on div "paste time block/icon" at bounding box center [382, 321] width 90 height 16
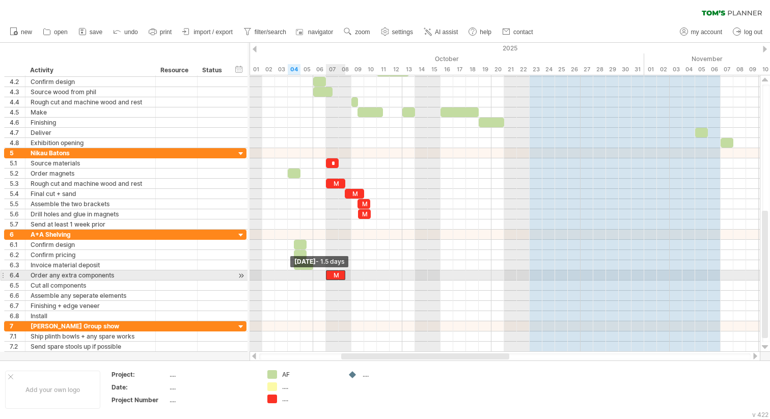
click at [328, 276] on div "M" at bounding box center [335, 275] width 19 height 10
drag, startPoint x: 344, startPoint y: 275, endPoint x: 337, endPoint y: 275, distance: 6.1
click at [337, 275] on span at bounding box center [338, 275] width 4 height 10
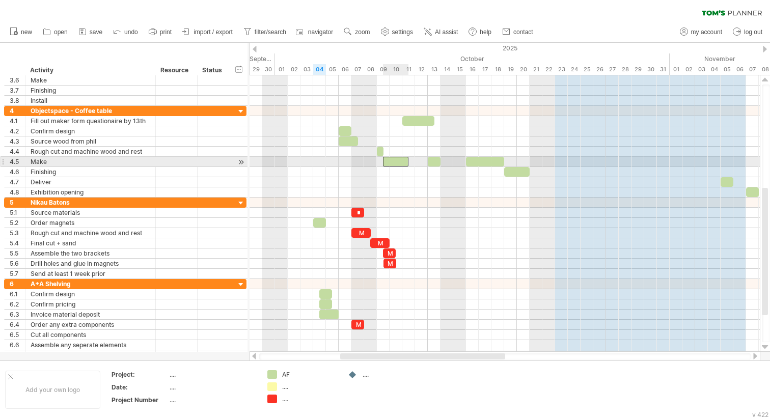
click at [397, 163] on div at bounding box center [395, 162] width 25 height 10
drag, startPoint x: 406, startPoint y: 164, endPoint x: 424, endPoint y: 164, distance: 17.8
click at [424, 164] on div at bounding box center [405, 162] width 45 height 10
click at [431, 164] on div at bounding box center [434, 162] width 13 height 10
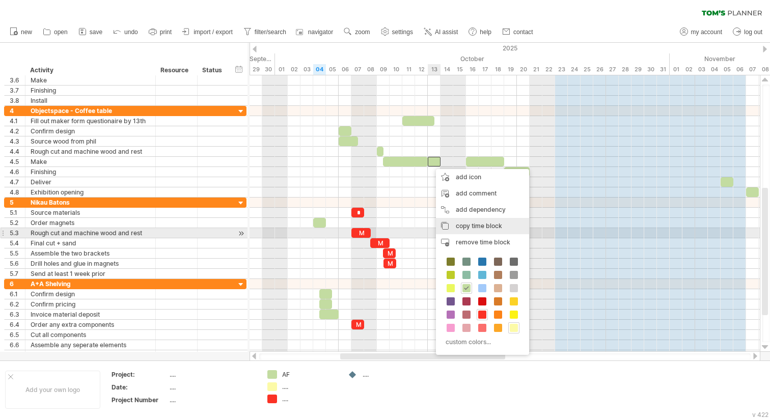
drag, startPoint x: 457, startPoint y: 220, endPoint x: 458, endPoint y: 237, distance: 16.8
click at [458, 237] on div "add icon add comment add dependency You can use dependencies when you require t…" at bounding box center [482, 262] width 93 height 186
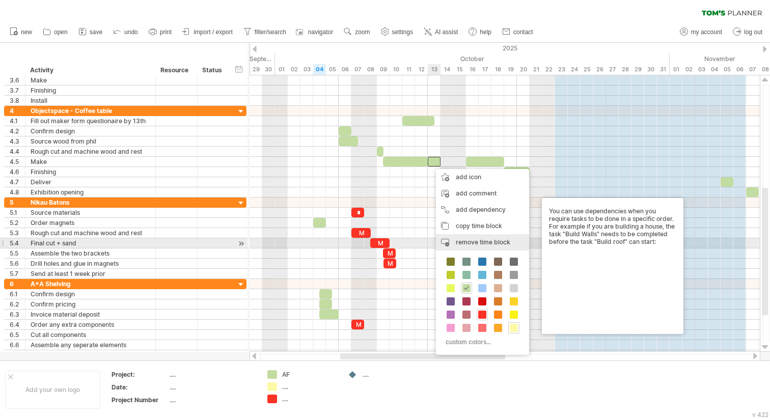
click at [462, 246] on div "remove time block remove selected items" at bounding box center [482, 242] width 93 height 16
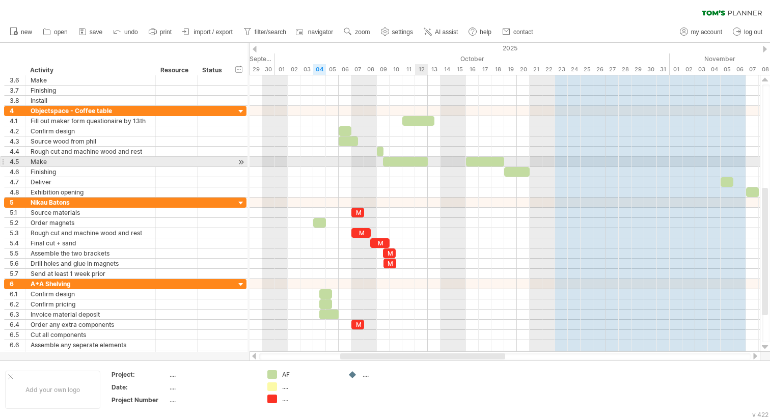
click at [422, 164] on div at bounding box center [405, 162] width 45 height 10
drag, startPoint x: 425, startPoint y: 162, endPoint x: 437, endPoint y: 162, distance: 11.2
click at [437, 162] on div at bounding box center [412, 162] width 58 height 10
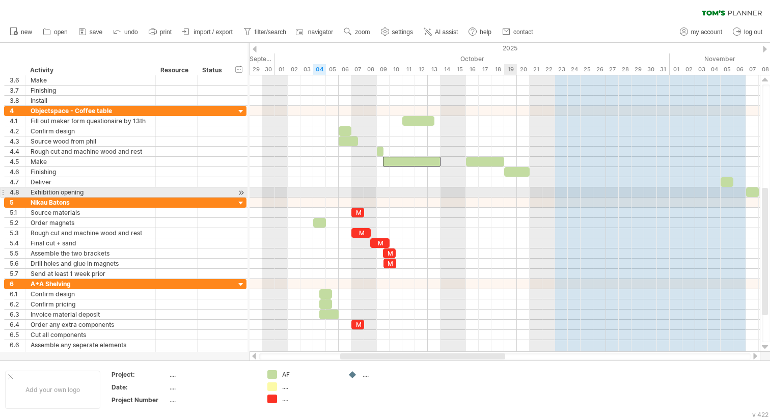
click at [506, 192] on div at bounding box center [504, 192] width 510 height 10
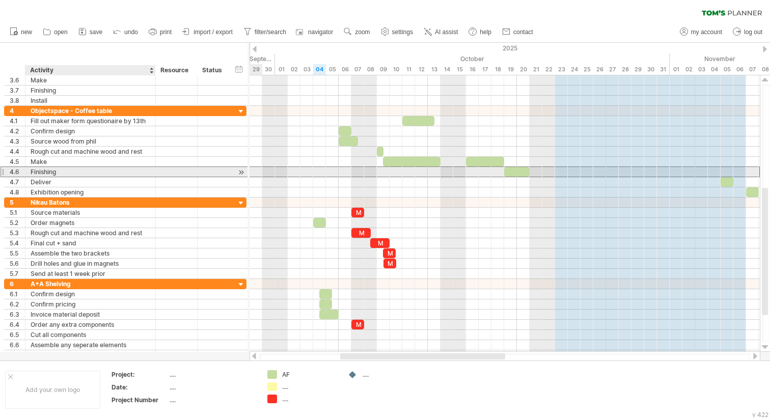
click at [70, 175] on div "Finishing" at bounding box center [91, 172] width 120 height 10
type input "**********"
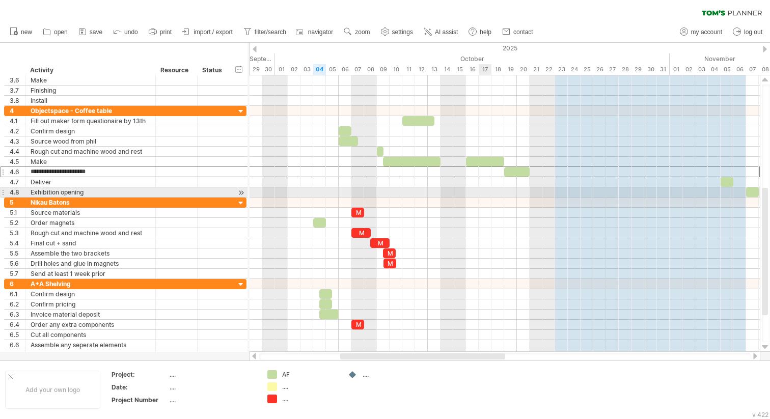
click at [490, 193] on div at bounding box center [504, 192] width 510 height 10
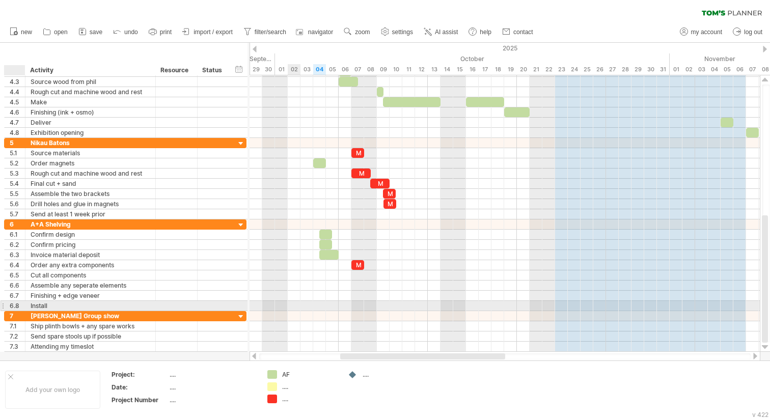
click at [299, 301] on div at bounding box center [504, 306] width 510 height 10
